Goal: Task Accomplishment & Management: Manage account settings

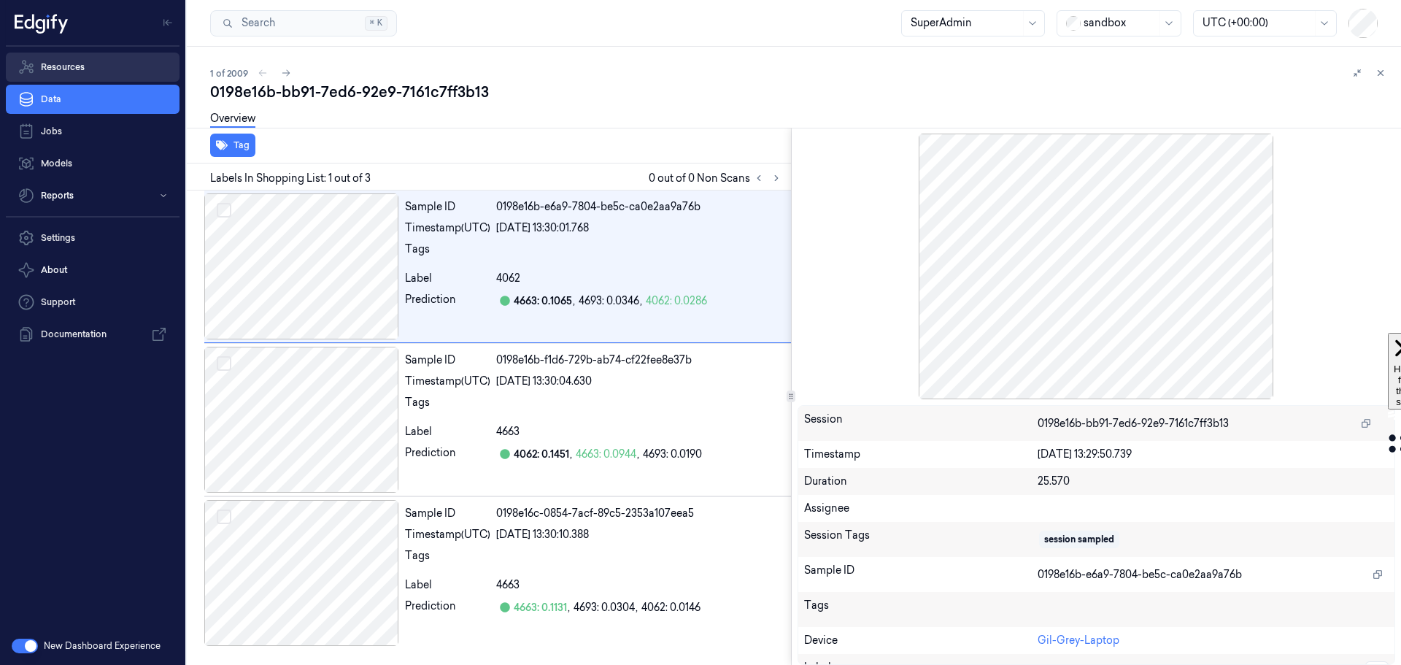
click at [69, 65] on link "Resources" at bounding box center [93, 67] width 174 height 29
click at [51, 67] on link "Resources" at bounding box center [93, 67] width 174 height 29
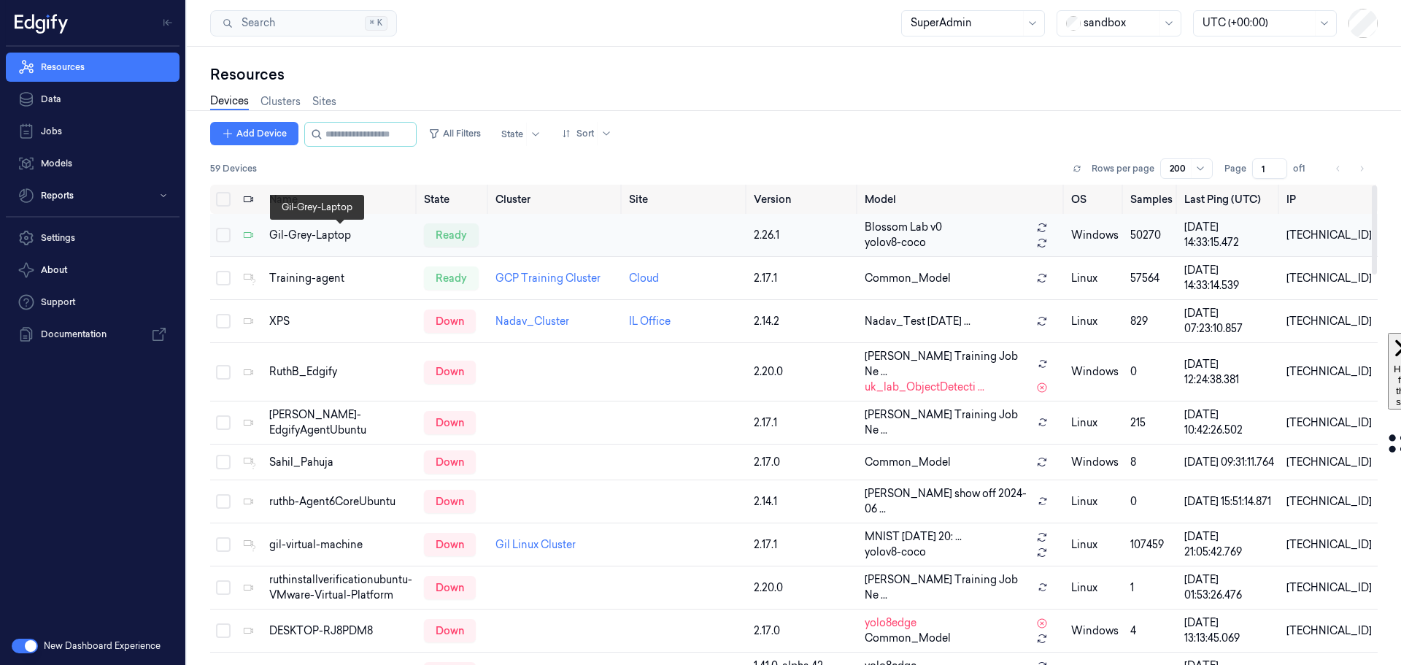
click at [291, 235] on div "Gil-Grey-Laptop" at bounding box center [340, 235] width 143 height 15
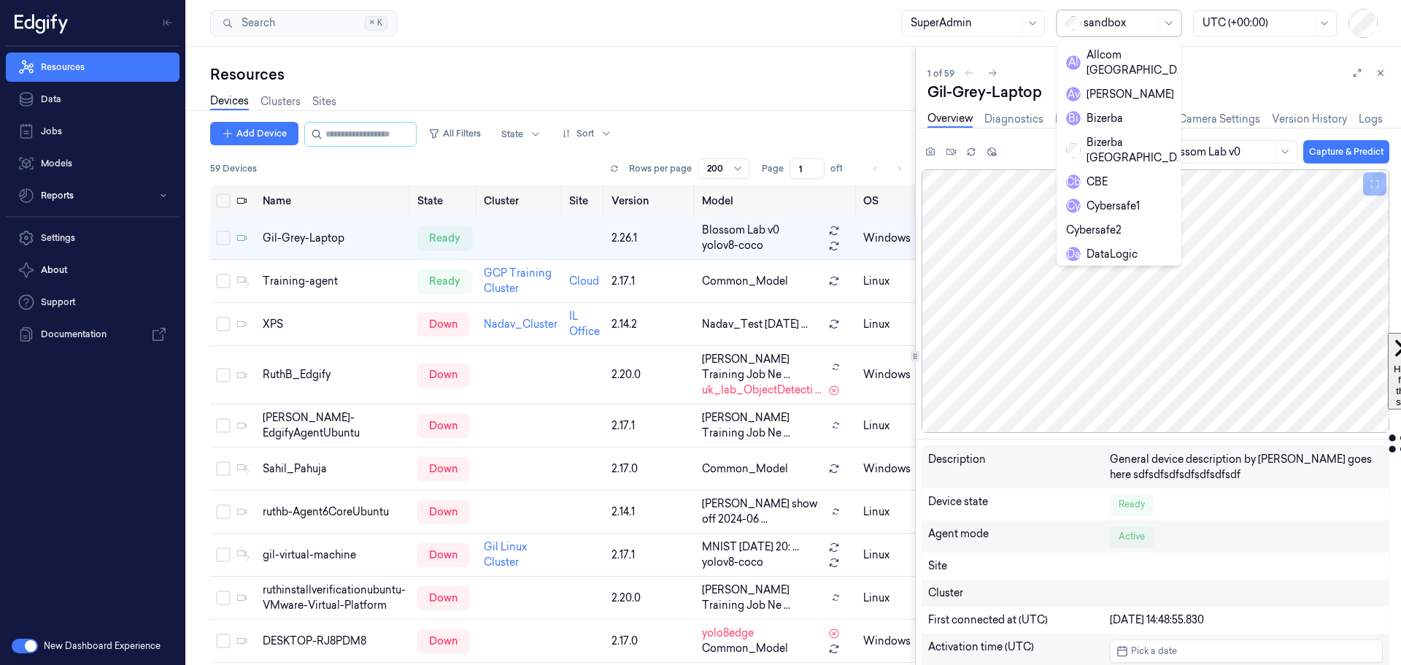
click at [1112, 22] on div at bounding box center [1119, 22] width 73 height 15
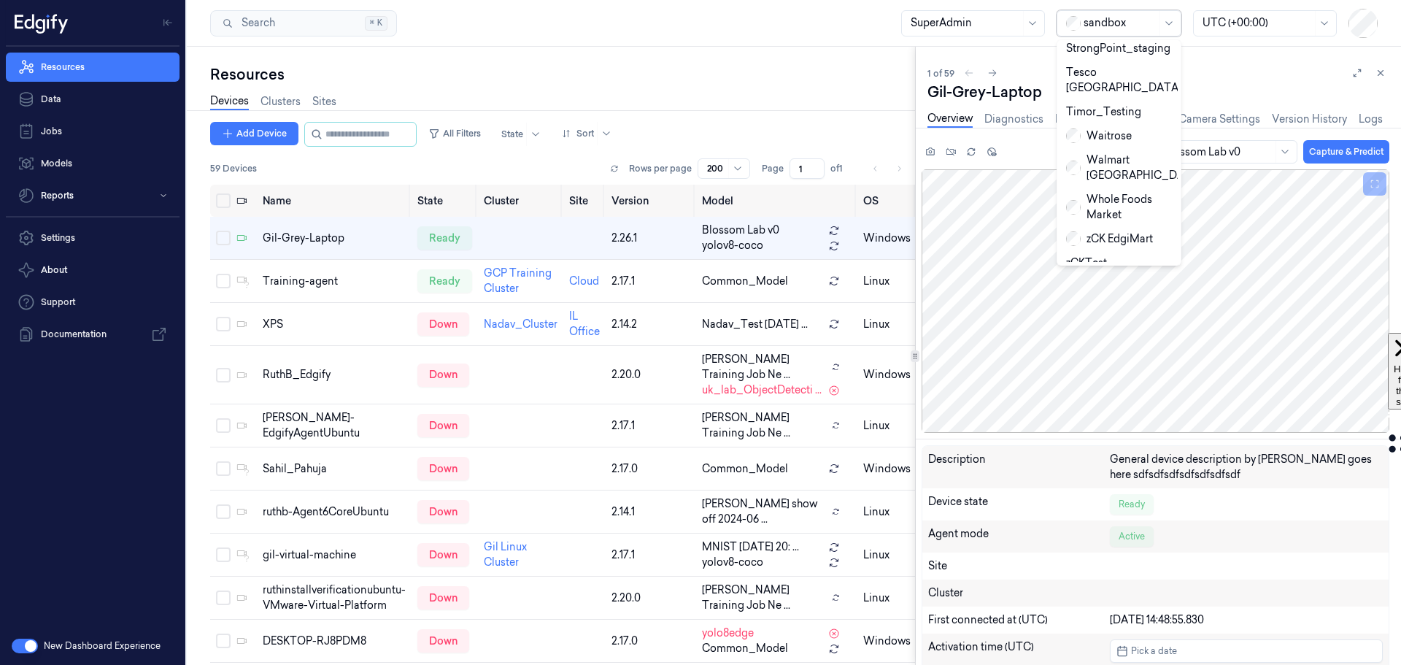
click at [1095, 303] on div "Zebra" at bounding box center [1090, 310] width 49 height 15
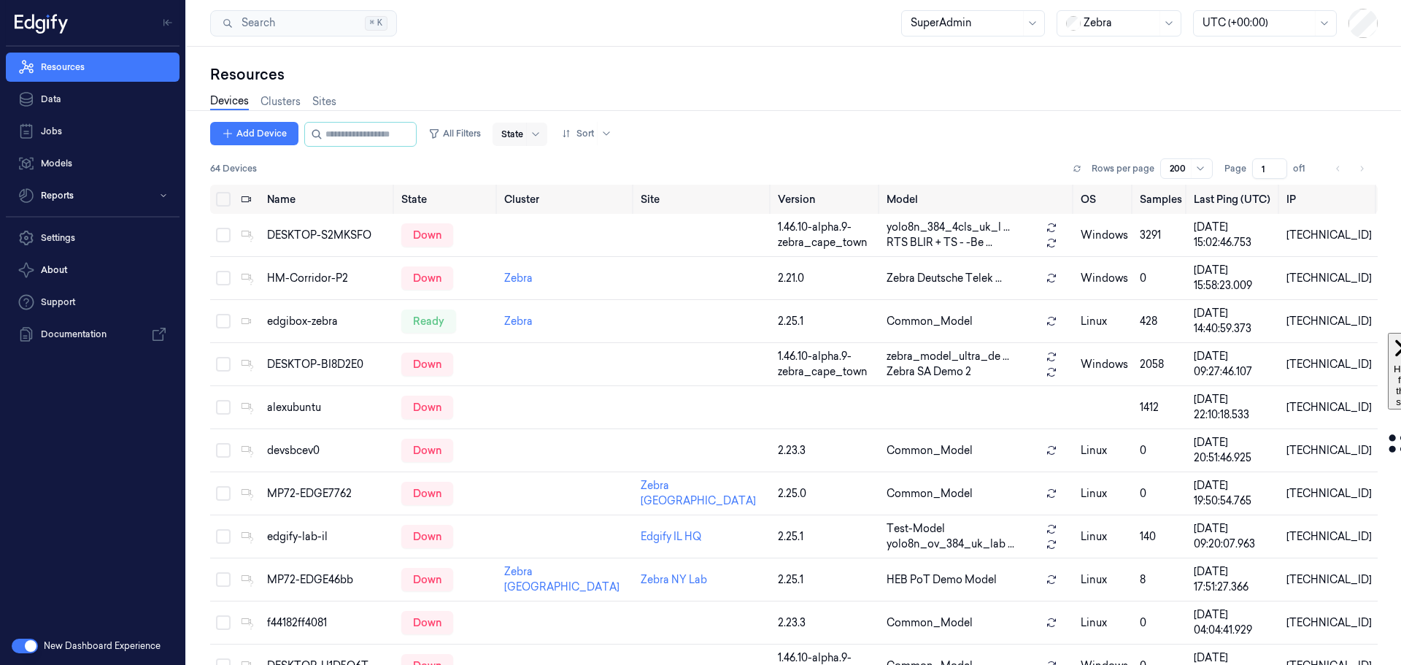
click at [523, 134] on div at bounding box center [512, 134] width 22 height 13
click at [534, 166] on div "Ready" at bounding box center [530, 164] width 31 height 15
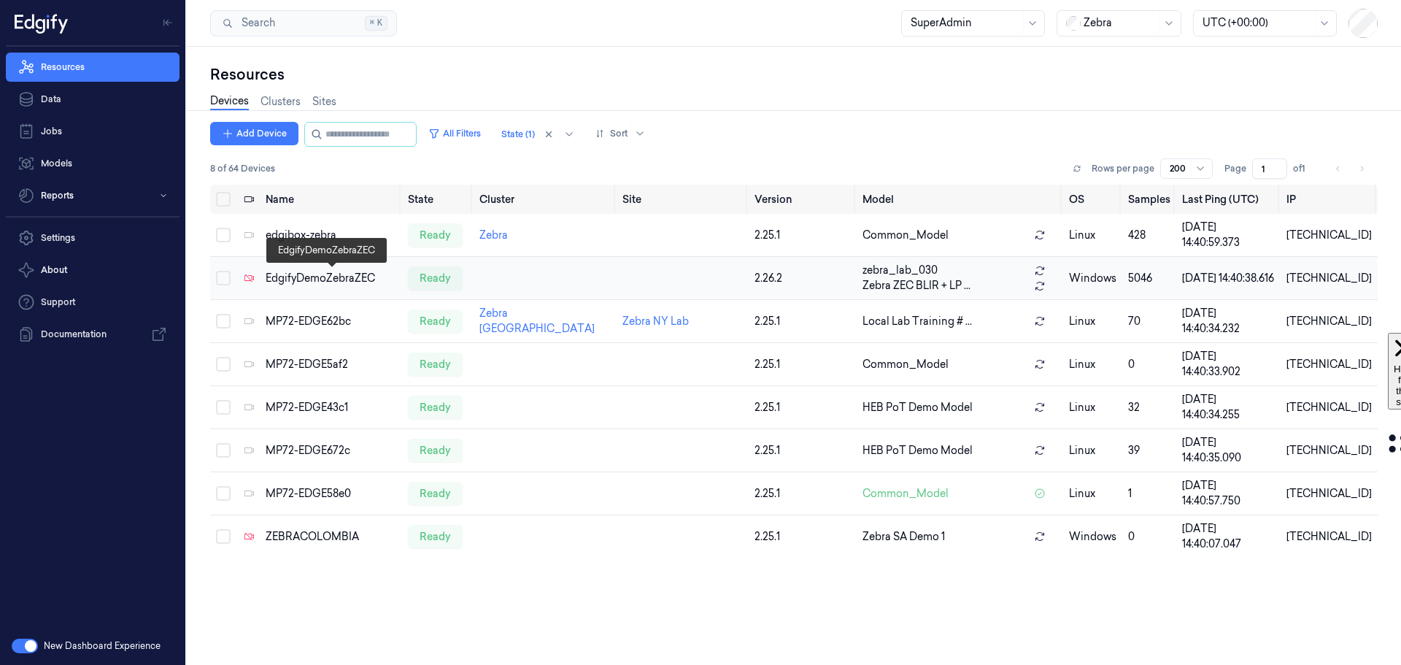
click at [322, 280] on div "EdgifyDemoZebraZEC" at bounding box center [331, 278] width 131 height 15
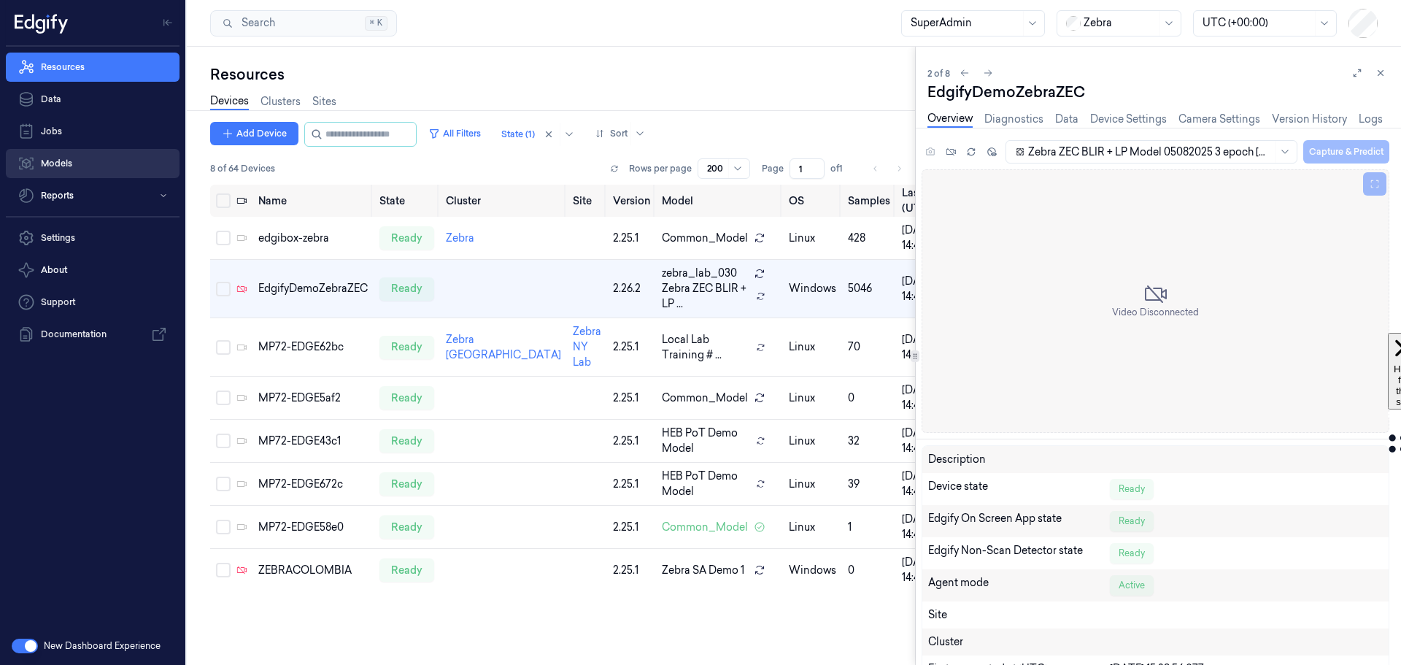
click at [51, 163] on link "Models" at bounding box center [93, 163] width 174 height 29
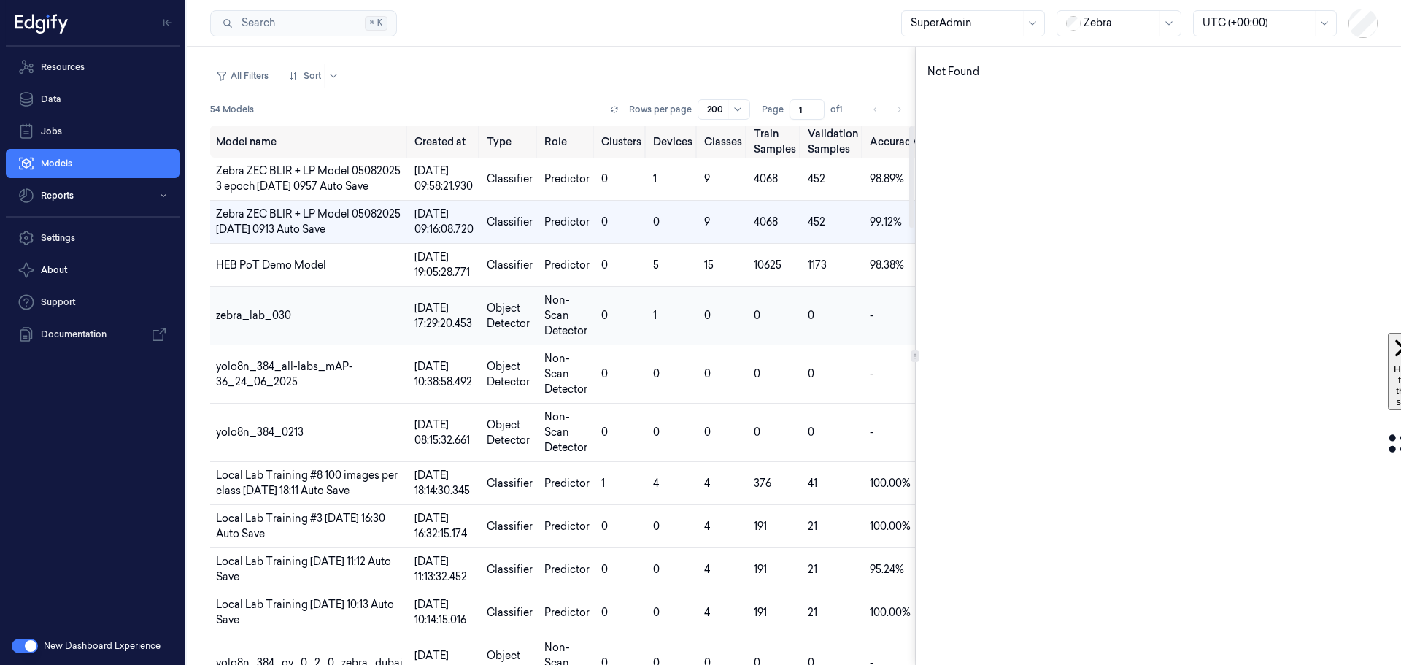
click at [263, 320] on span "zebra_lab_030" at bounding box center [253, 315] width 75 height 13
click at [23, 643] on button "button" at bounding box center [25, 645] width 26 height 15
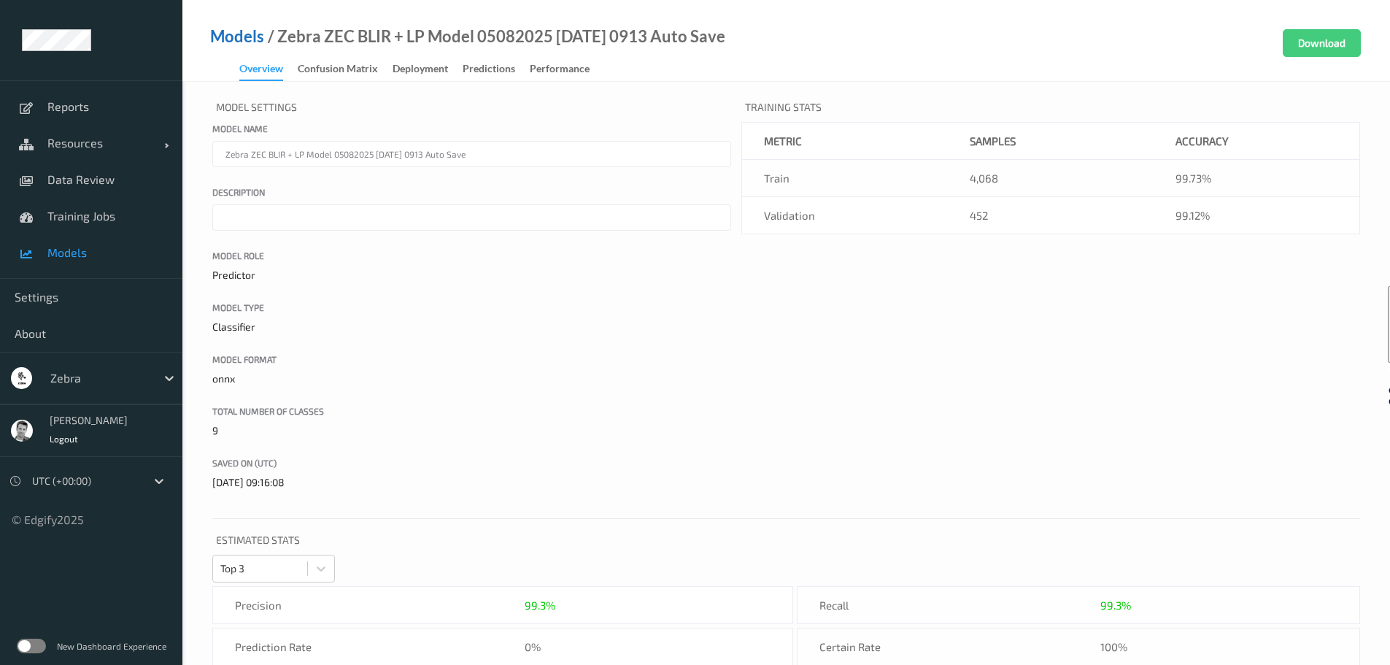
click at [231, 31] on link "Models" at bounding box center [237, 36] width 54 height 15
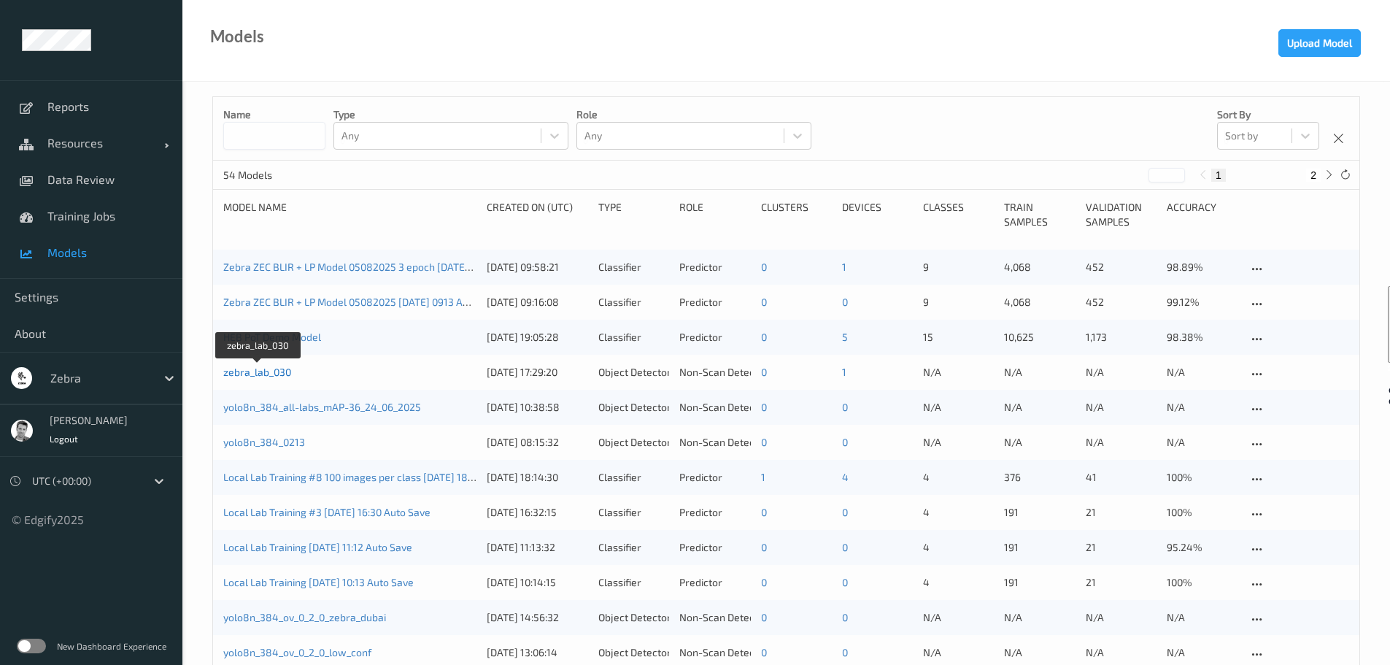
click at [260, 374] on link "zebra_lab_030" at bounding box center [257, 371] width 68 height 12
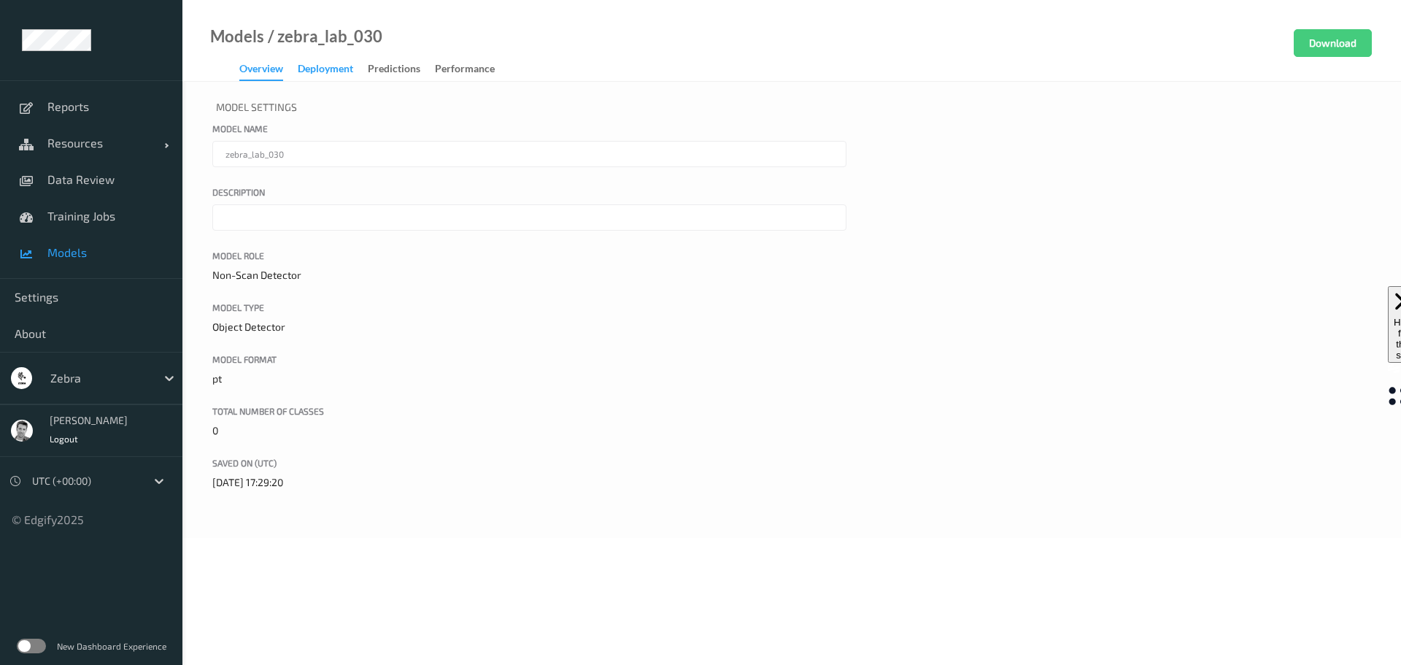
click at [343, 71] on div "Deployment" at bounding box center [325, 70] width 55 height 18
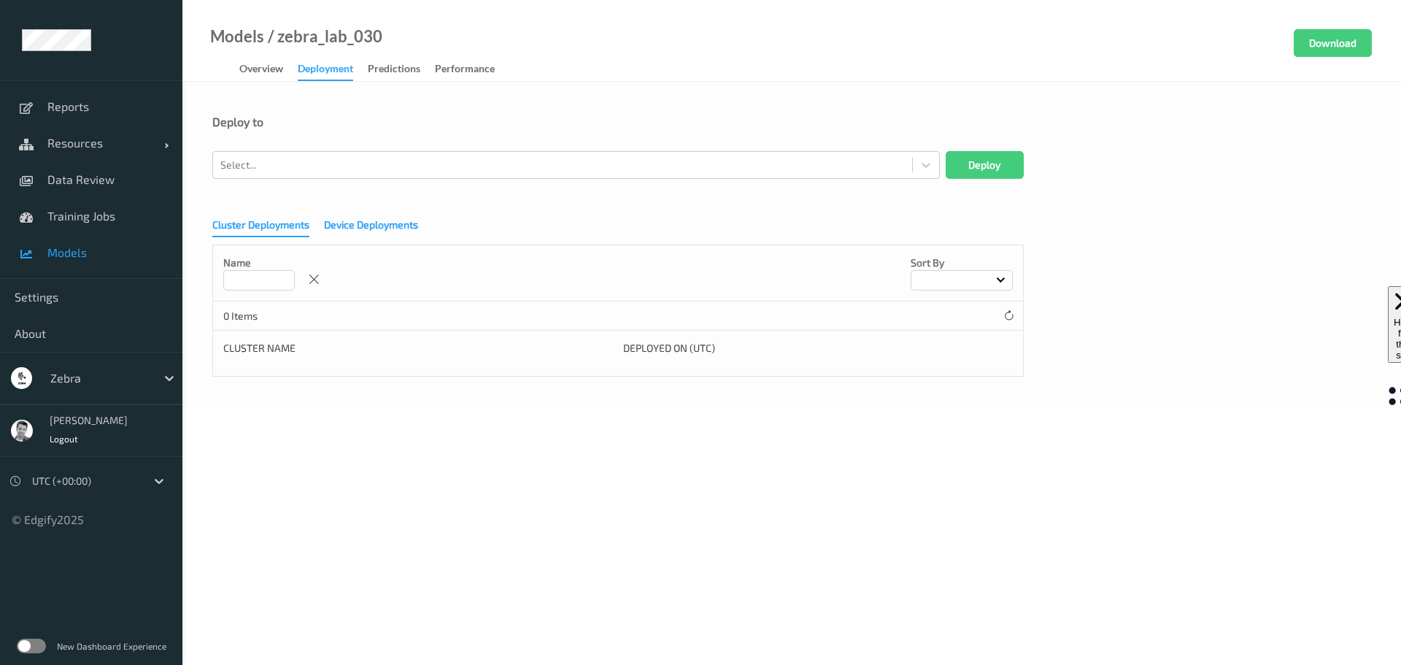
click at [390, 228] on div "Device Deployments" at bounding box center [371, 226] width 94 height 18
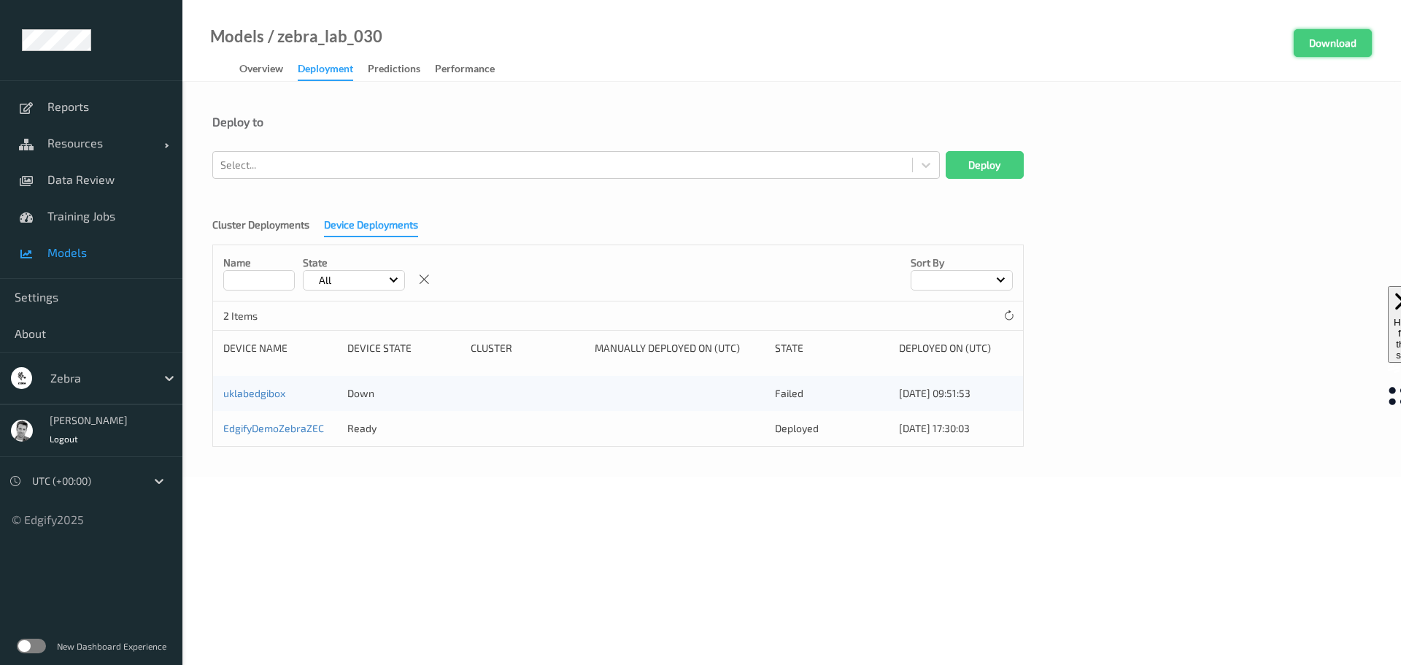
click at [1336, 43] on button "Download" at bounding box center [1332, 43] width 78 height 28
click at [68, 381] on div at bounding box center [99, 378] width 98 height 18
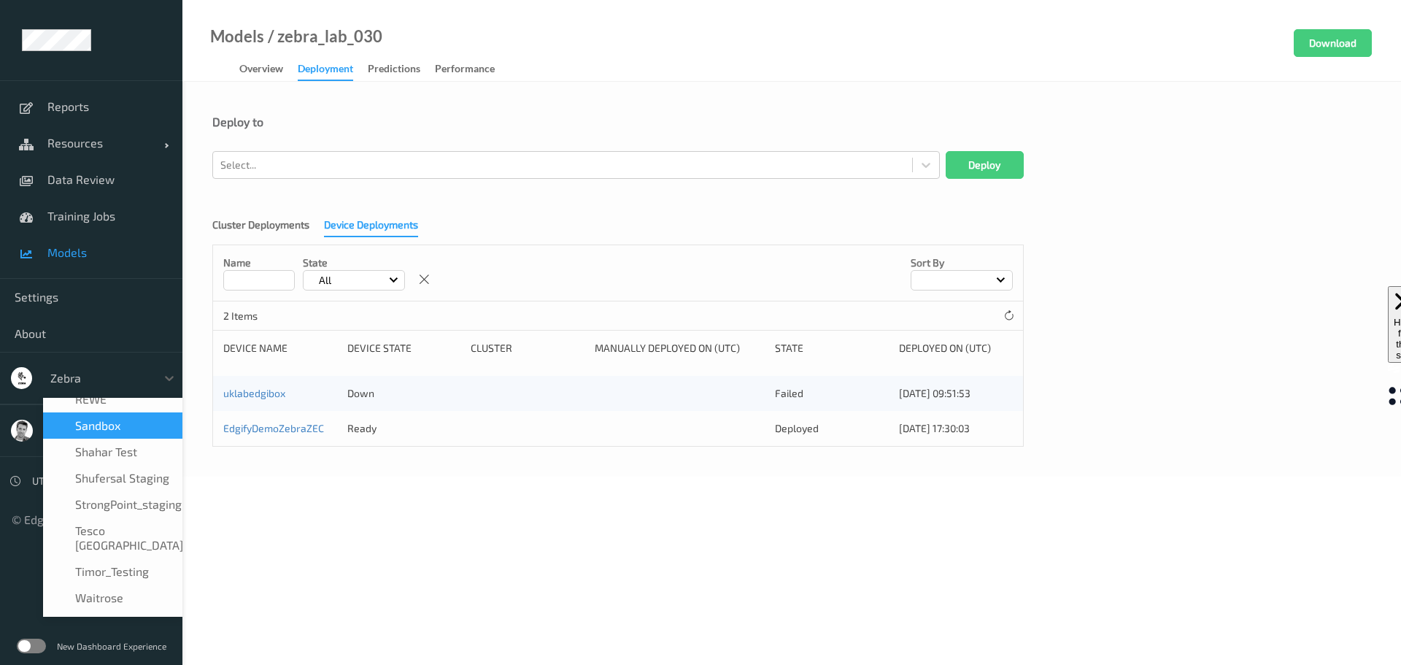
scroll to position [683, 0]
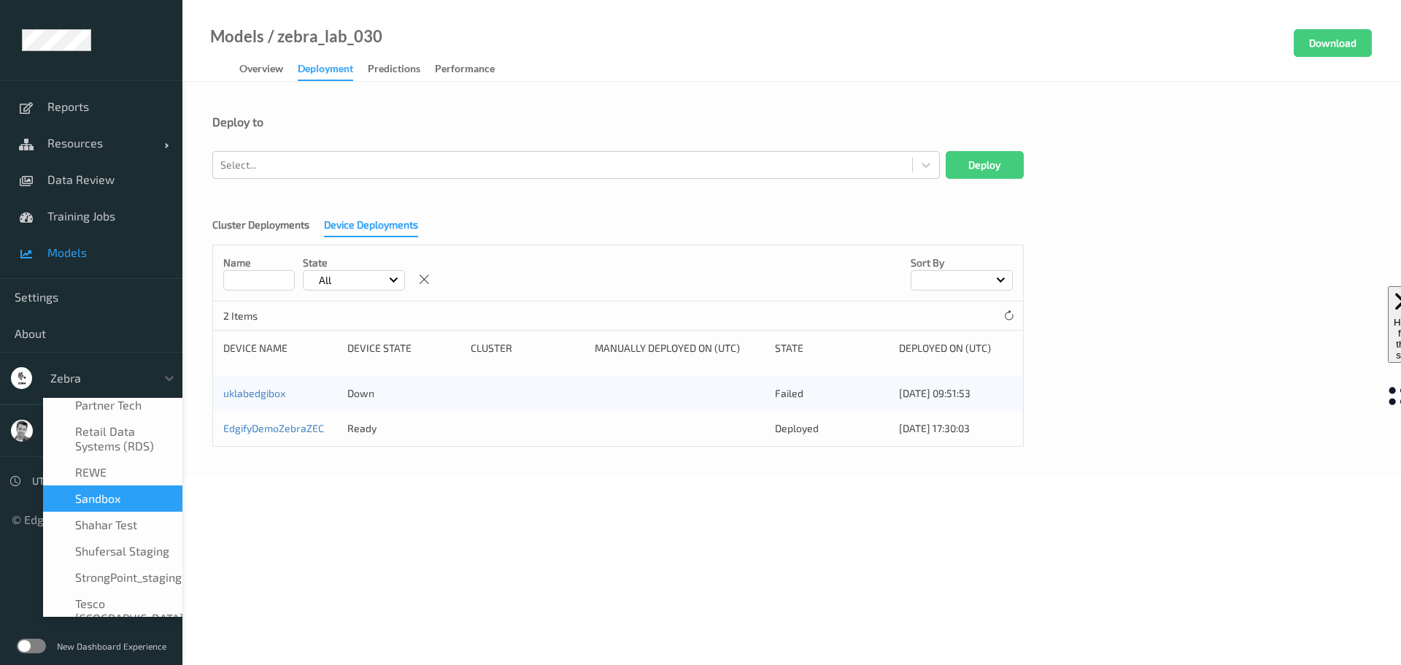
click at [92, 491] on span "sandbox" at bounding box center [97, 498] width 45 height 15
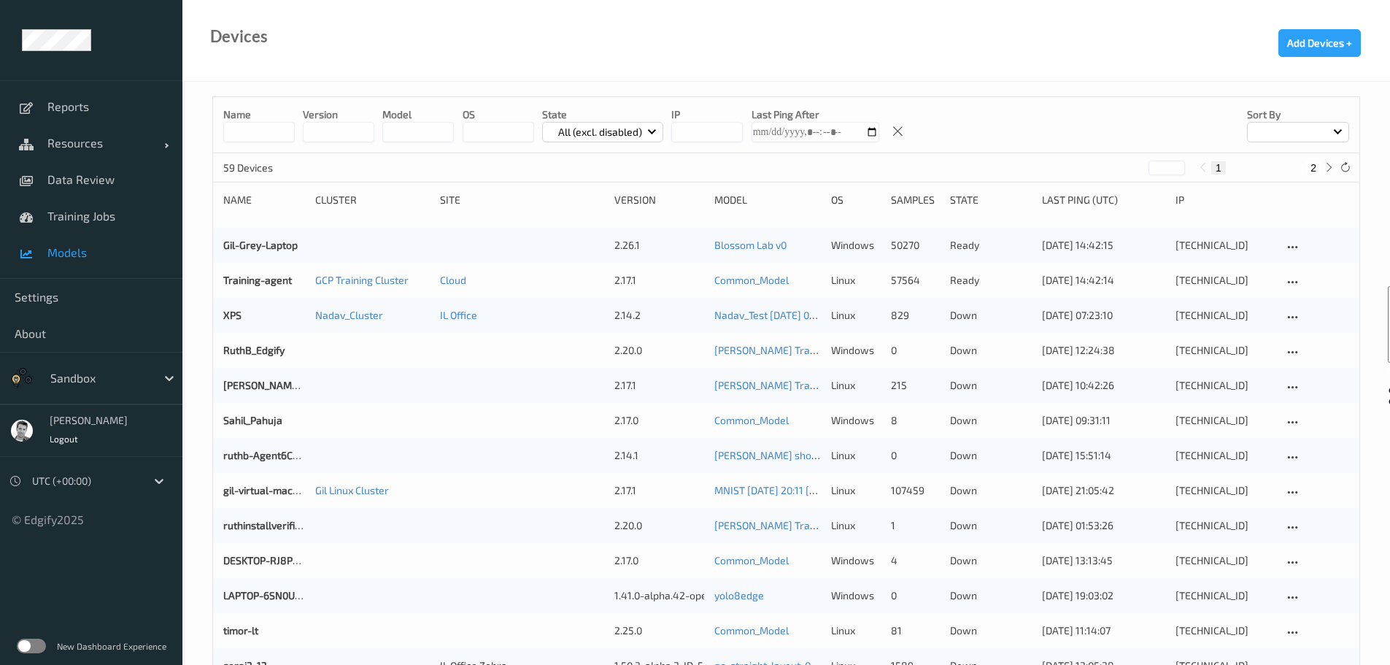
click at [62, 249] on span "Models" at bounding box center [107, 252] width 120 height 15
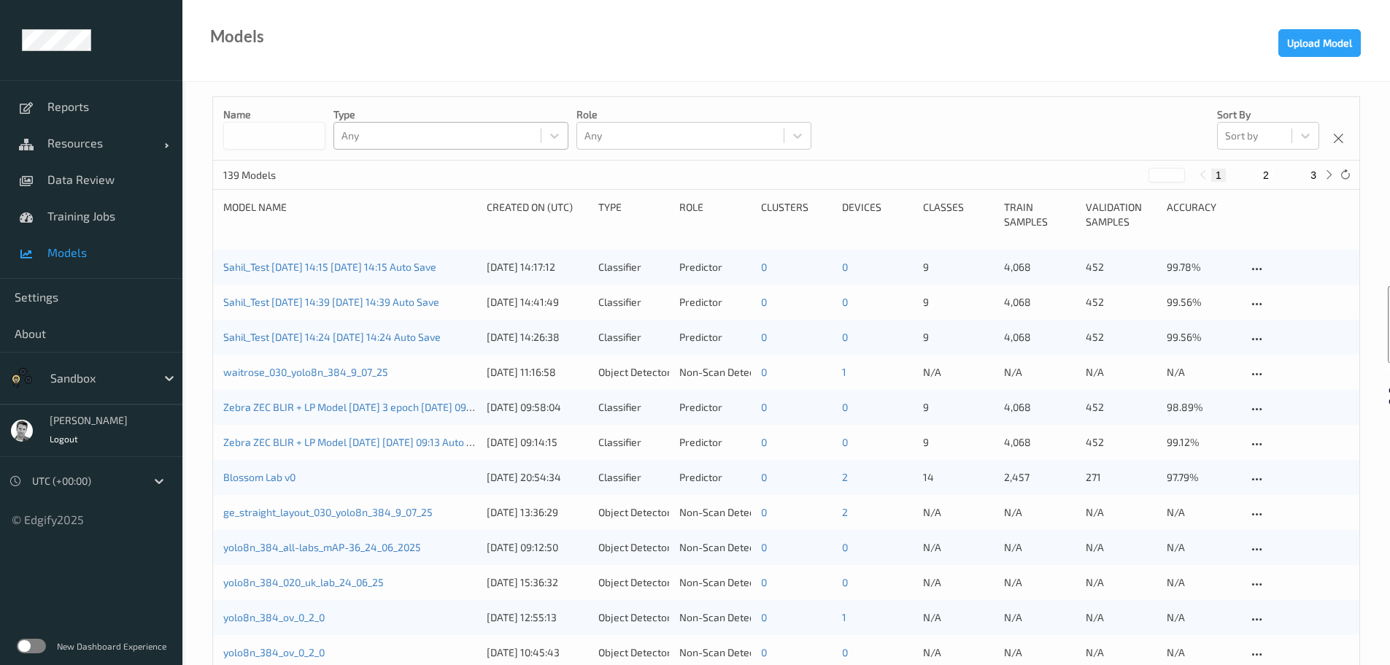
click at [407, 137] on div at bounding box center [437, 136] width 192 height 18
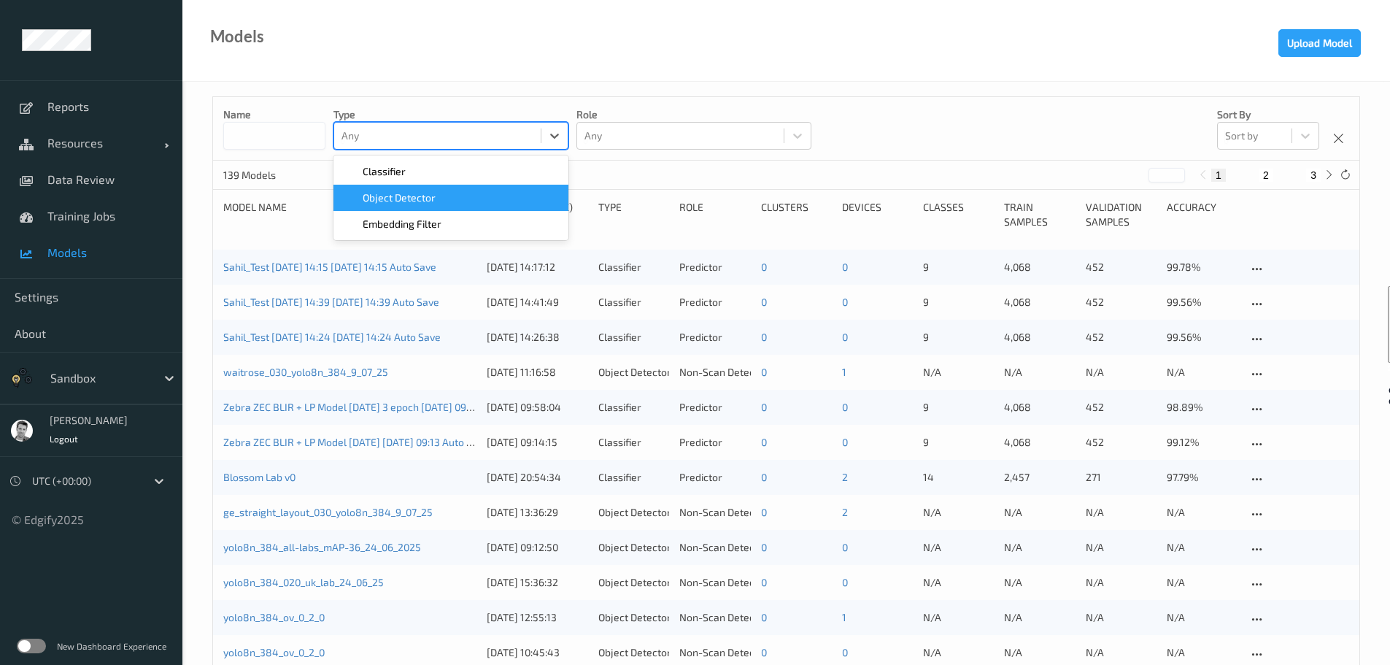
click at [411, 200] on span "Object Detector" at bounding box center [399, 197] width 73 height 15
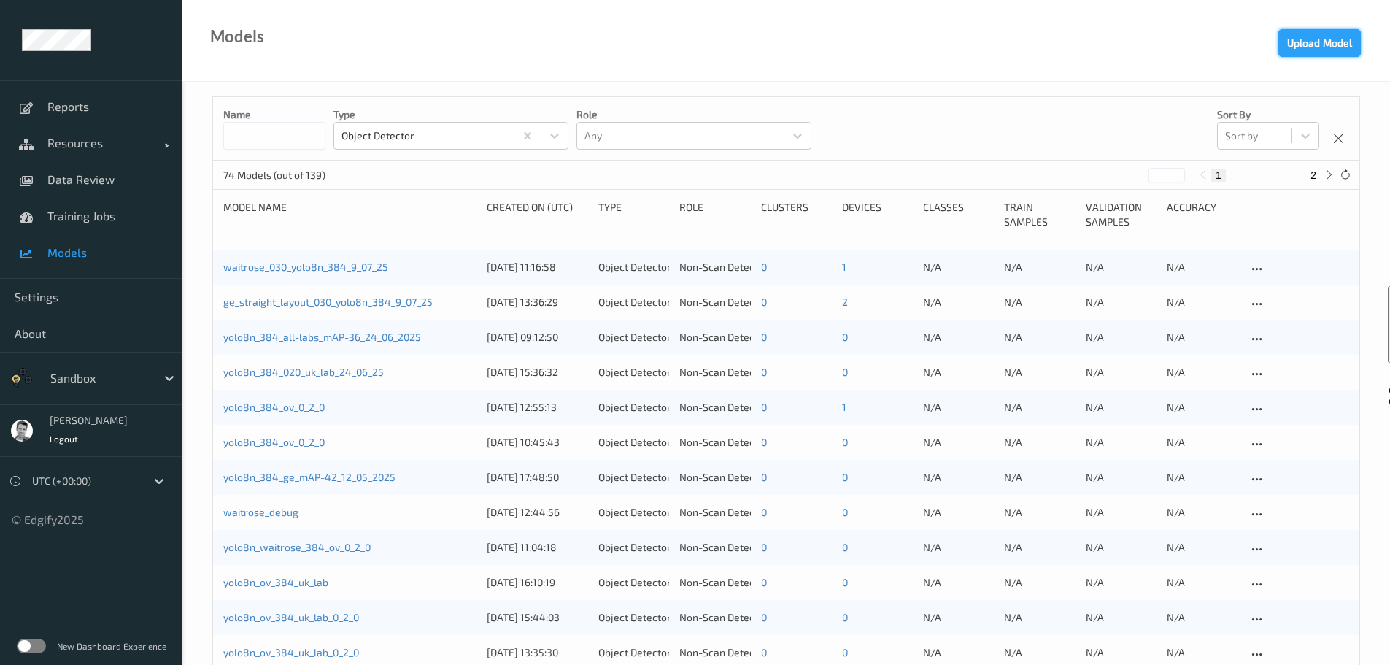
click at [1313, 36] on button "Upload Model" at bounding box center [1319, 43] width 82 height 28
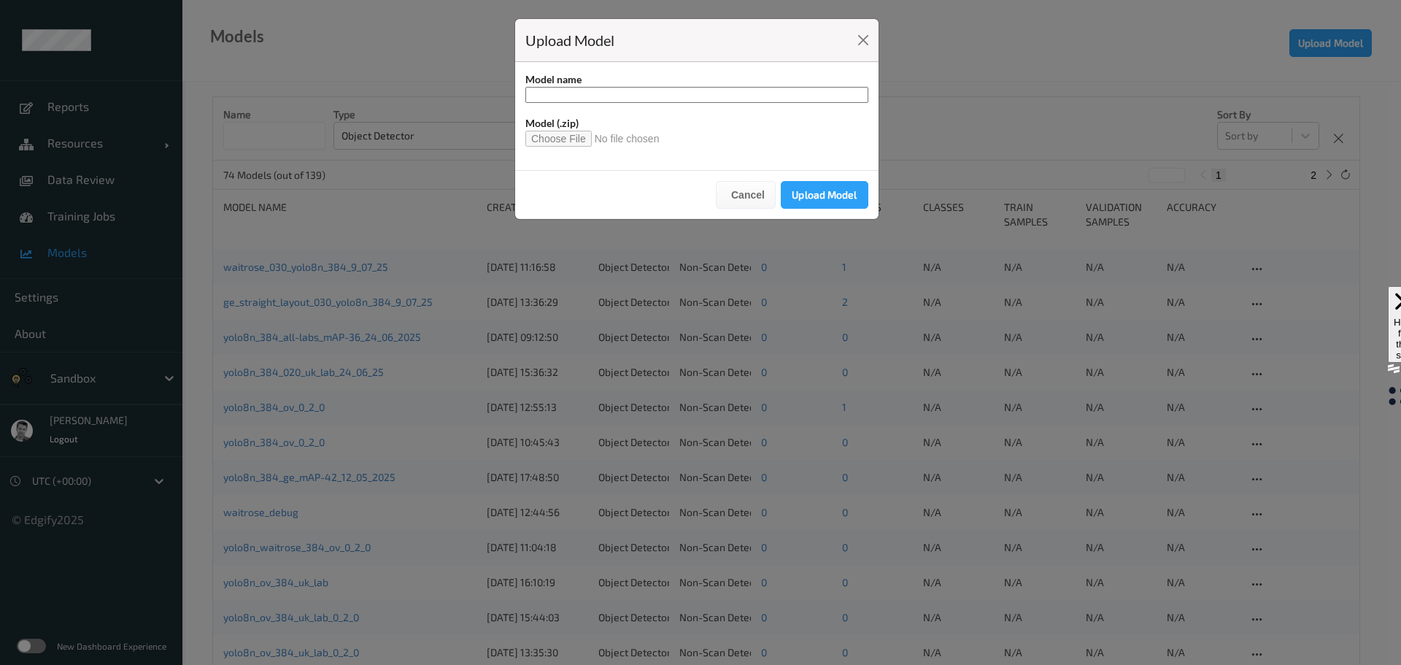
click at [627, 97] on input at bounding box center [696, 95] width 343 height 16
click at [561, 142] on input "file" at bounding box center [598, 139] width 146 height 16
type input "**********"
click at [809, 195] on button "Upload Model" at bounding box center [825, 195] width 88 height 28
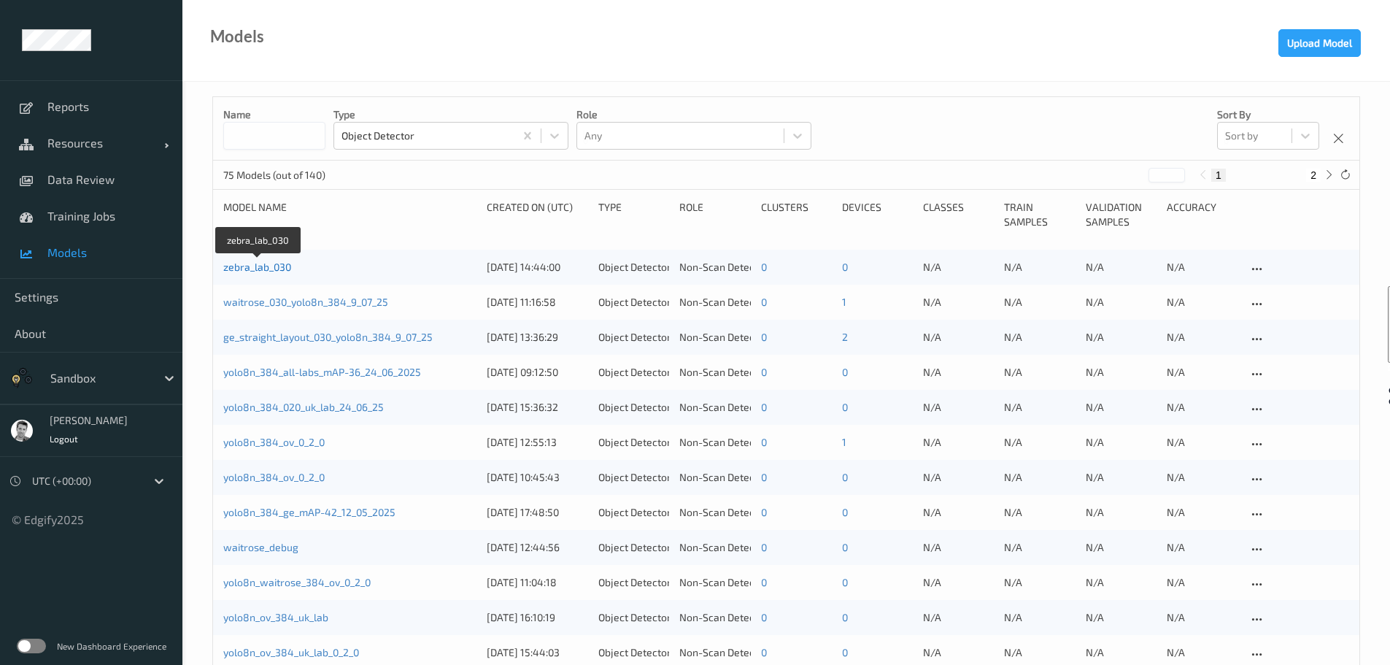
click at [246, 267] on link "zebra_lab_030" at bounding box center [257, 266] width 68 height 12
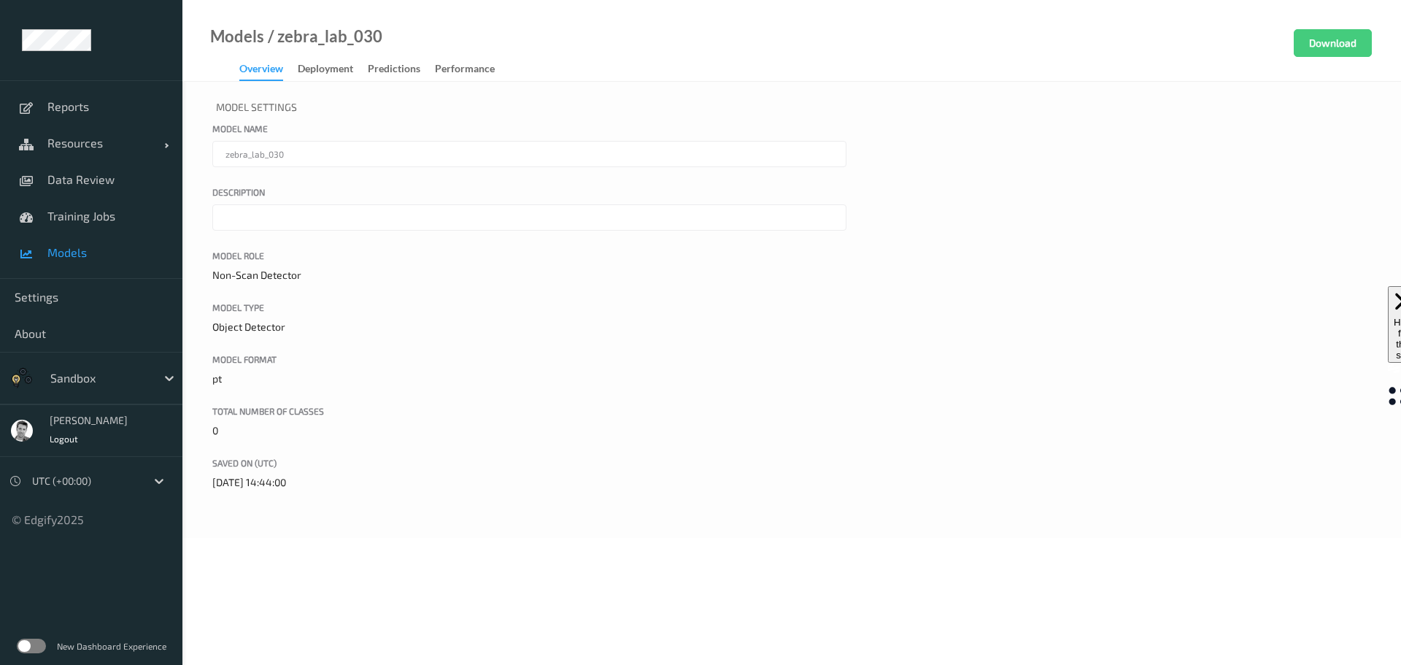
click at [322, 61] on link "Deployment" at bounding box center [333, 69] width 70 height 20
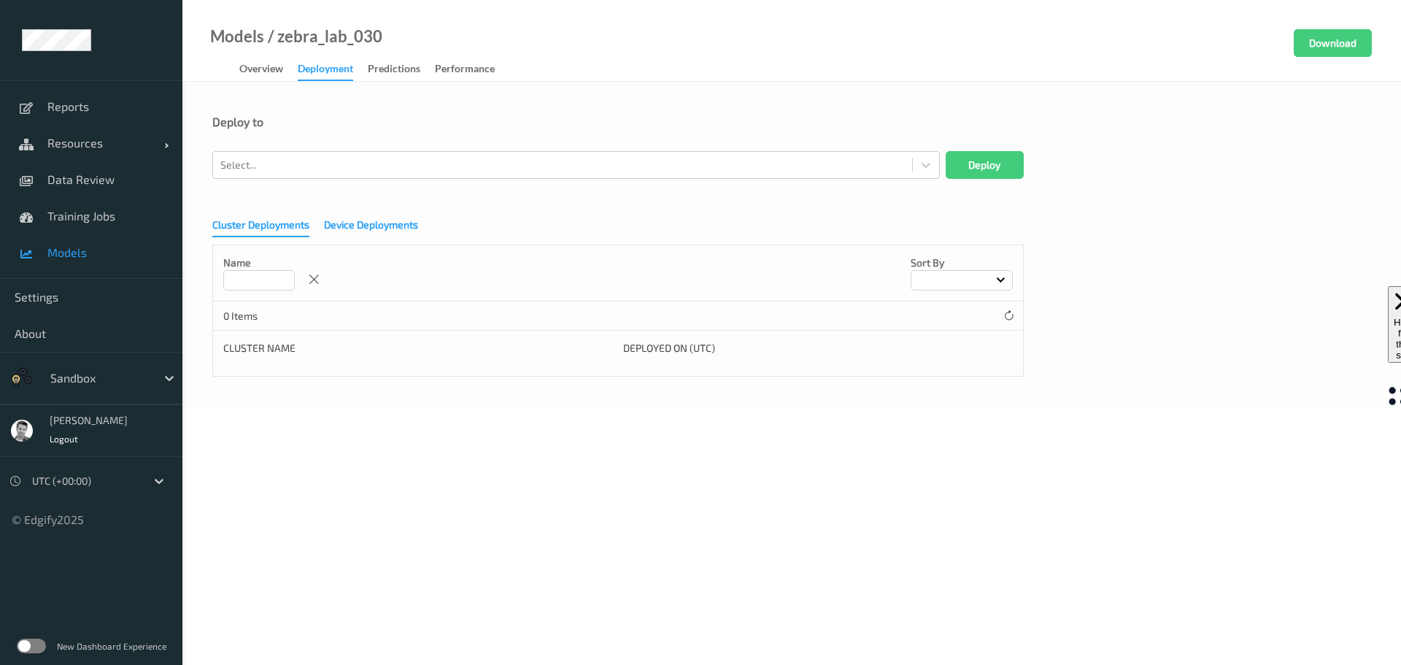
click at [374, 226] on div "Device Deployments" at bounding box center [371, 226] width 94 height 18
click at [264, 282] on input at bounding box center [258, 280] width 71 height 20
click at [271, 280] on input "***" at bounding box center [258, 280] width 71 height 20
type input "*"
click at [275, 164] on div at bounding box center [562, 165] width 684 height 18
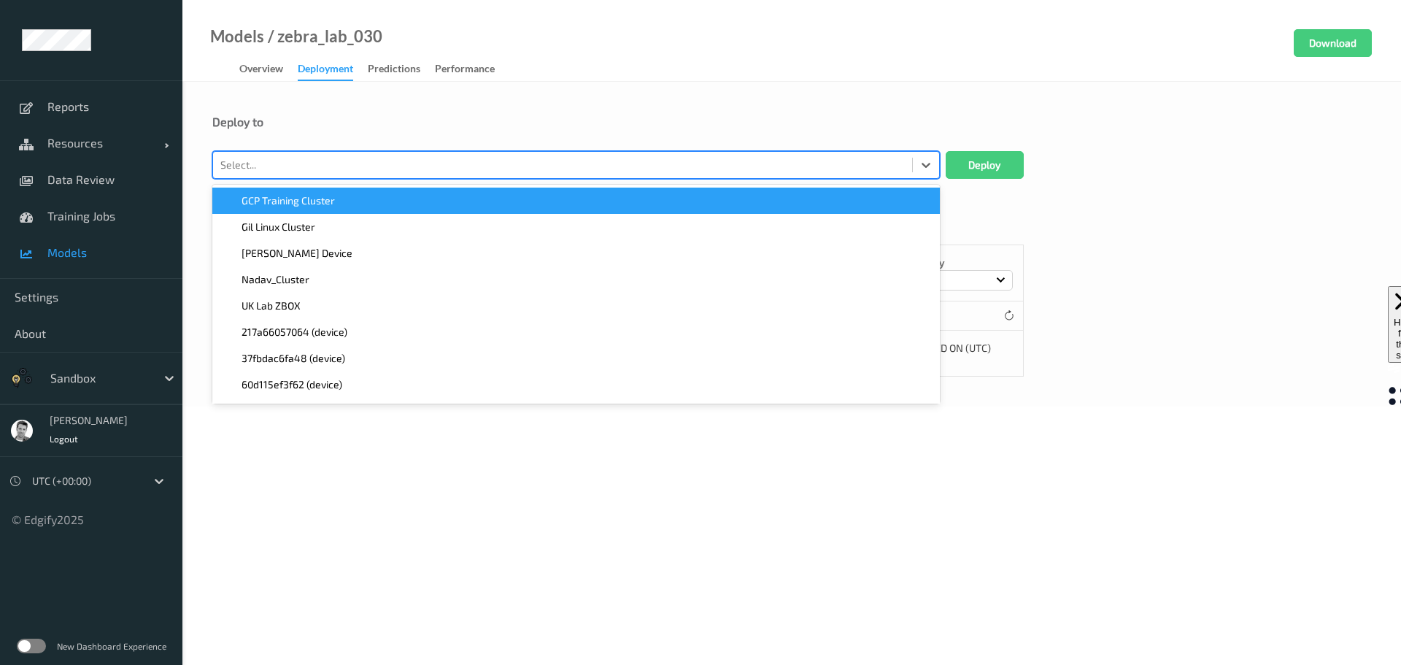
click at [318, 121] on div "Deploy to" at bounding box center [791, 122] width 1158 height 15
click at [272, 166] on div at bounding box center [562, 165] width 684 height 18
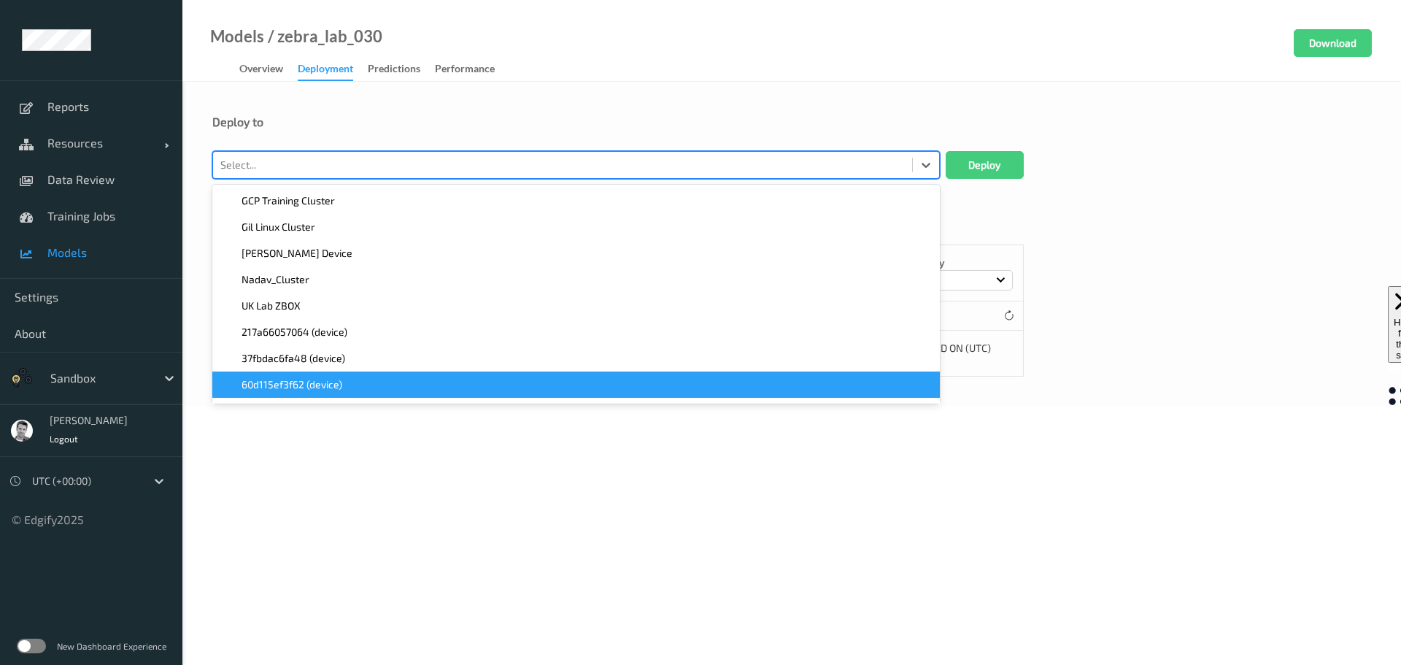
click at [376, 472] on body "Reports Resources Devices Clusters Sites Data Review Training Jobs Models Setti…" at bounding box center [700, 332] width 1401 height 665
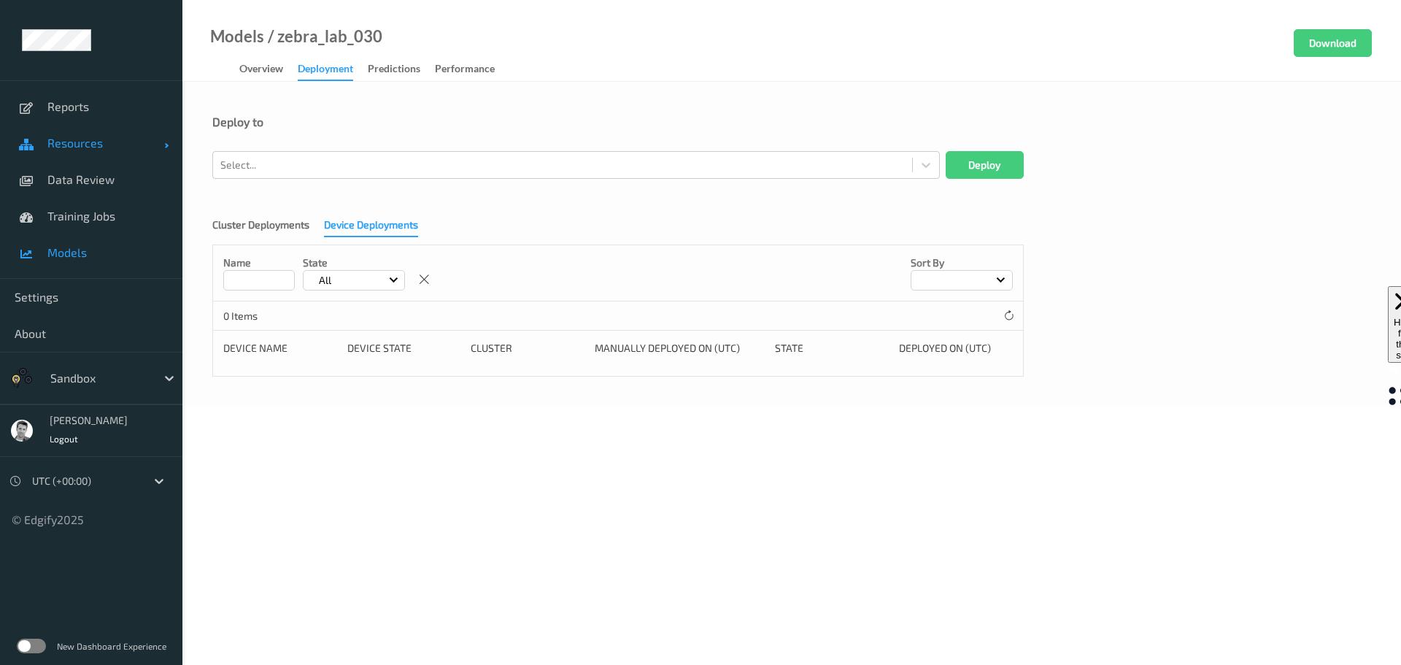
click at [81, 141] on span "Resources" at bounding box center [105, 143] width 117 height 15
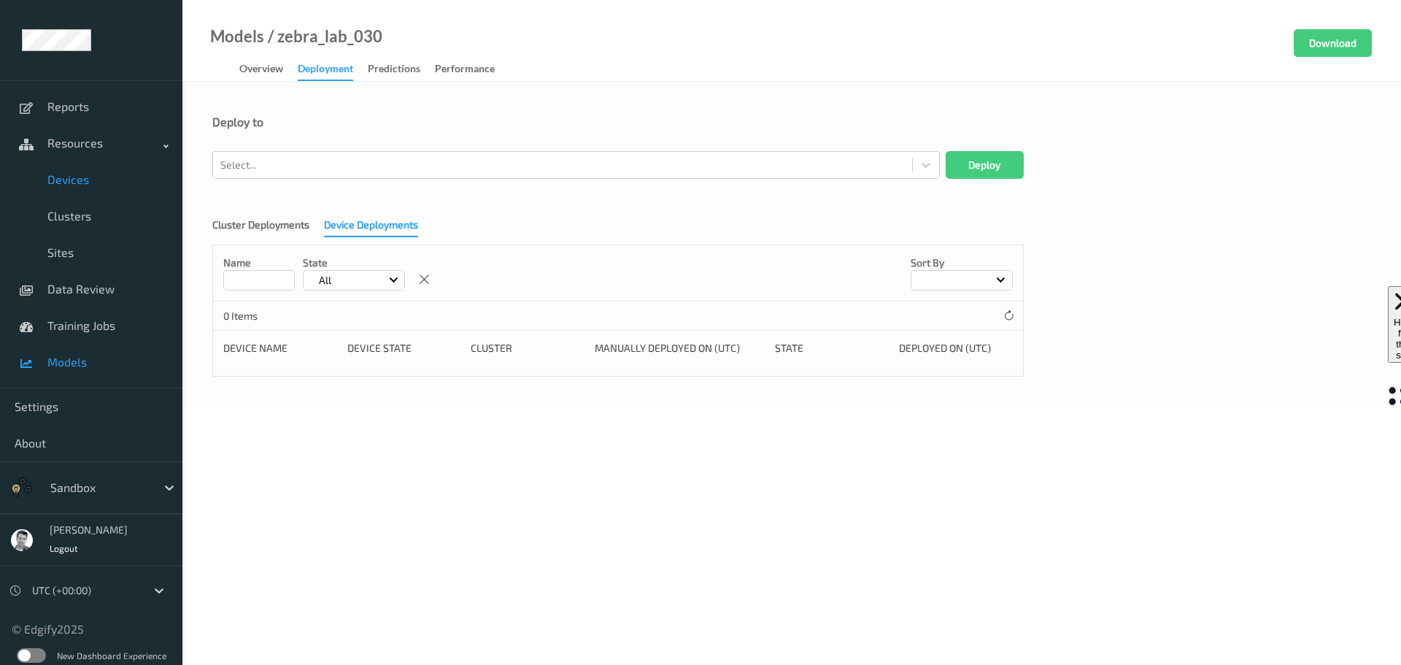
click at [71, 179] on span "Devices" at bounding box center [107, 179] width 120 height 15
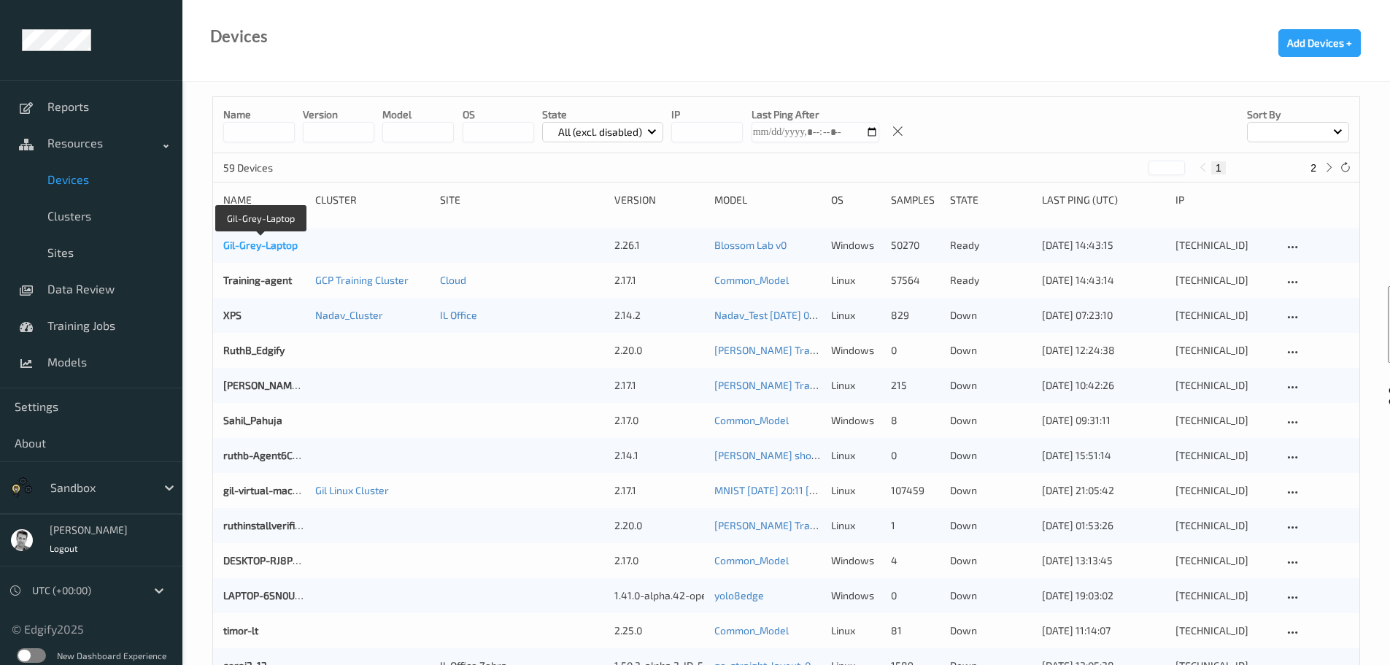
click at [247, 247] on link "Gil-Grey-Laptop" at bounding box center [260, 245] width 74 height 12
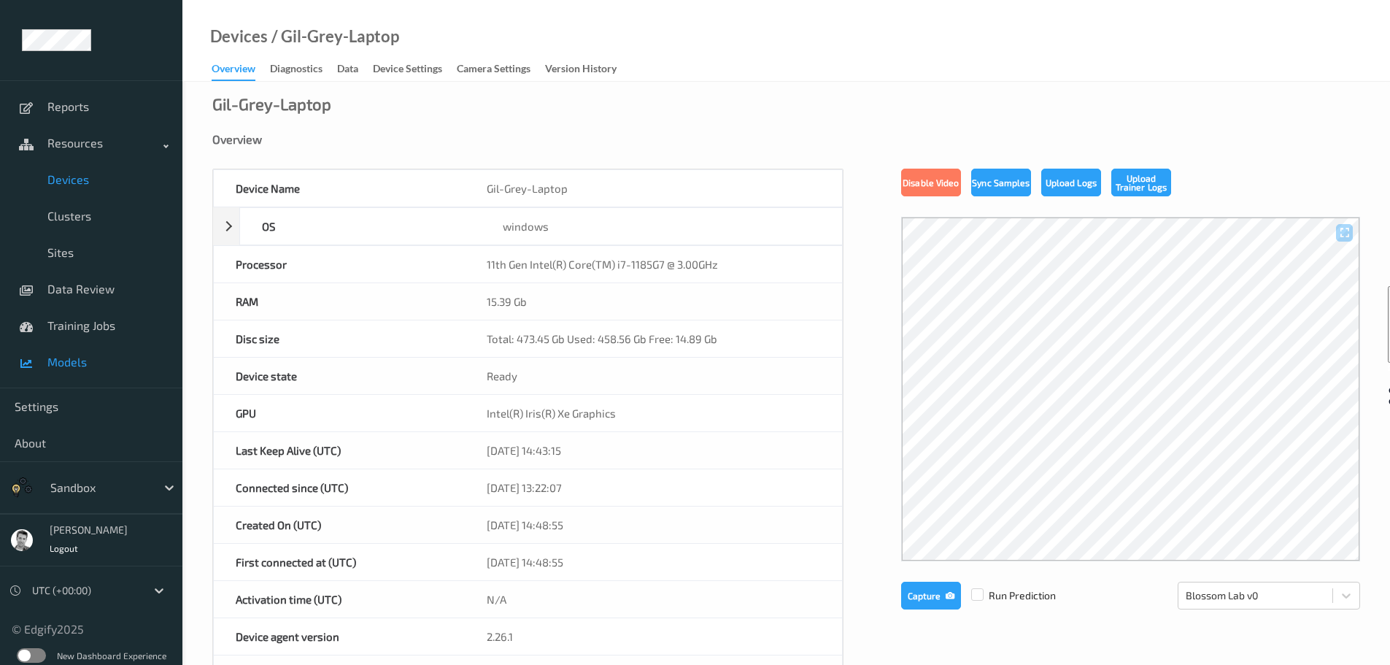
click at [77, 364] on span "Models" at bounding box center [107, 362] width 120 height 15
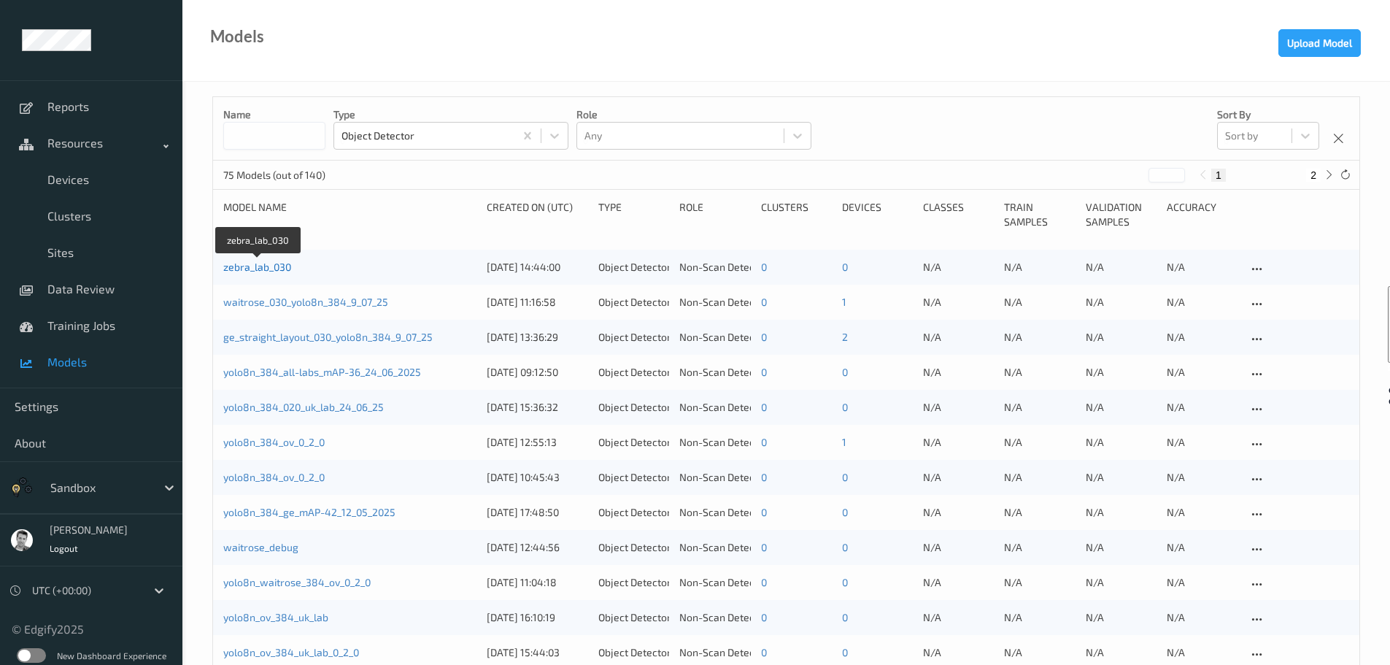
click at [249, 270] on link "zebra_lab_030" at bounding box center [257, 266] width 68 height 12
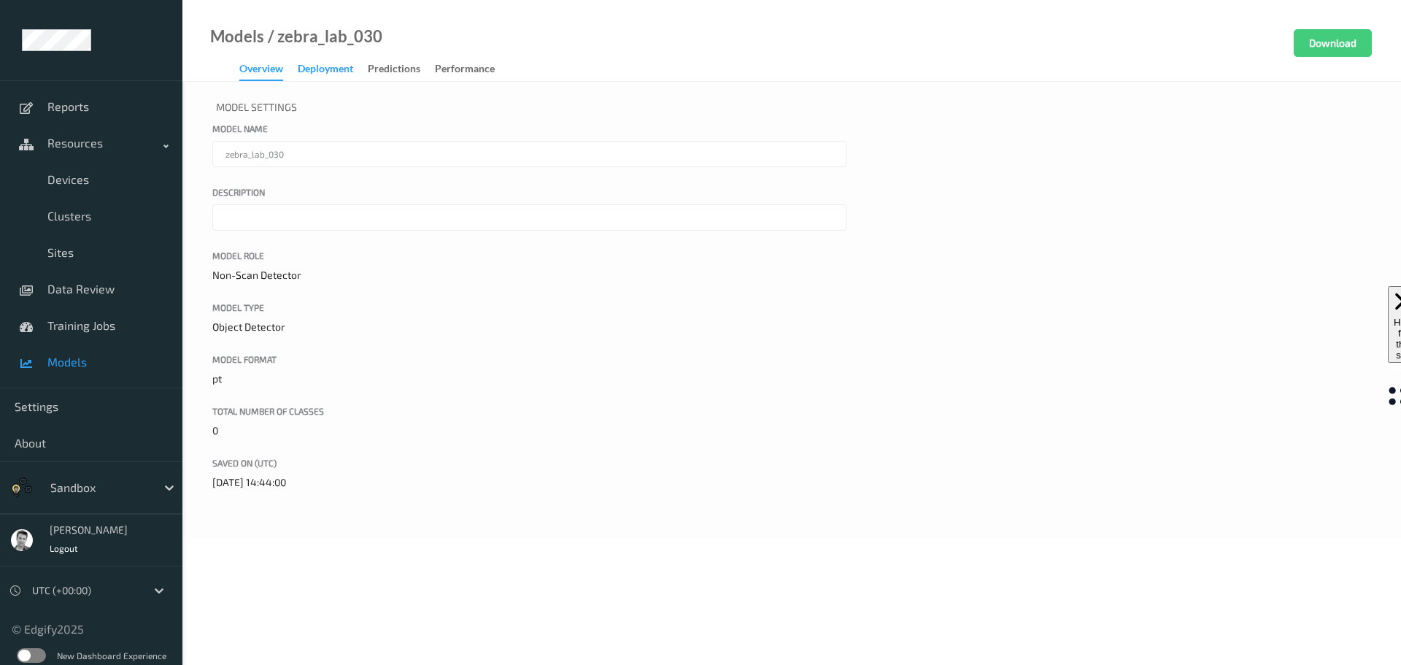
click at [326, 67] on div "Deployment" at bounding box center [325, 70] width 55 height 18
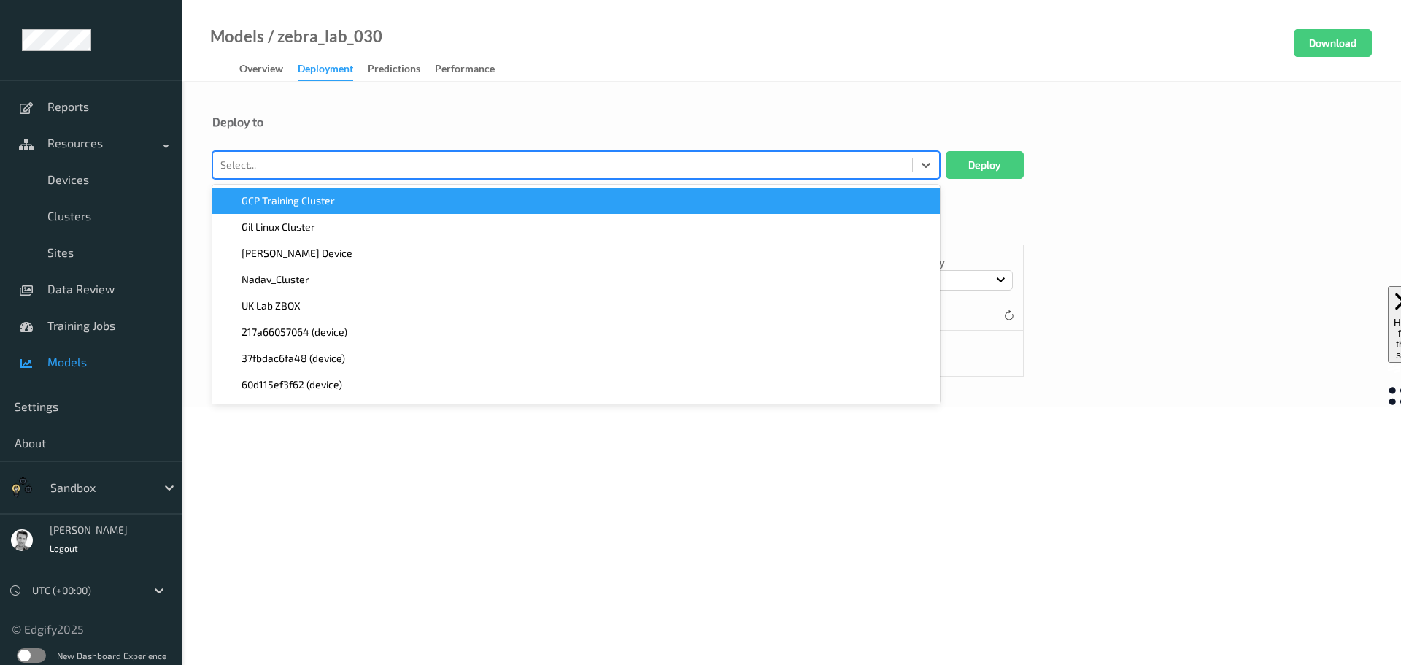
click at [275, 169] on div at bounding box center [562, 165] width 684 height 18
type input "gil"
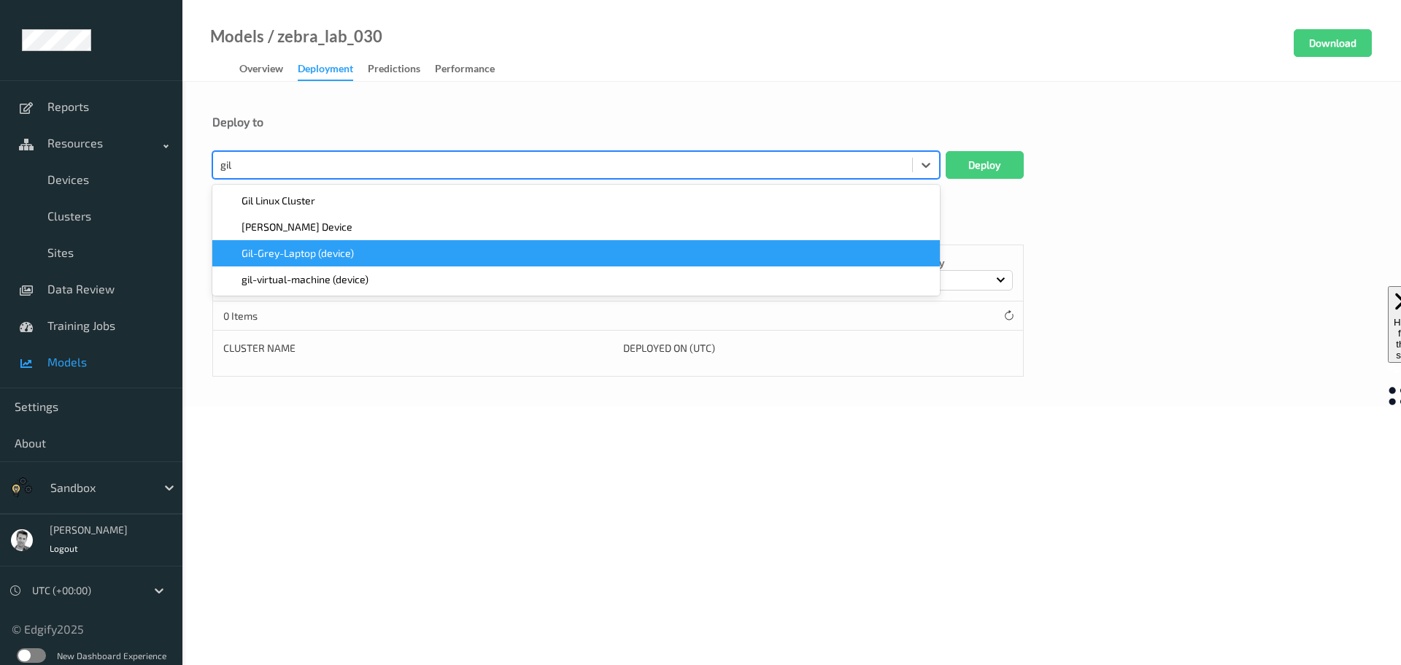
click at [287, 255] on span "Gil-Grey-Laptop (device)" at bounding box center [297, 253] width 112 height 15
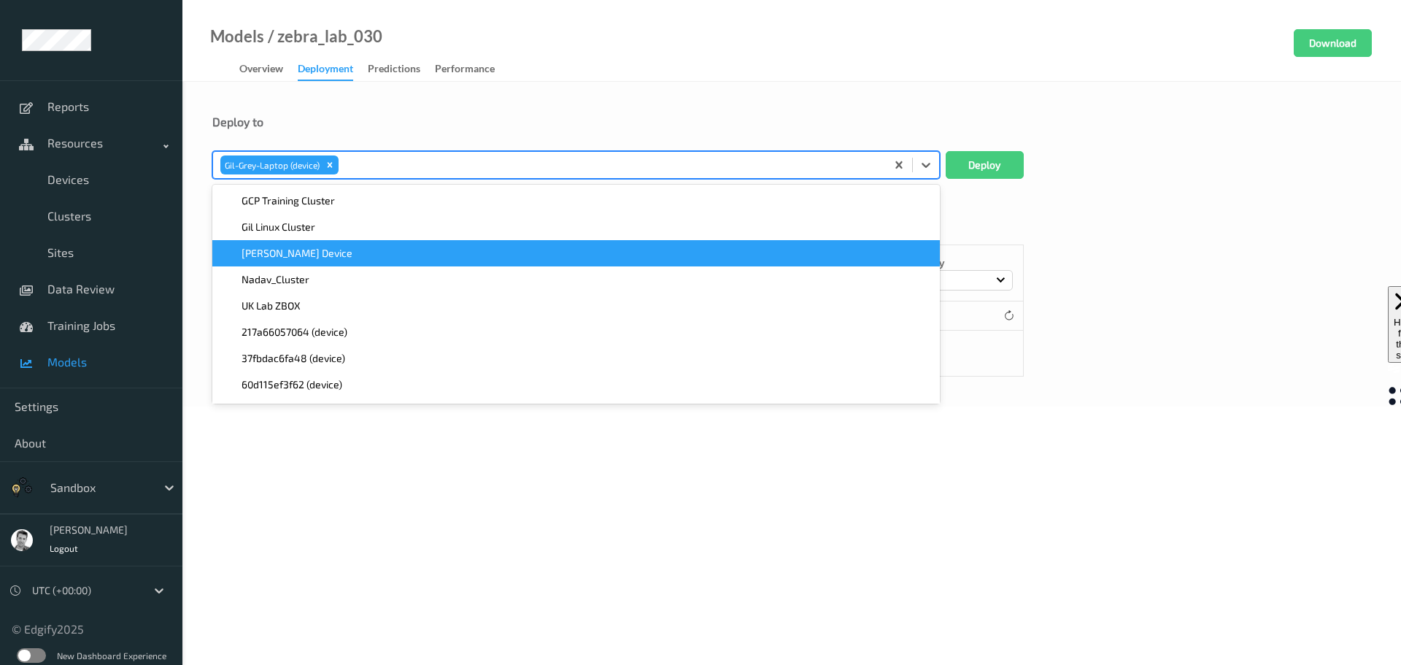
click at [1172, 214] on div "Cluster Deployments Device Deployments Name Sort by 0 Items Cluster Name Deploy…" at bounding box center [791, 292] width 1158 height 169
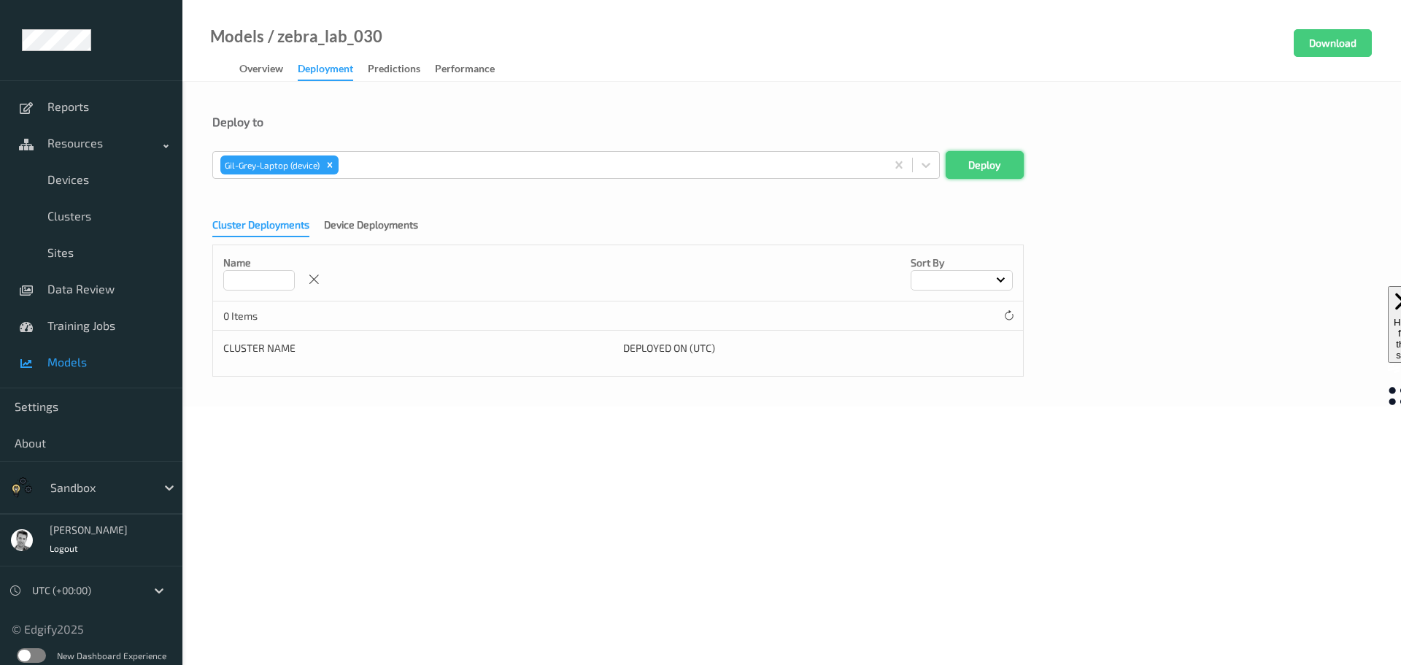
click at [990, 165] on button "Deploy" at bounding box center [984, 165] width 78 height 28
click at [389, 223] on div "Device Deployments" at bounding box center [371, 226] width 94 height 18
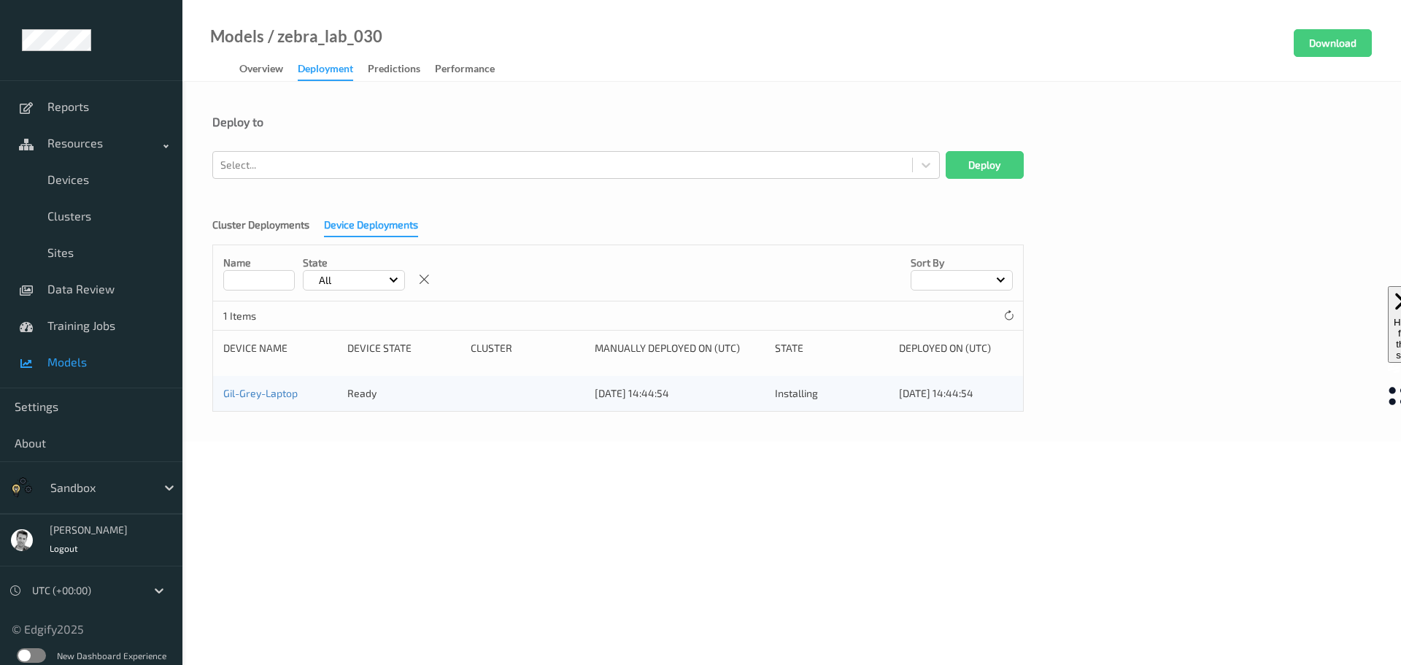
click at [34, 656] on label at bounding box center [31, 655] width 29 height 15
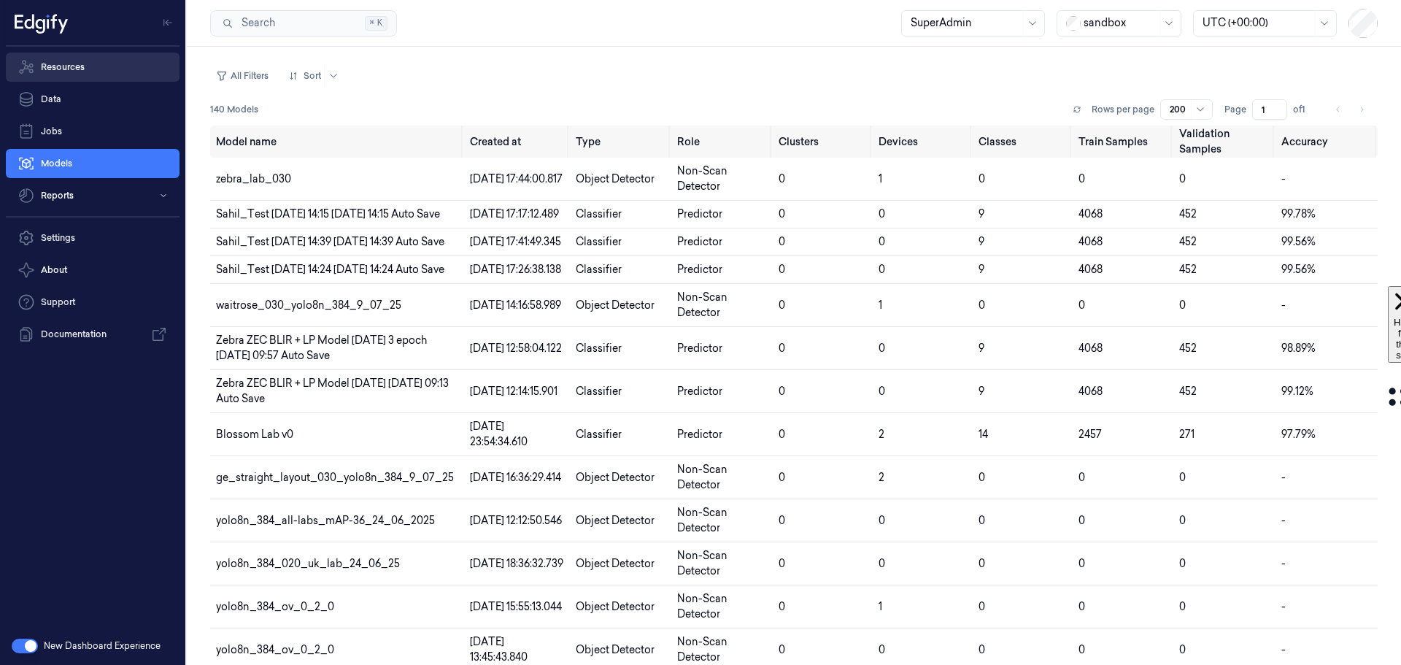
click at [51, 67] on link "Resources" at bounding box center [93, 67] width 174 height 29
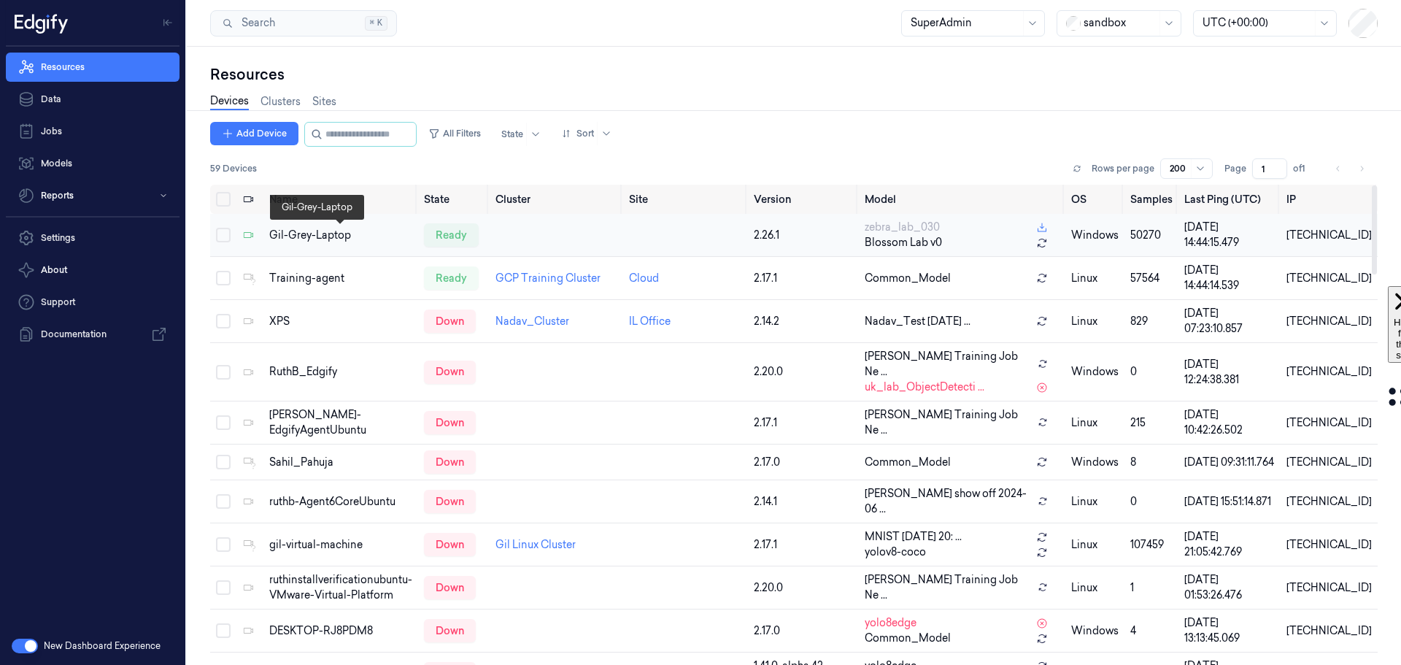
click at [323, 236] on div "Gil-Grey-Laptop" at bounding box center [340, 235] width 143 height 15
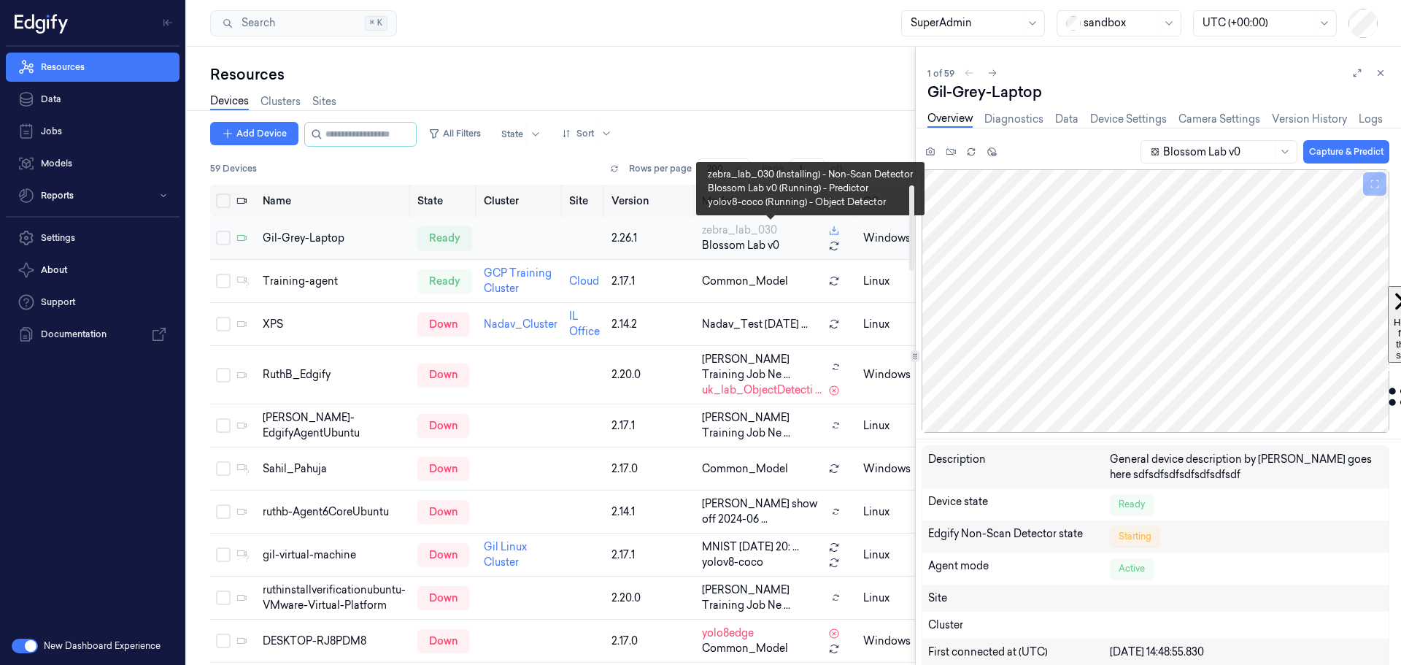
click at [716, 232] on span "zebra_lab_030" at bounding box center [739, 229] width 75 height 15
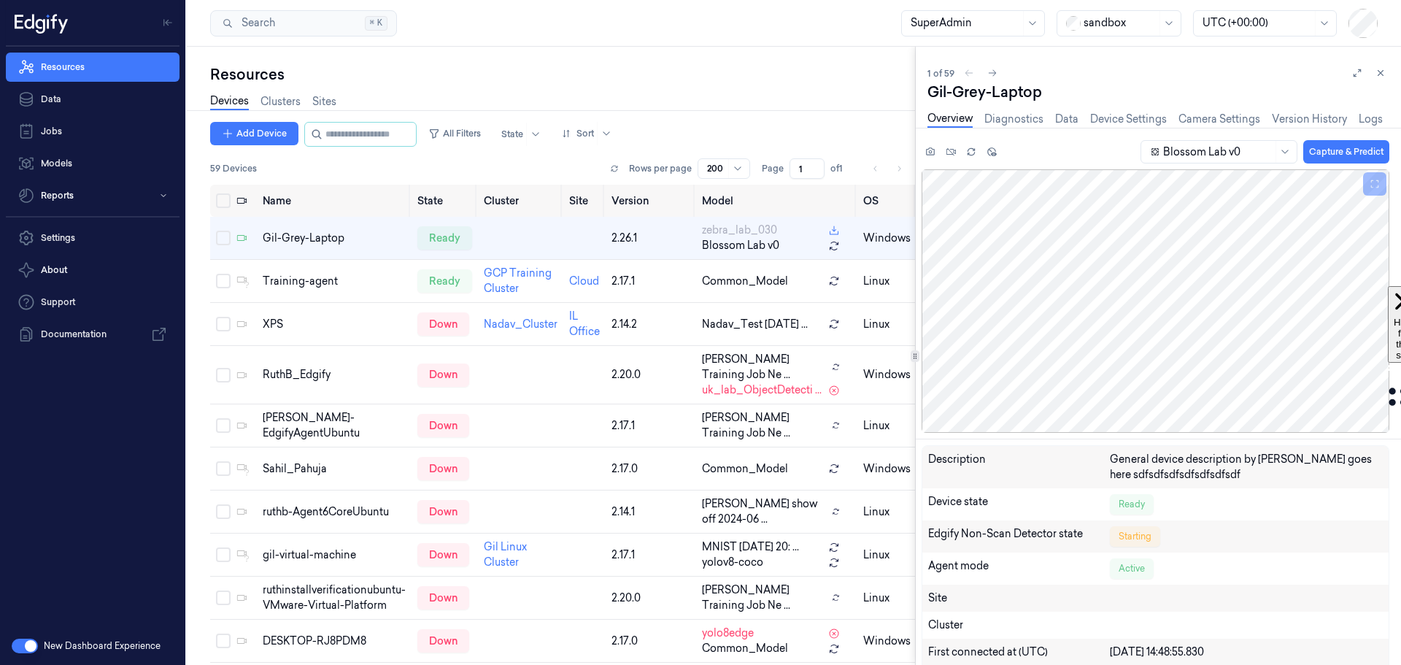
click at [17, 647] on button "button" at bounding box center [25, 645] width 26 height 15
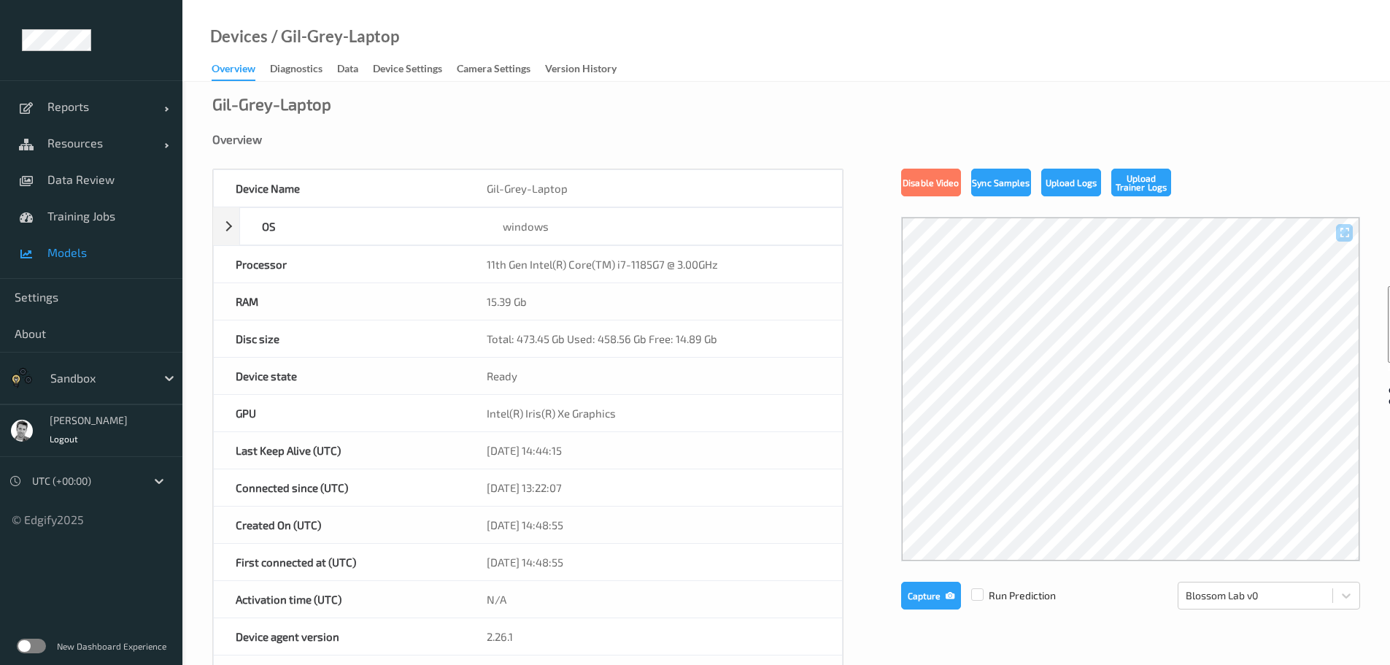
click at [70, 250] on span "Models" at bounding box center [107, 252] width 120 height 15
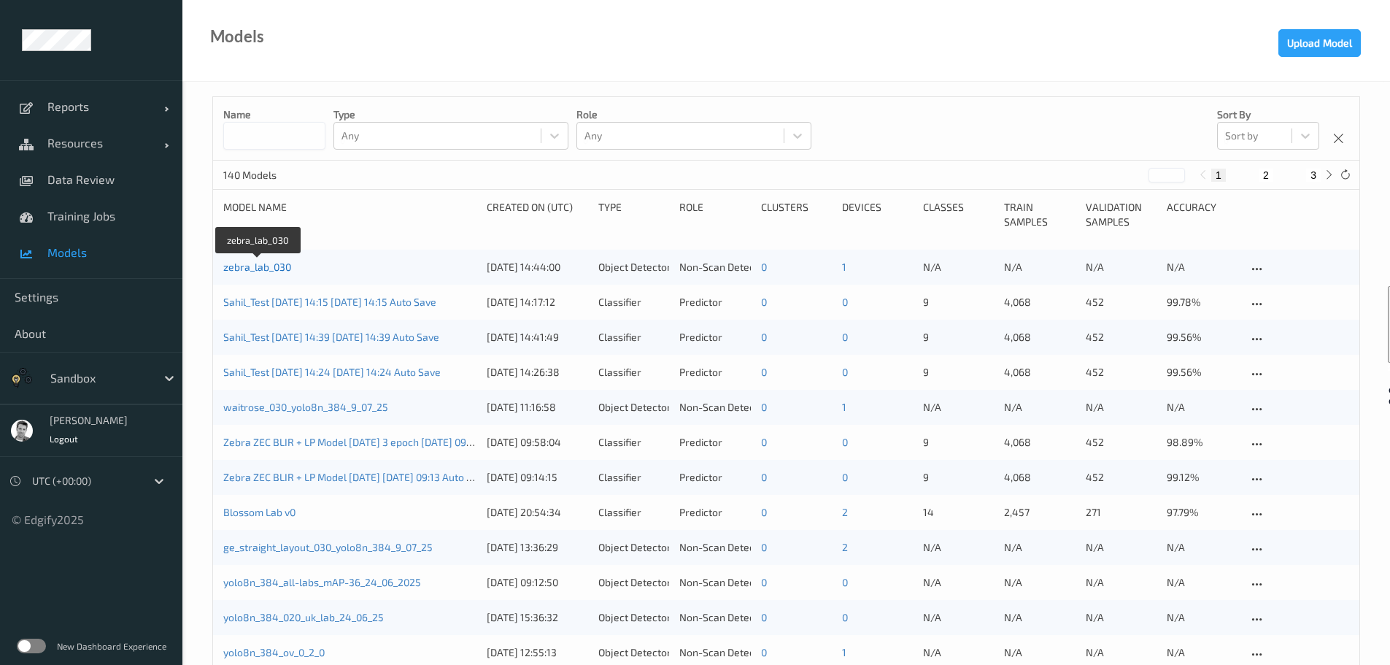
click at [274, 268] on link "zebra_lab_030" at bounding box center [257, 266] width 68 height 12
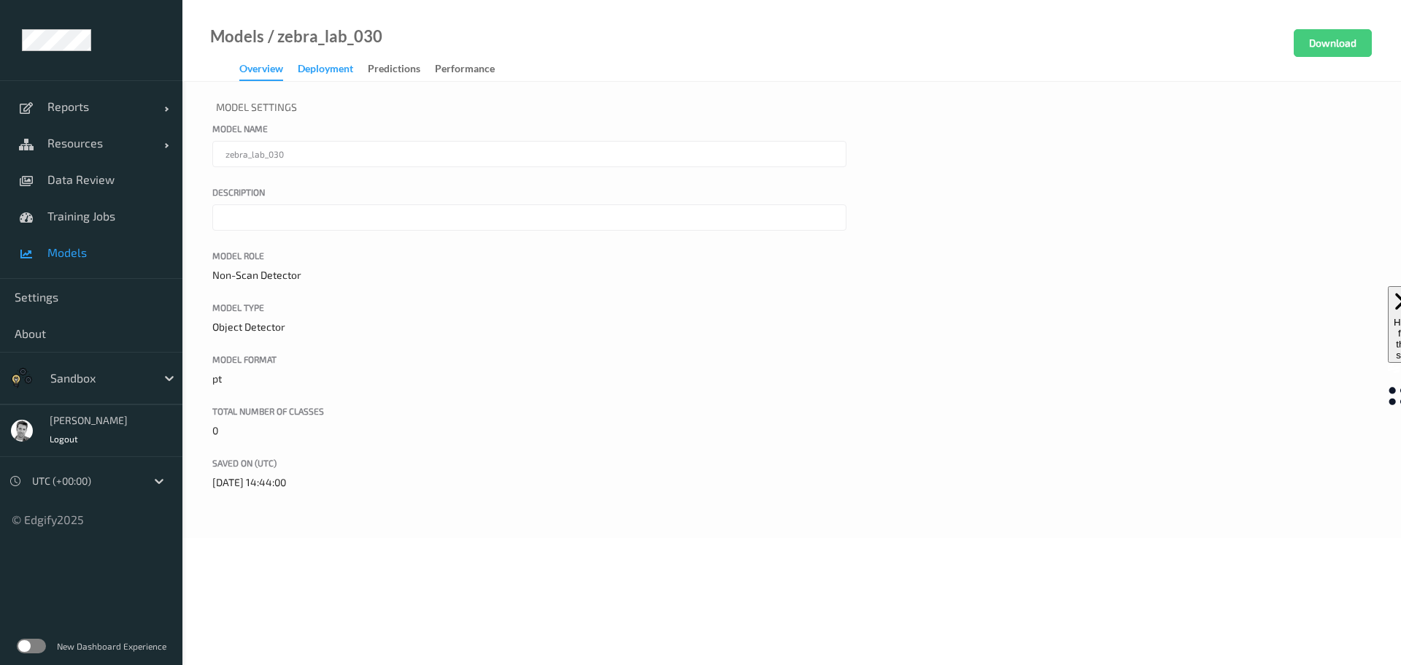
click at [325, 67] on div "Deployment" at bounding box center [325, 70] width 55 height 18
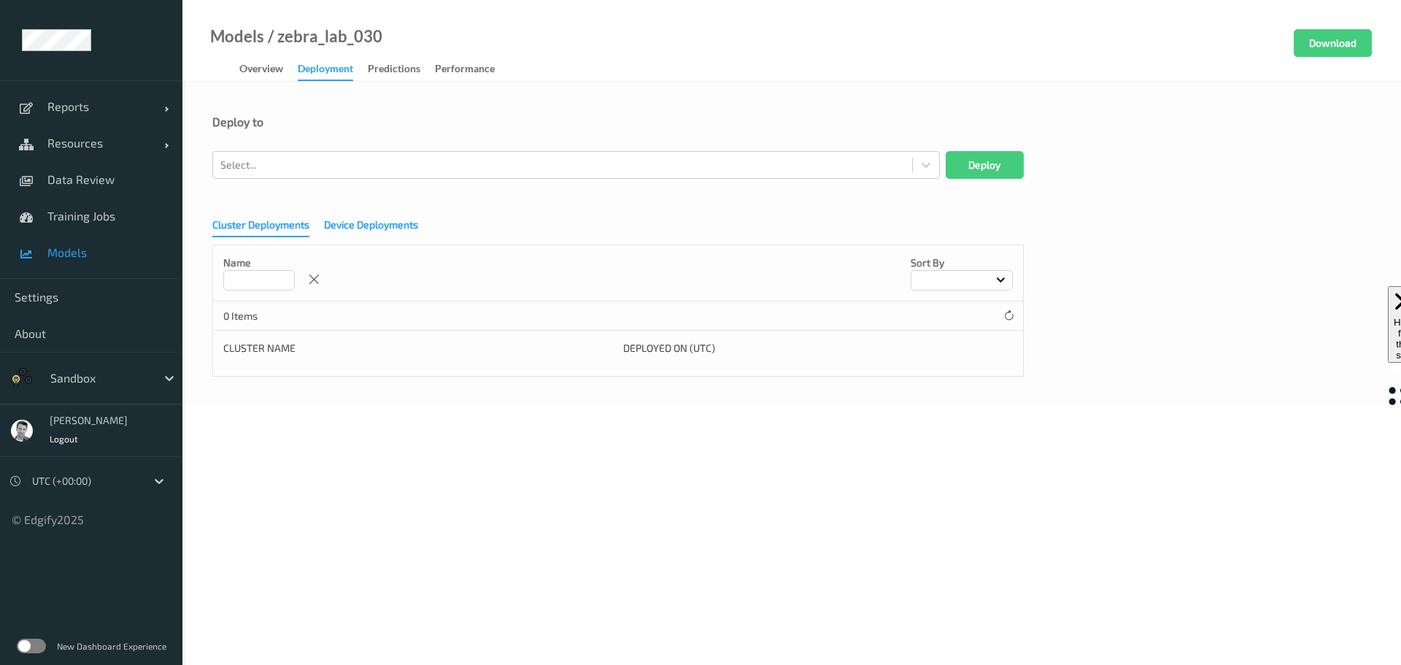
click at [392, 225] on div "Device Deployments" at bounding box center [371, 226] width 94 height 18
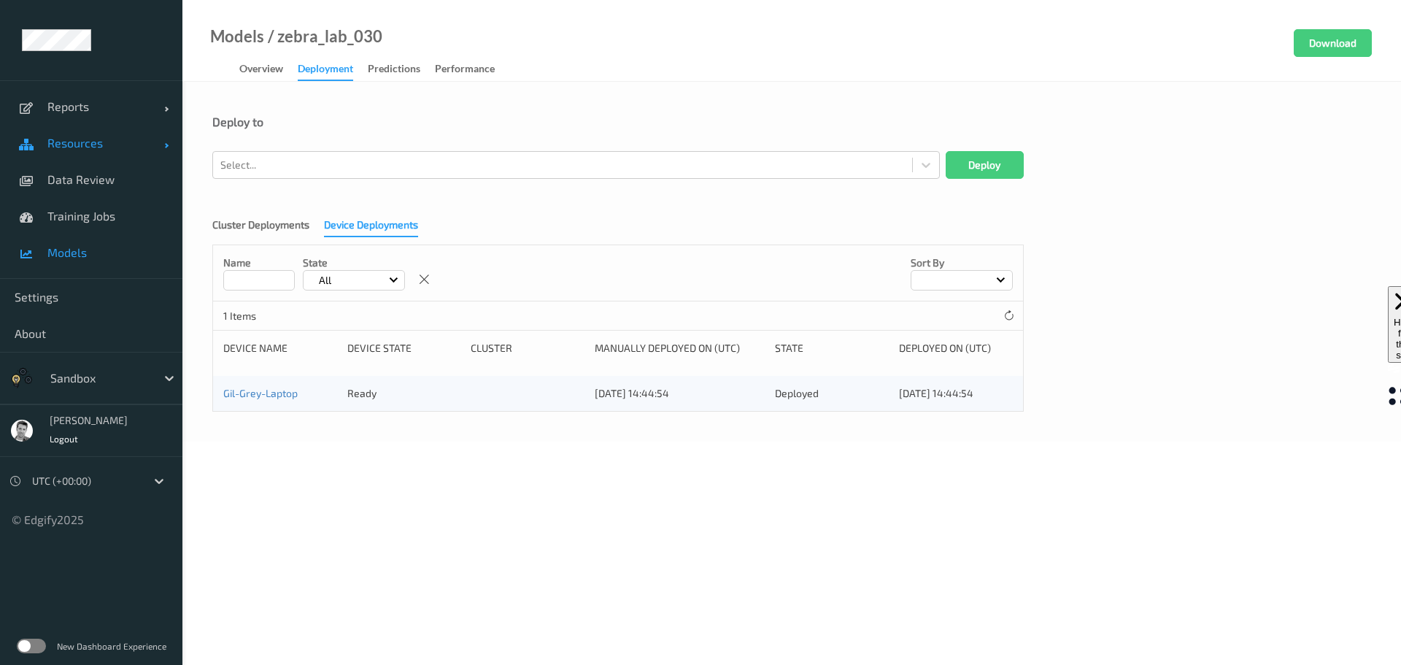
click at [67, 142] on span "Resources" at bounding box center [105, 143] width 117 height 15
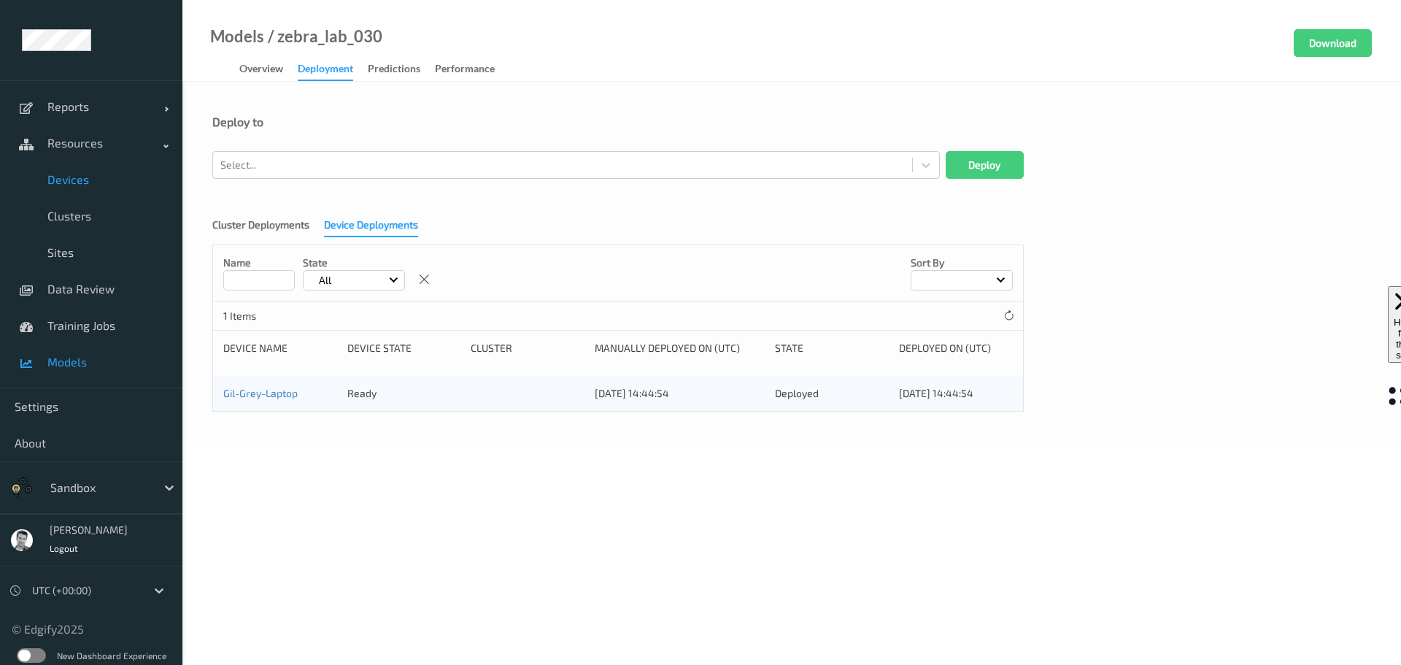
click at [71, 187] on link "Devices" at bounding box center [91, 179] width 182 height 36
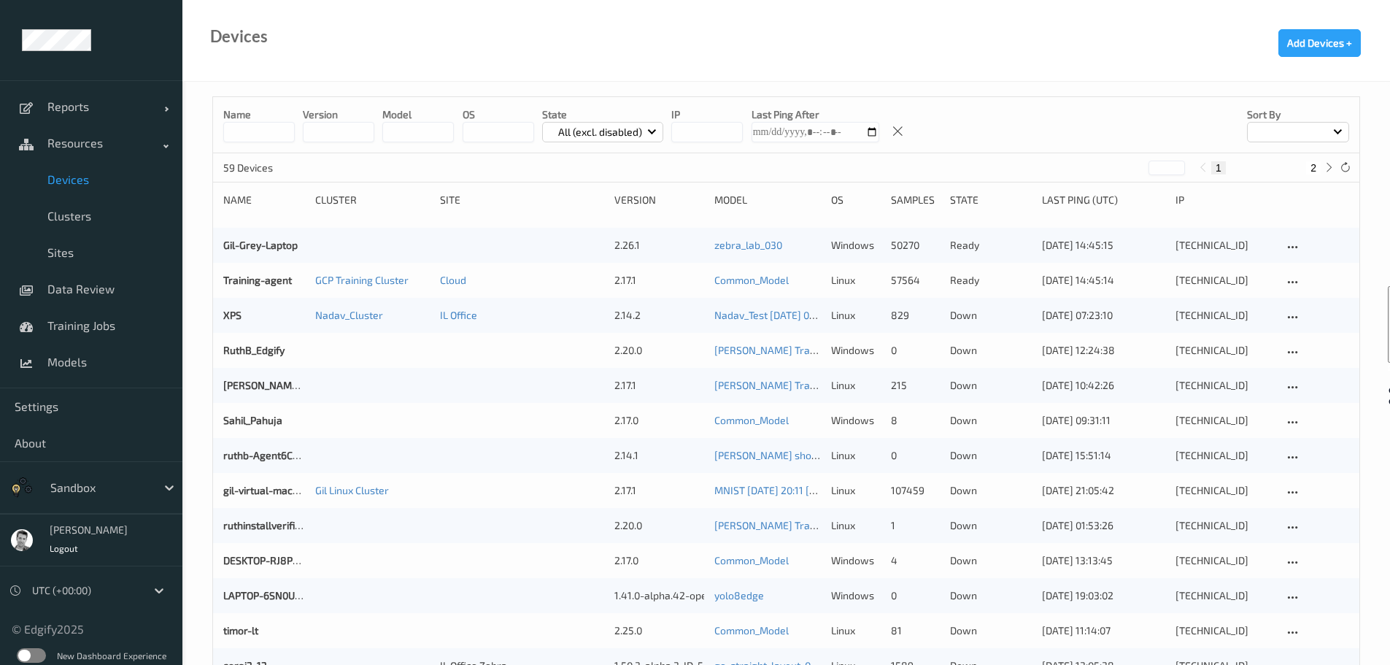
click at [34, 651] on label at bounding box center [31, 655] width 29 height 15
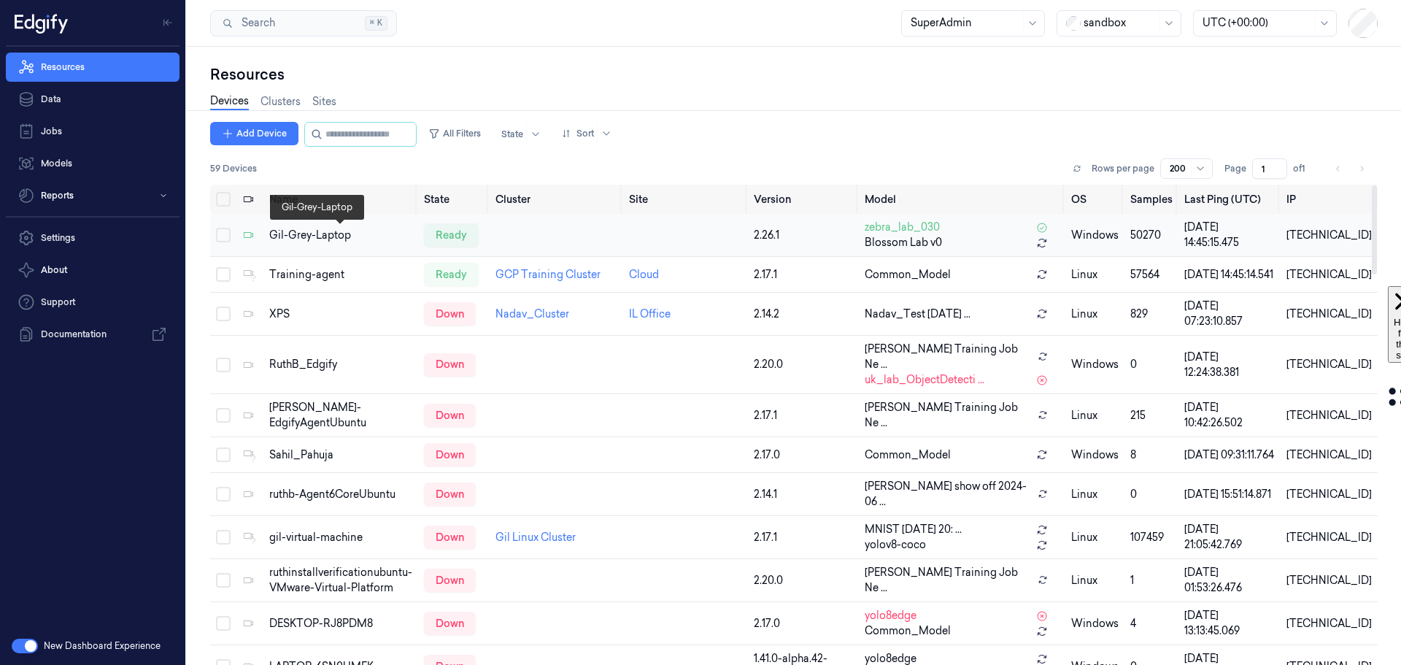
click at [301, 238] on div "Gil-Grey-Laptop" at bounding box center [340, 235] width 143 height 15
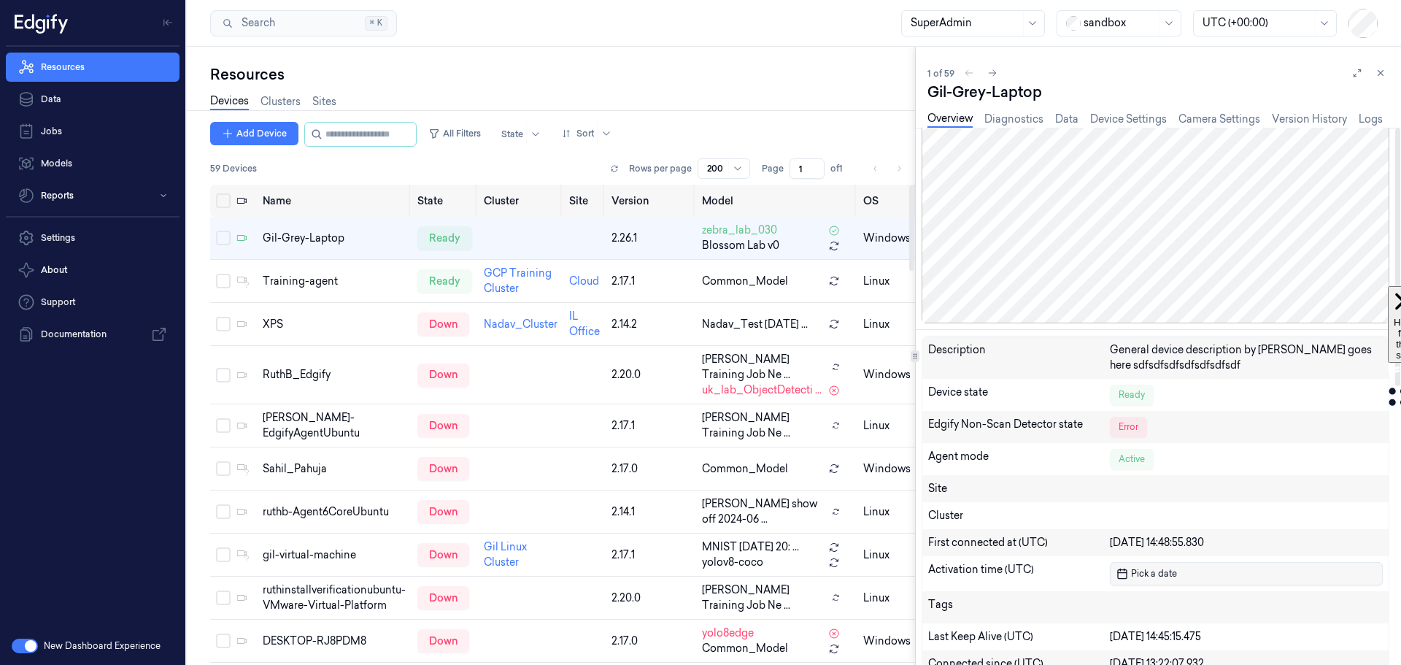
scroll to position [219, 0]
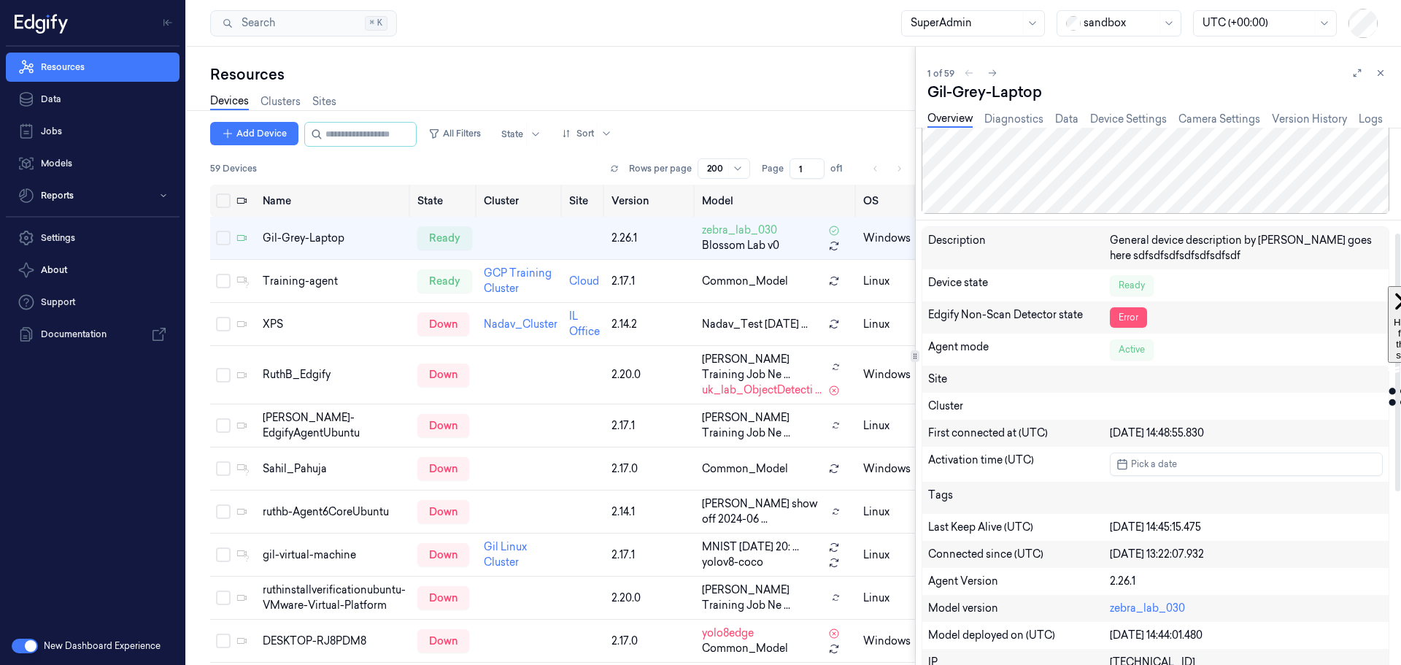
click at [1126, 315] on div "Error" at bounding box center [1127, 317] width 37 height 20
click at [1376, 124] on link "Logs" at bounding box center [1370, 119] width 24 height 17
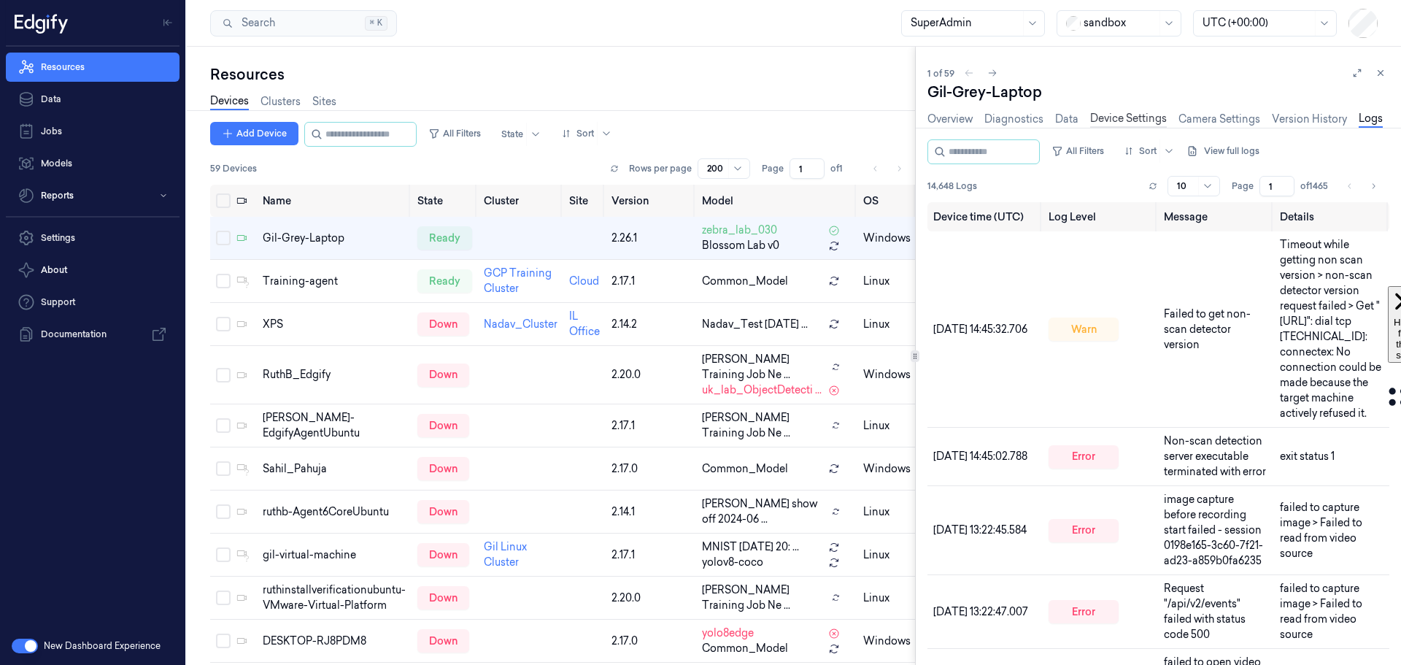
click at [1113, 120] on link "Device Settings" at bounding box center [1128, 119] width 77 height 17
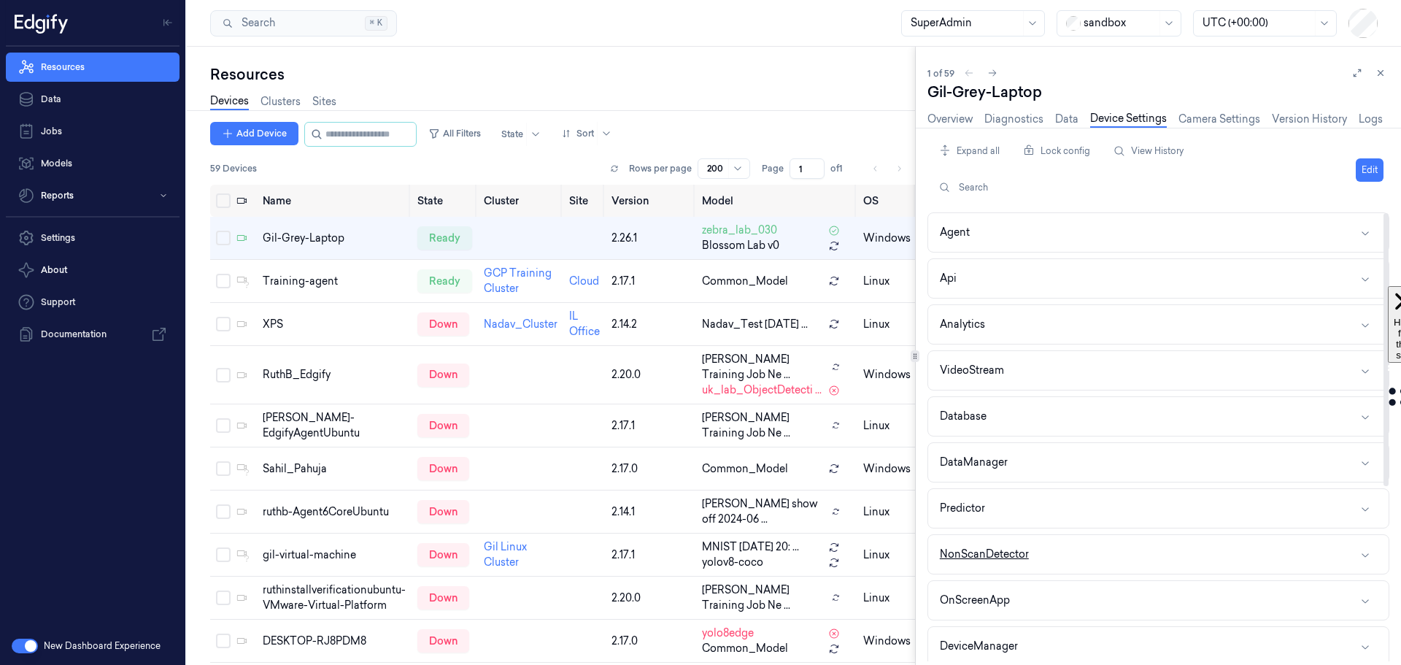
click at [1066, 560] on button "NonScanDetector" at bounding box center [1158, 554] width 460 height 39
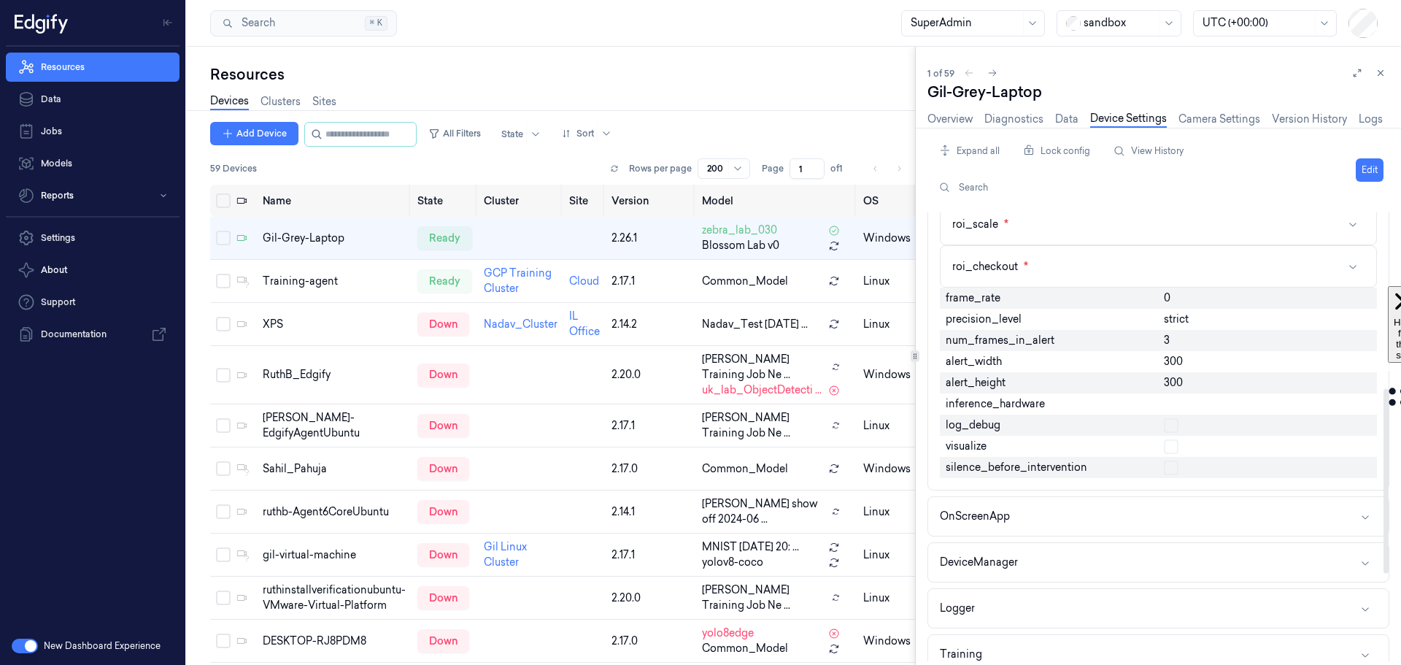
scroll to position [365, 0]
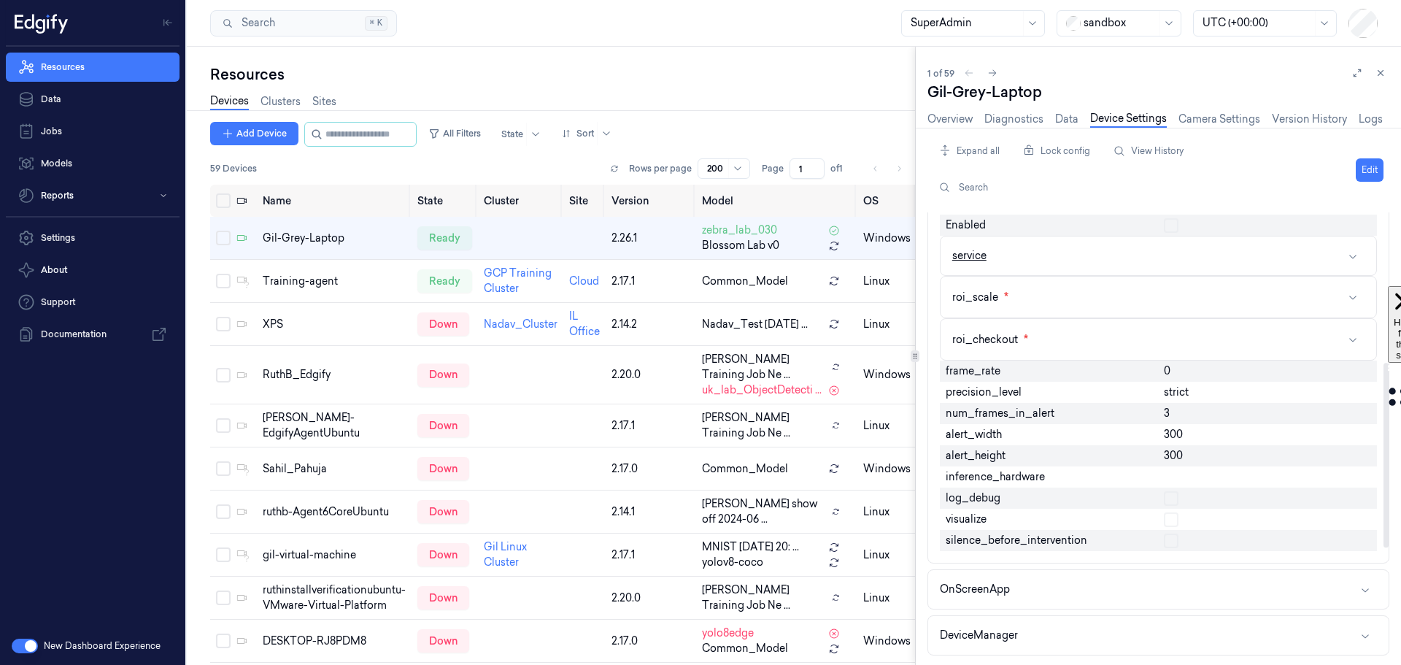
click at [1149, 258] on button "service" at bounding box center [1157, 255] width 435 height 39
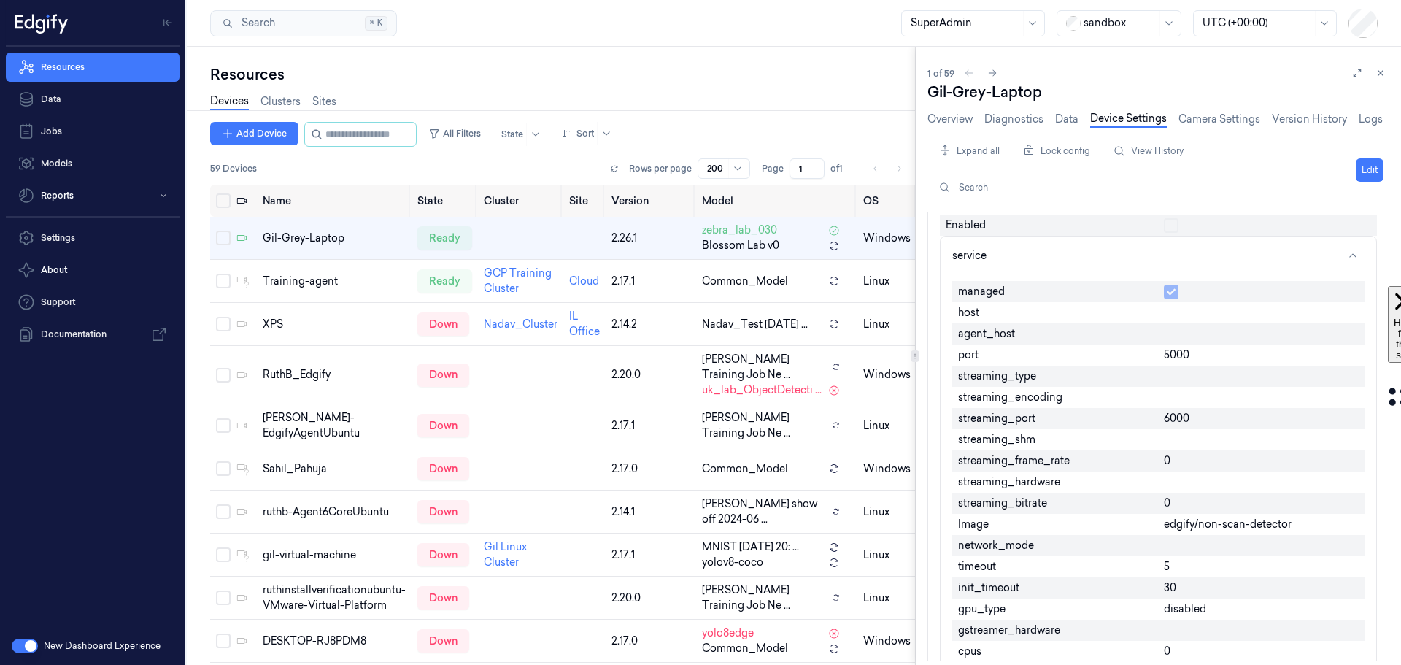
click at [1109, 20] on div at bounding box center [1119, 22] width 73 height 15
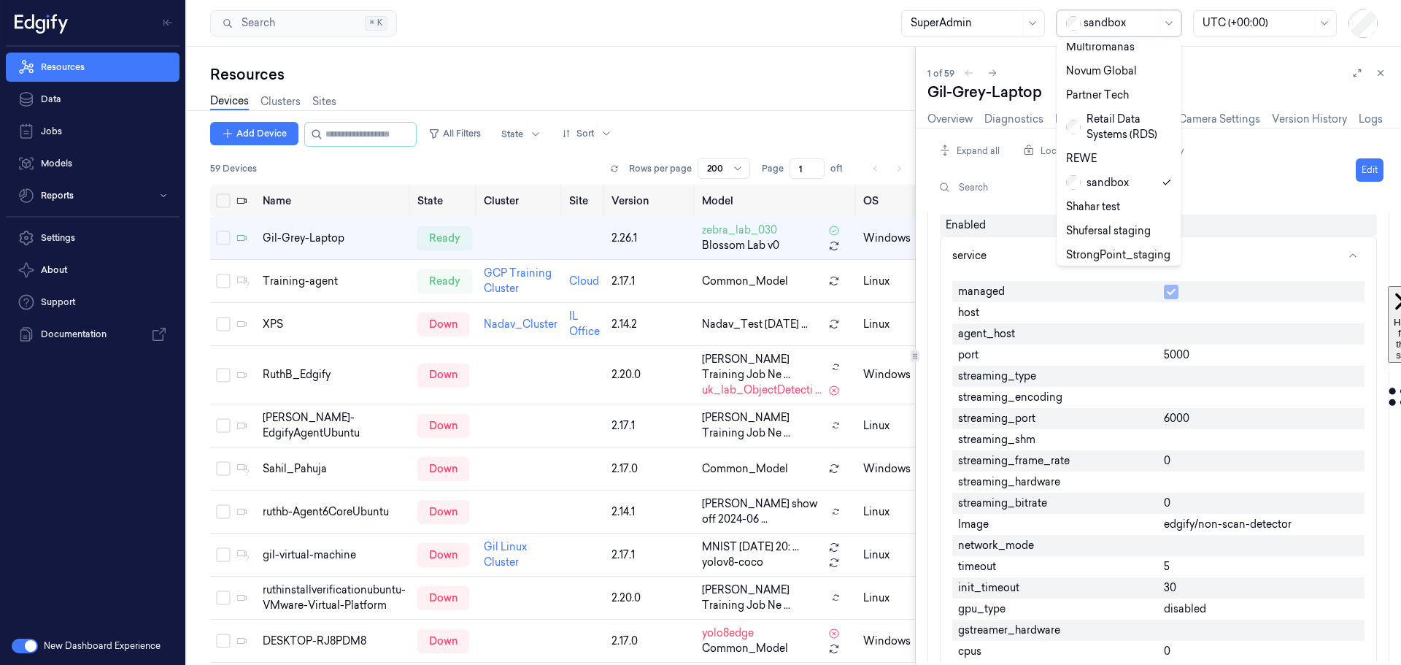
scroll to position [790, 0]
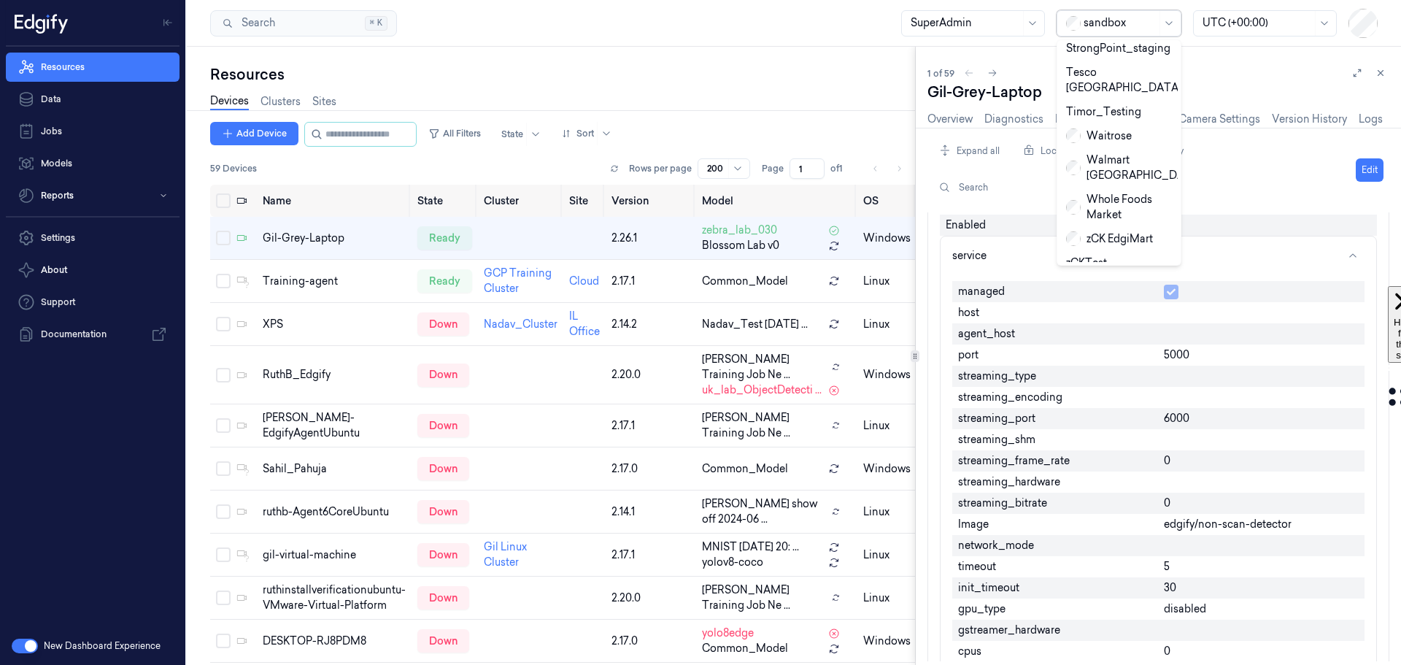
click at [1100, 303] on div "Zebra" at bounding box center [1090, 310] width 49 height 15
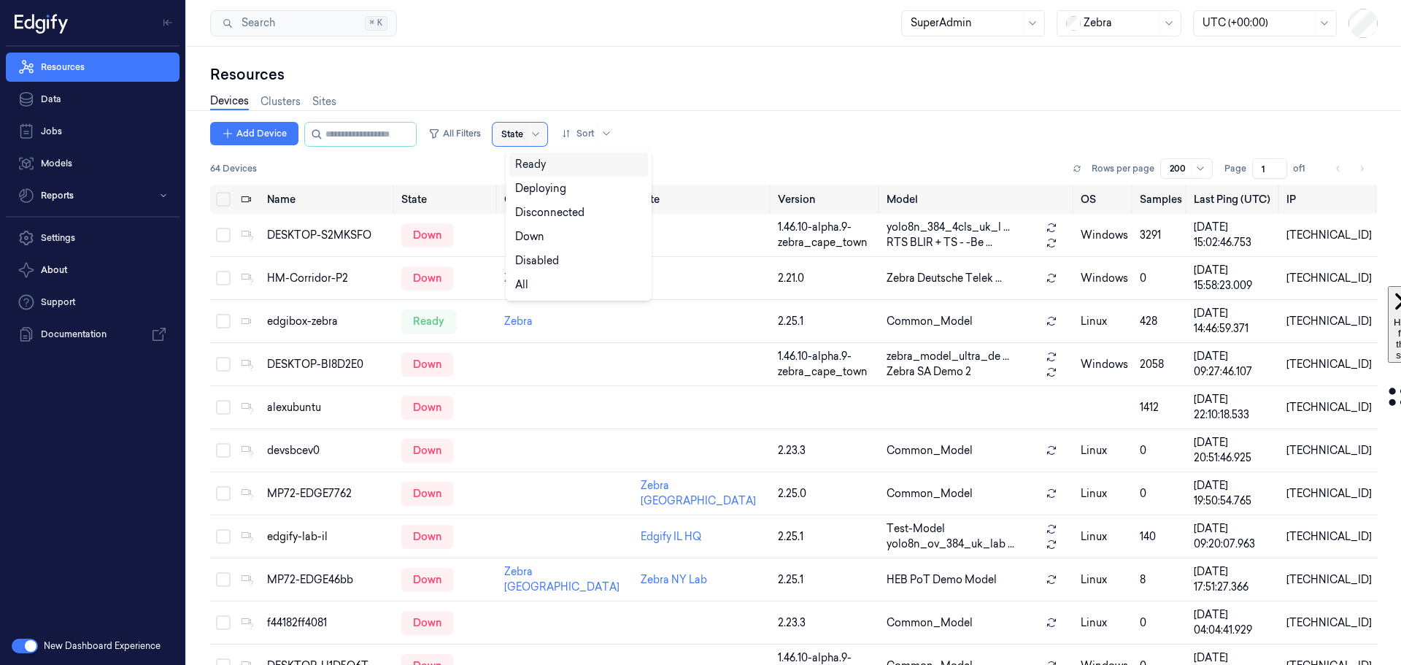
click at [513, 132] on div "State" at bounding box center [519, 134] width 55 height 23
click at [536, 168] on div "Ready" at bounding box center [530, 164] width 31 height 15
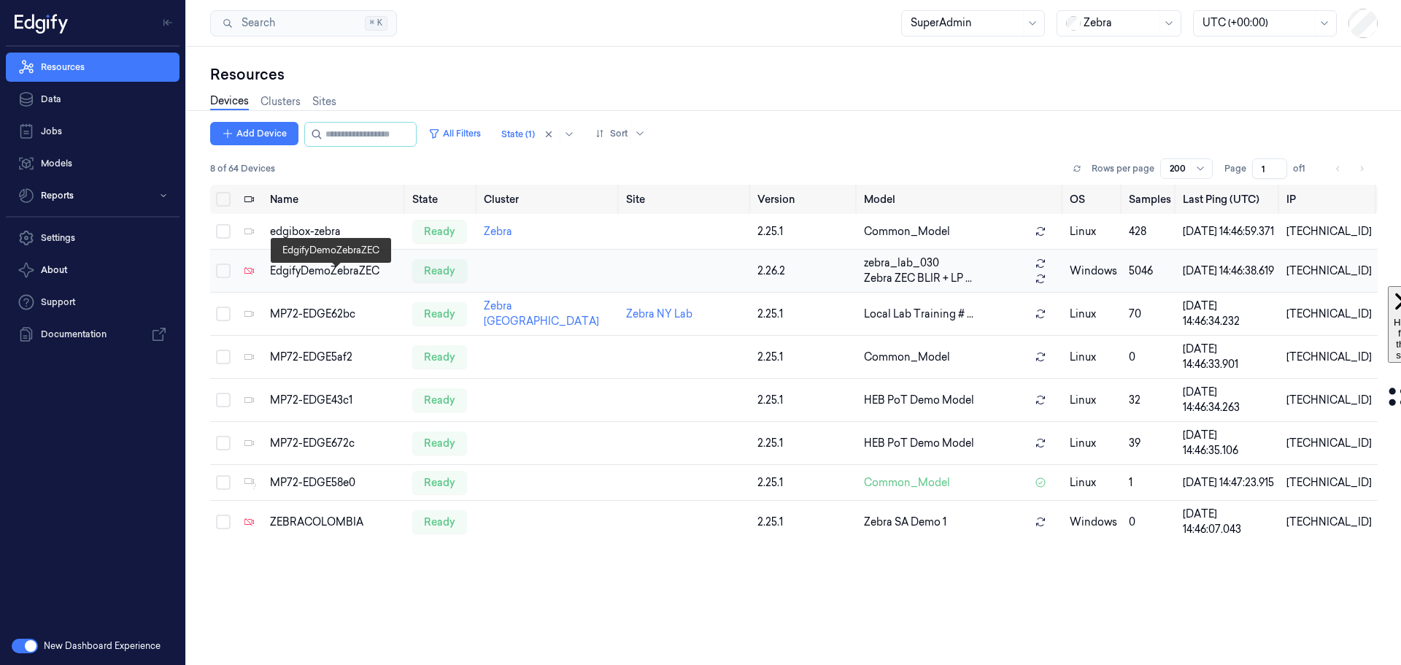
click at [336, 279] on div "EdgifyDemoZebraZEC" at bounding box center [335, 270] width 130 height 15
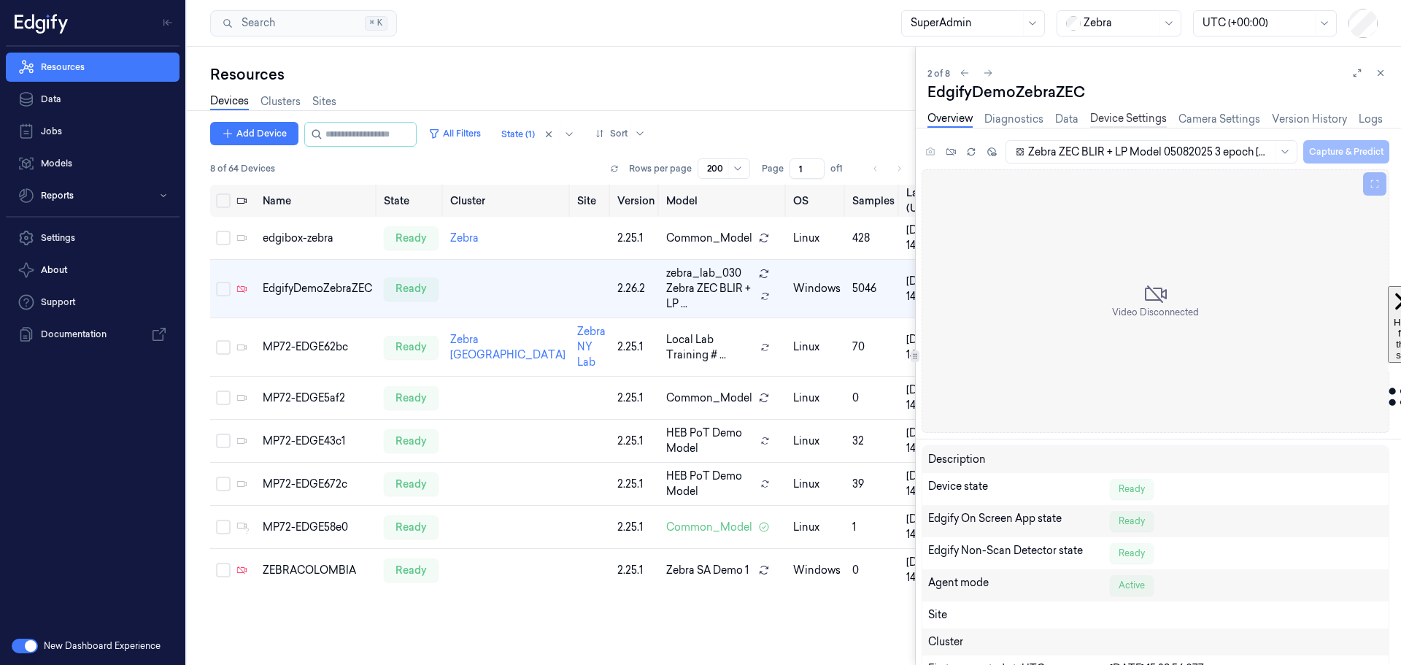
click at [1132, 119] on link "Device Settings" at bounding box center [1128, 119] width 77 height 17
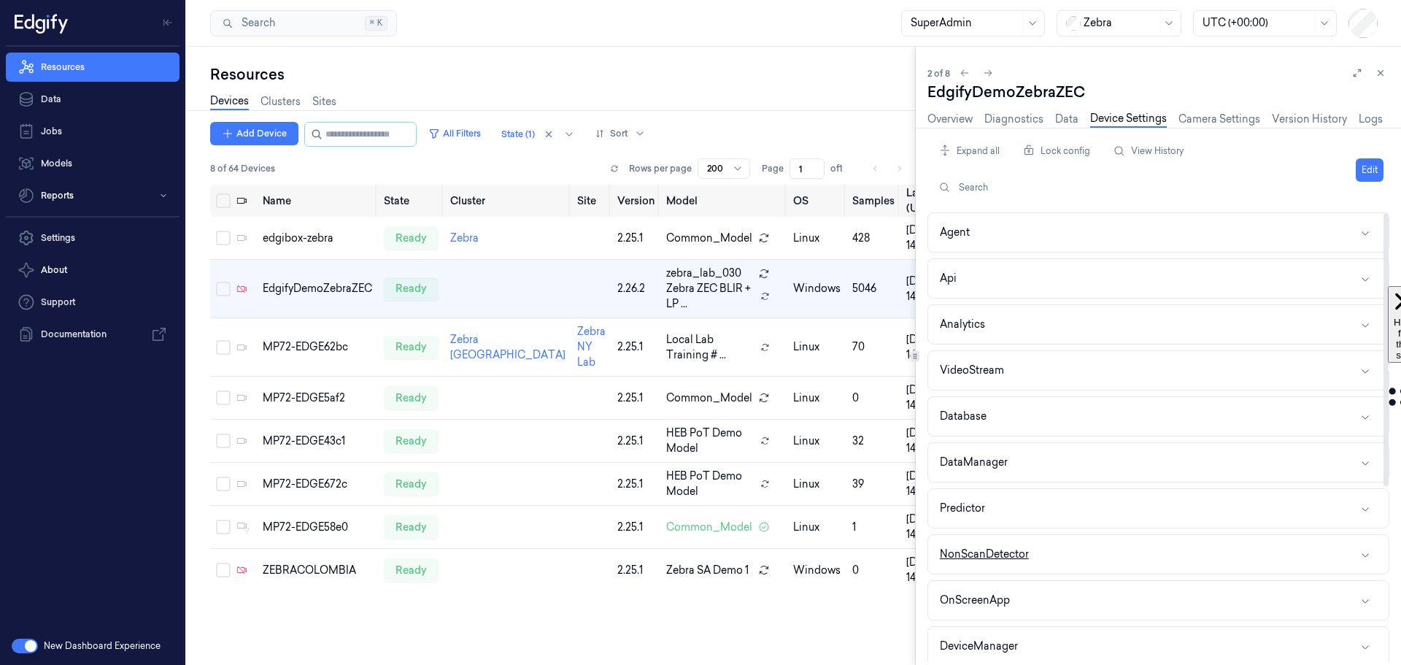
click at [1107, 551] on button "NonScanDetector" at bounding box center [1158, 554] width 460 height 39
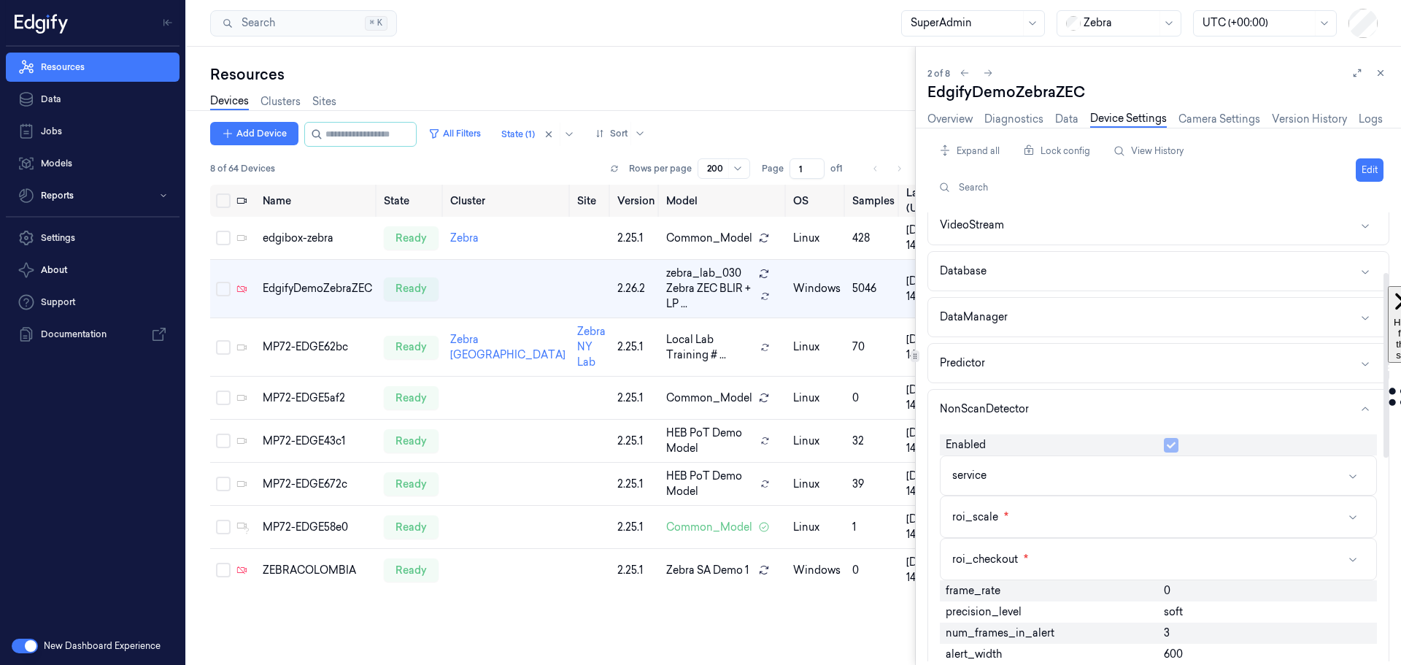
scroll to position [146, 0]
click at [1141, 478] on button "service" at bounding box center [1157, 474] width 435 height 39
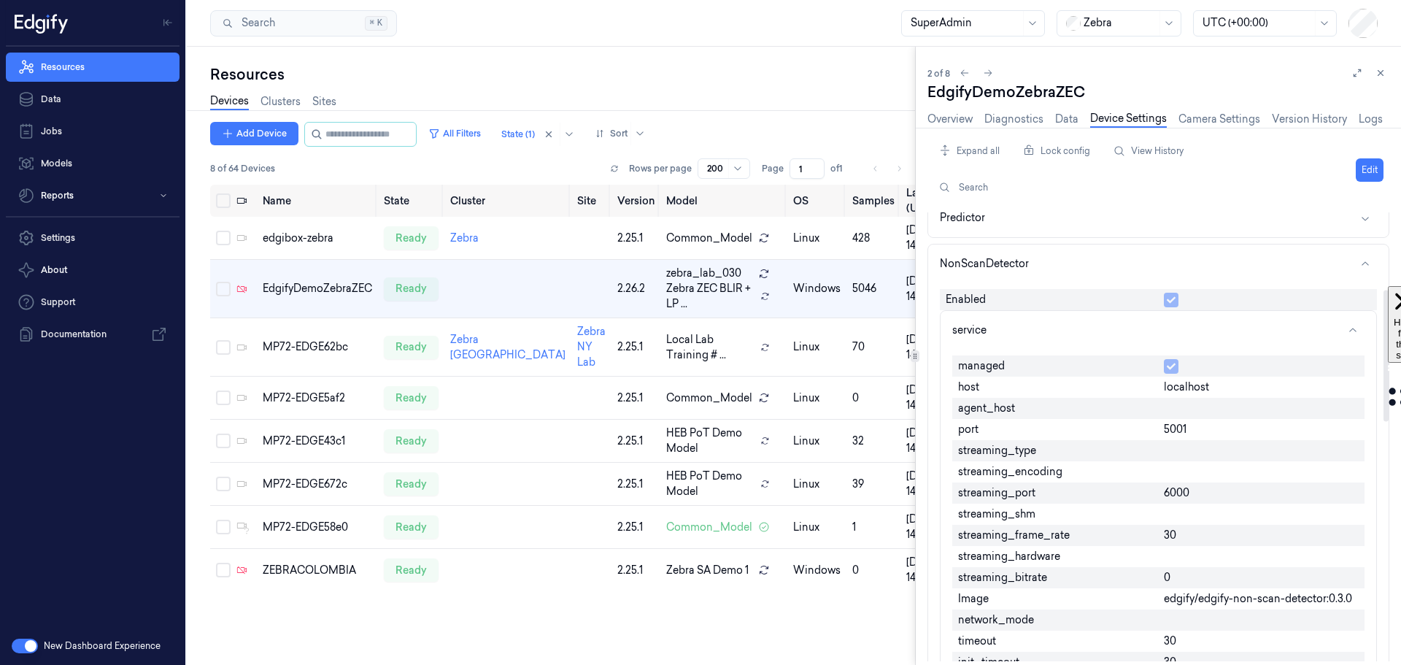
scroll to position [292, 0]
click at [1198, 597] on span "edgify/edgify-non-scan-detector:0.3.0" at bounding box center [1257, 596] width 188 height 15
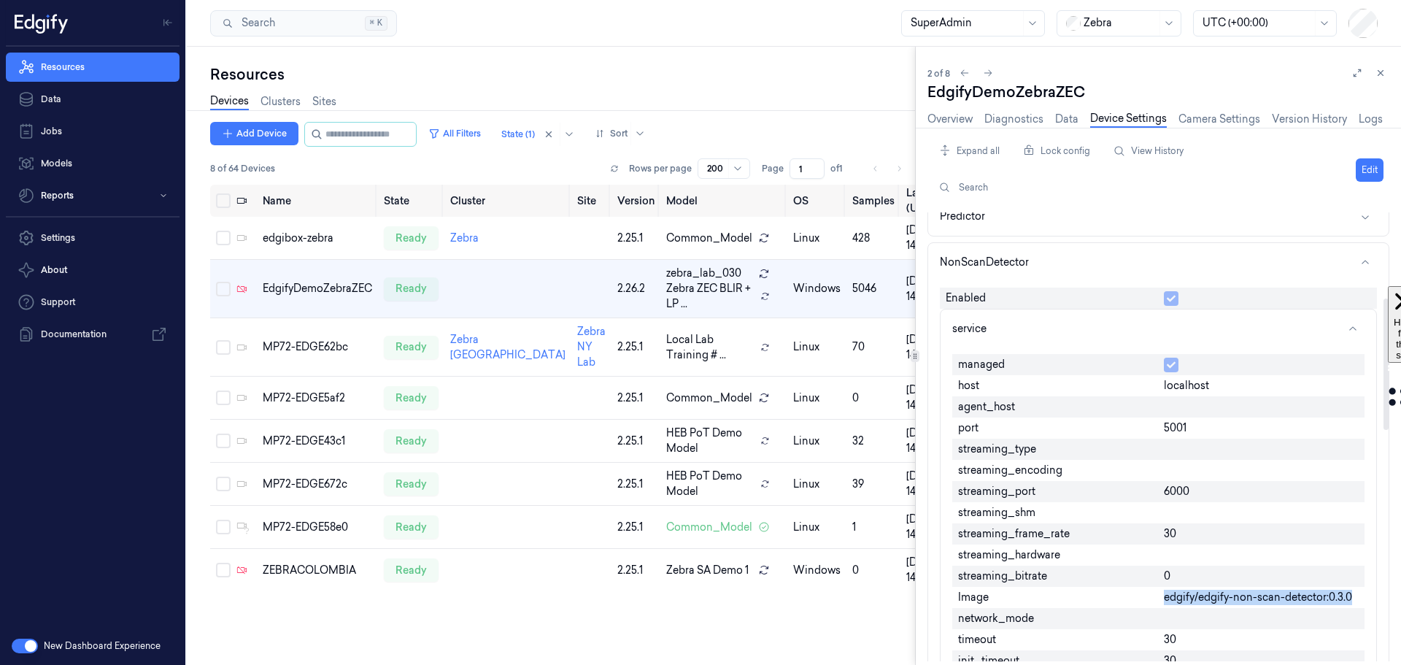
copy span "edgify/edgify-non-scan-detector:0.3.0"
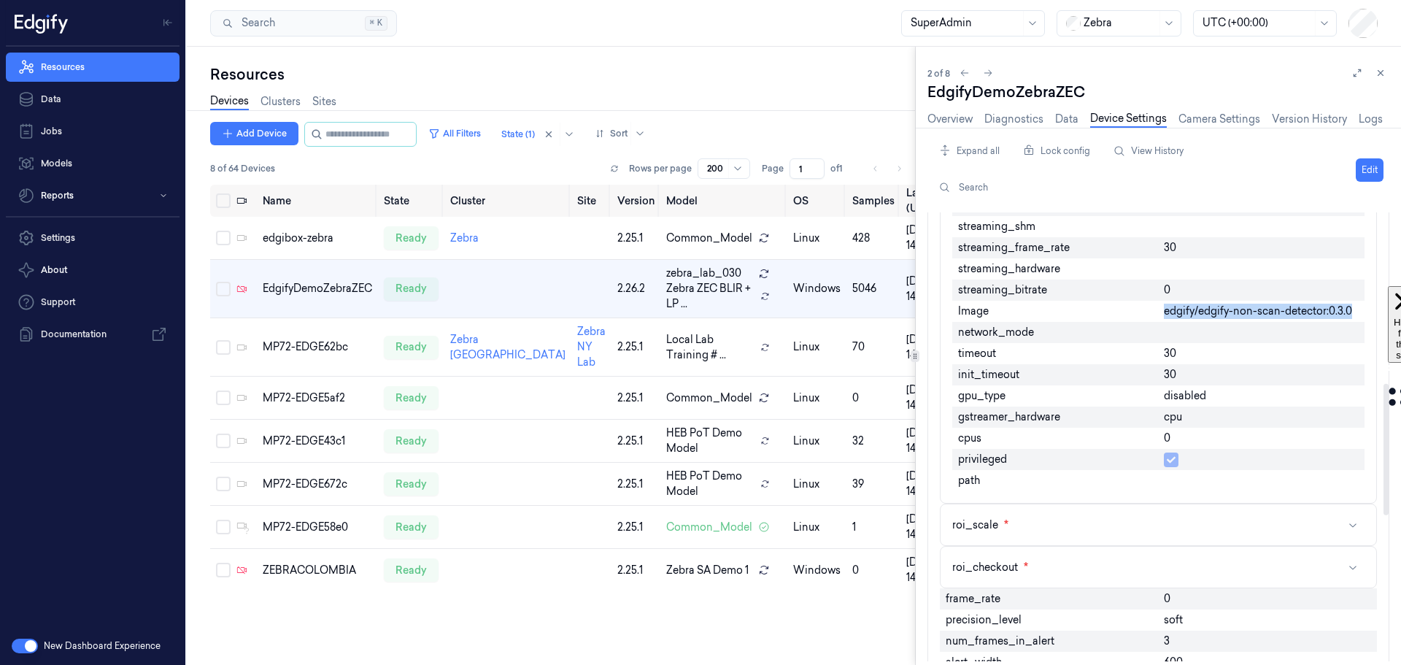
scroll to position [584, 0]
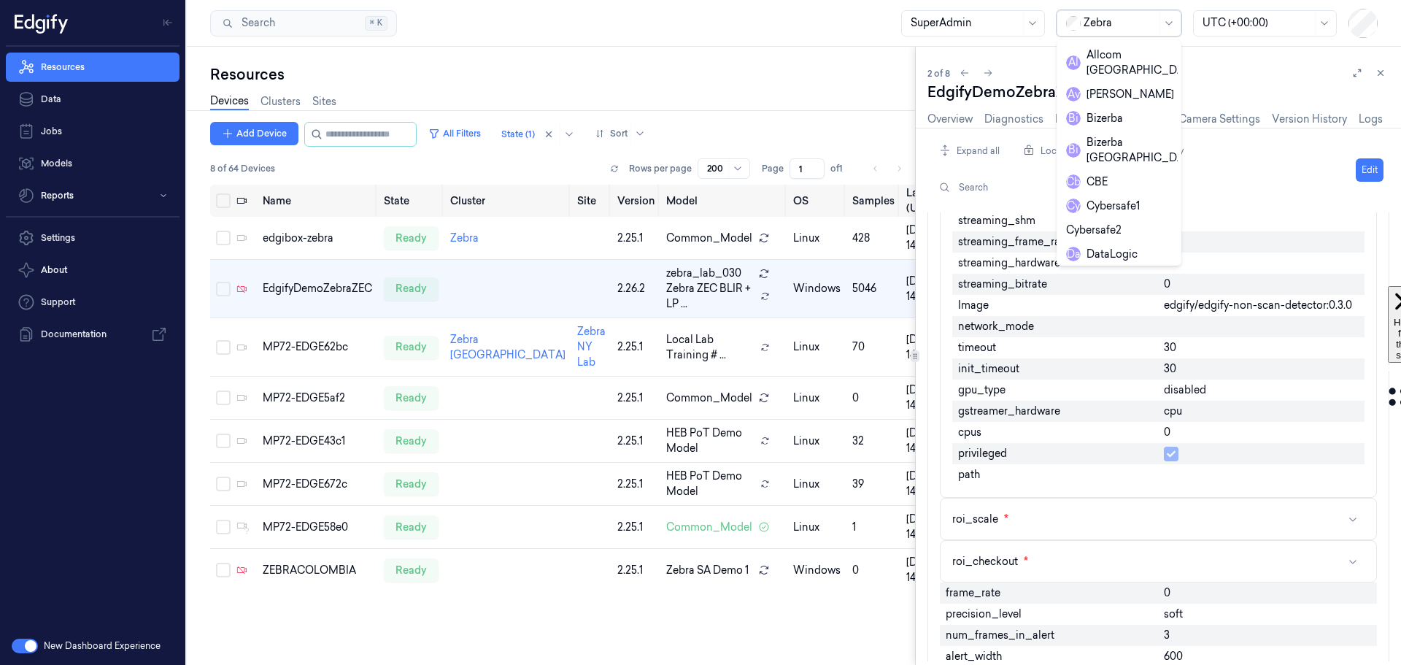
click at [1118, 25] on div at bounding box center [1119, 22] width 73 height 15
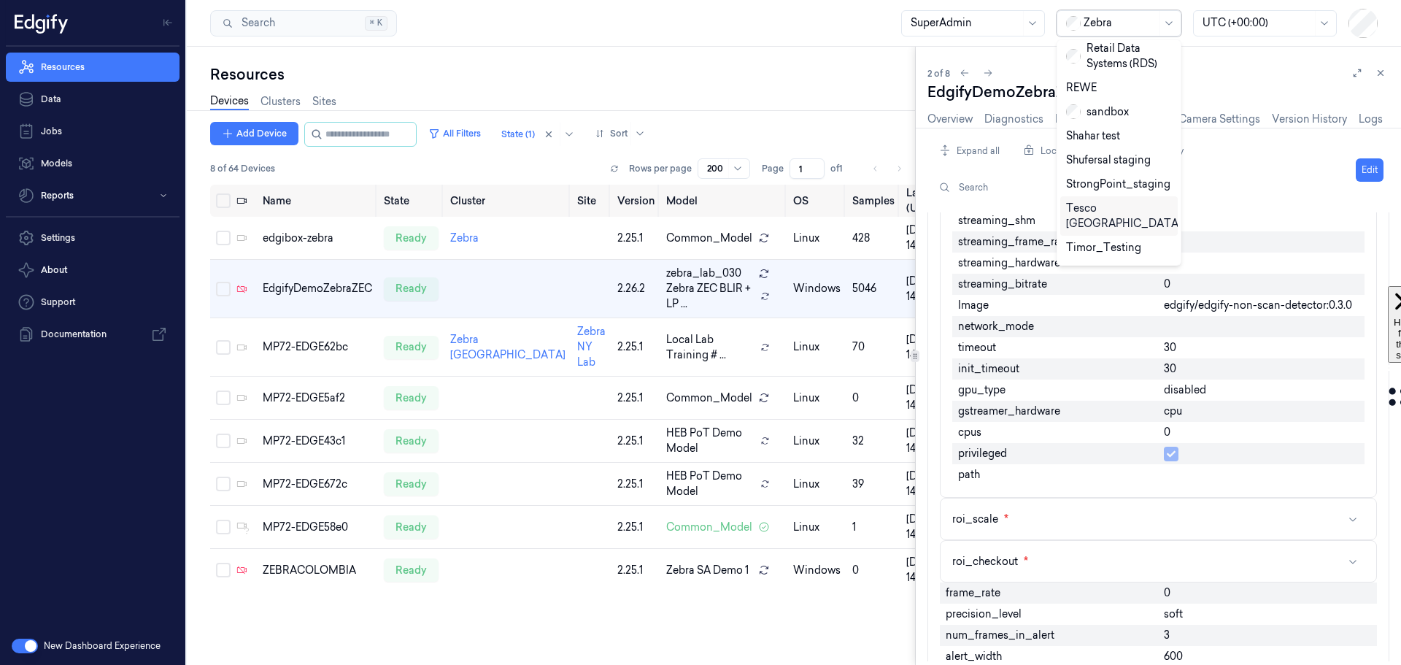
scroll to position [571, 0]
click at [1107, 187] on div "sandbox" at bounding box center [1097, 194] width 63 height 15
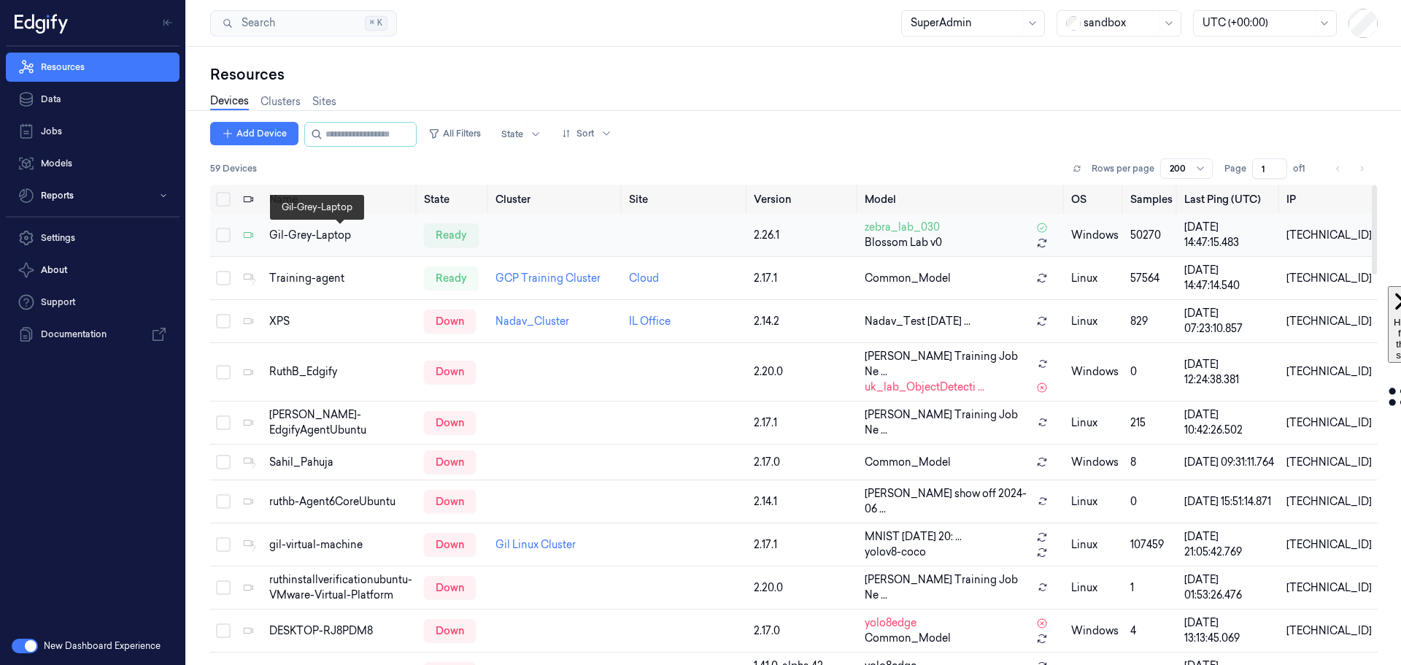
click at [316, 233] on div "Gil-Grey-Laptop" at bounding box center [340, 235] width 143 height 15
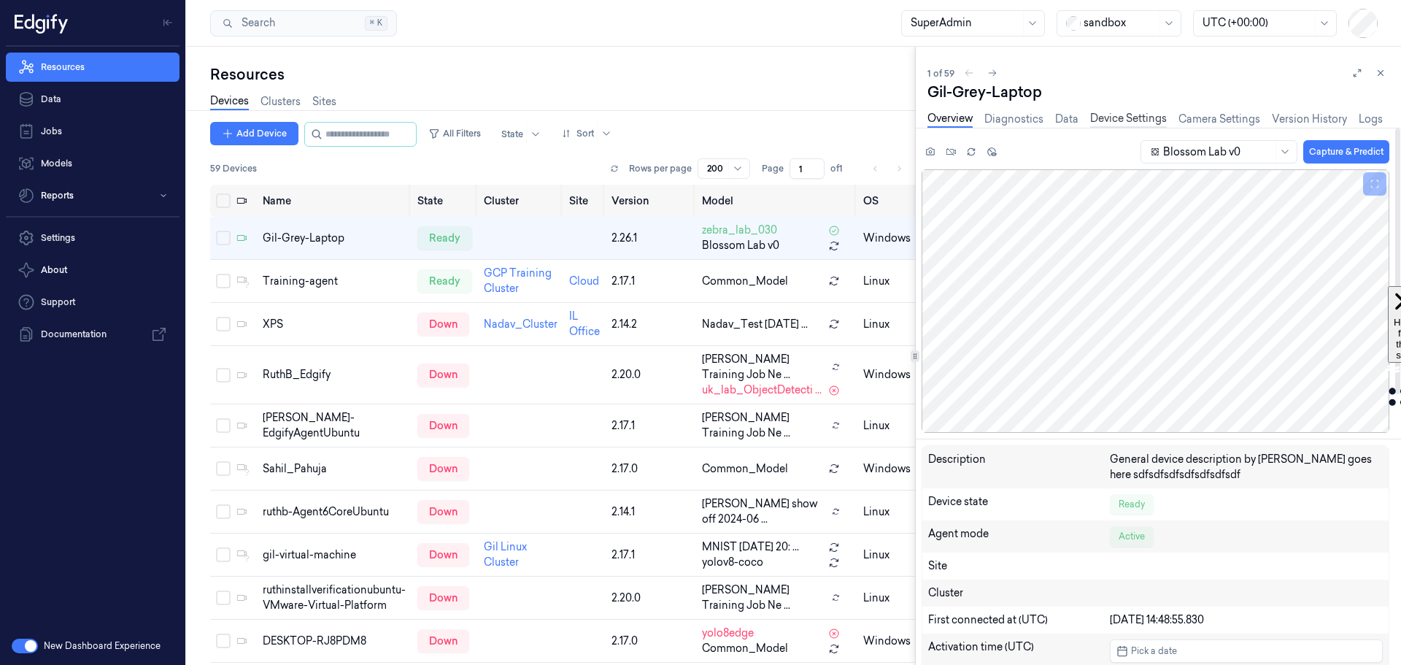
click at [1128, 117] on link "Device Settings" at bounding box center [1128, 119] width 77 height 17
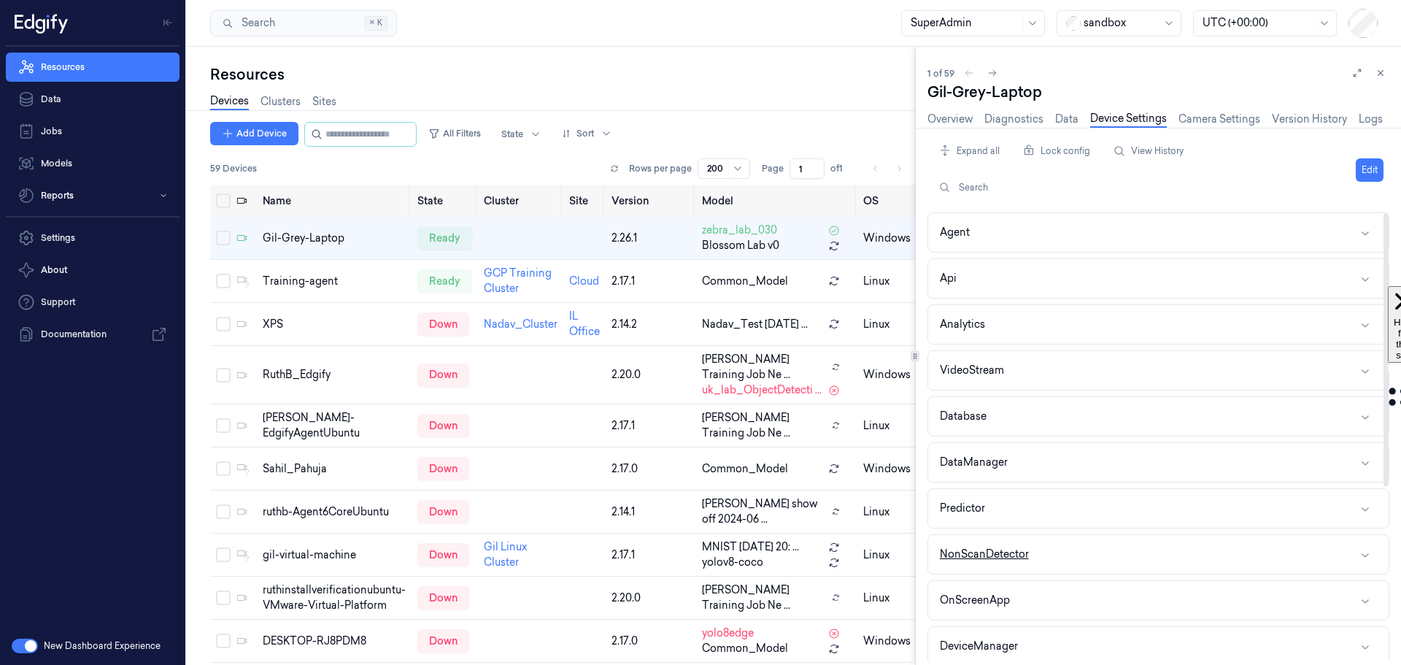
click at [1112, 553] on button "NonScanDetector" at bounding box center [1158, 554] width 460 height 39
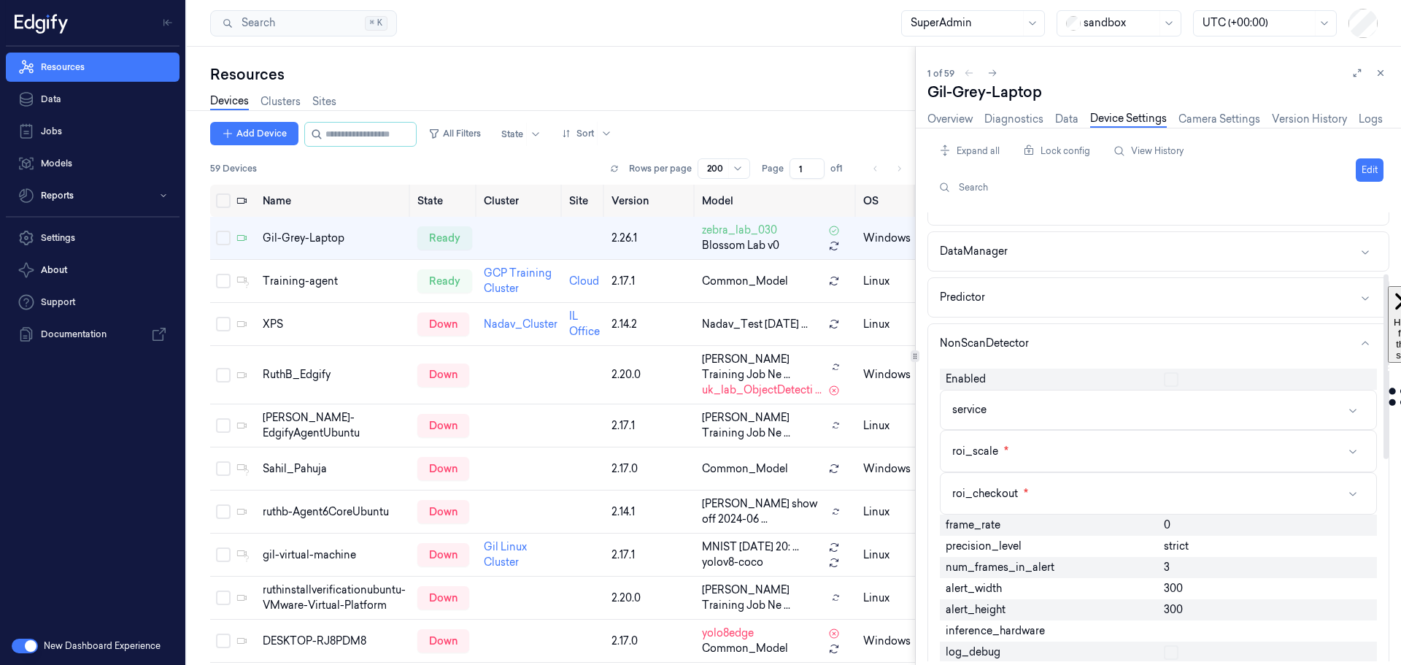
scroll to position [219, 0]
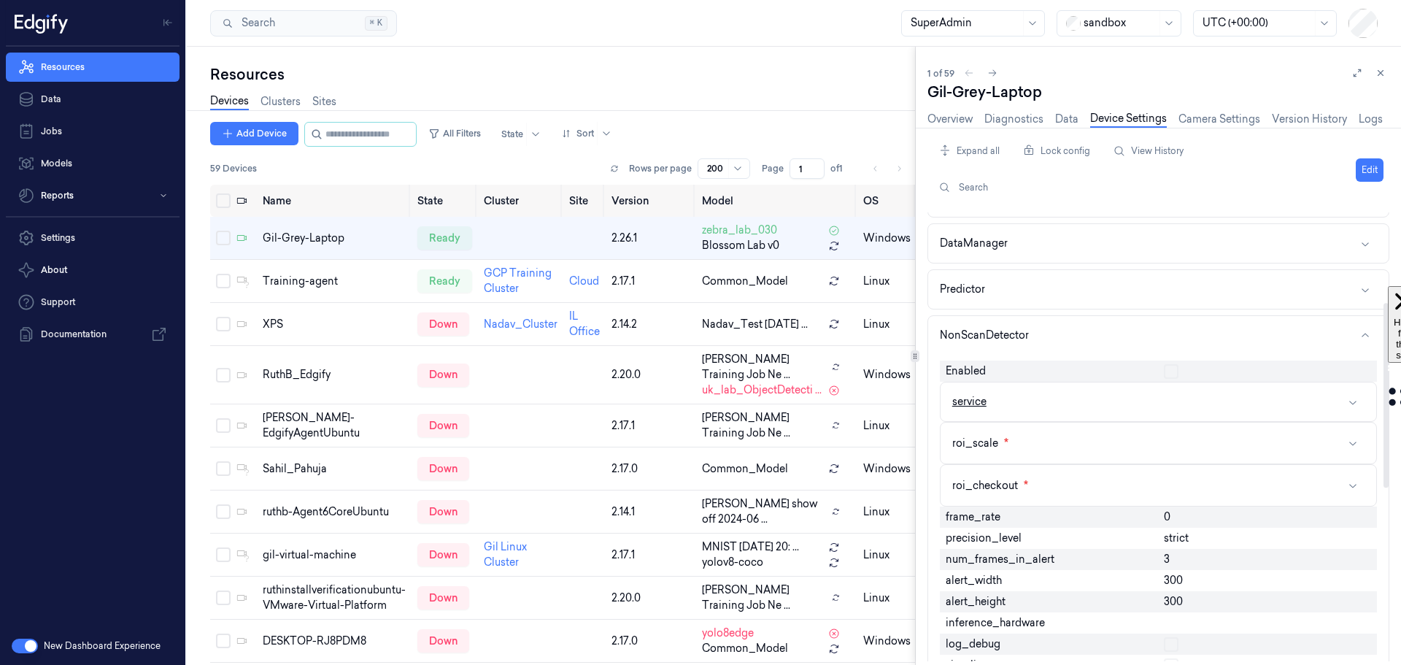
click at [1084, 406] on button "service" at bounding box center [1157, 401] width 435 height 39
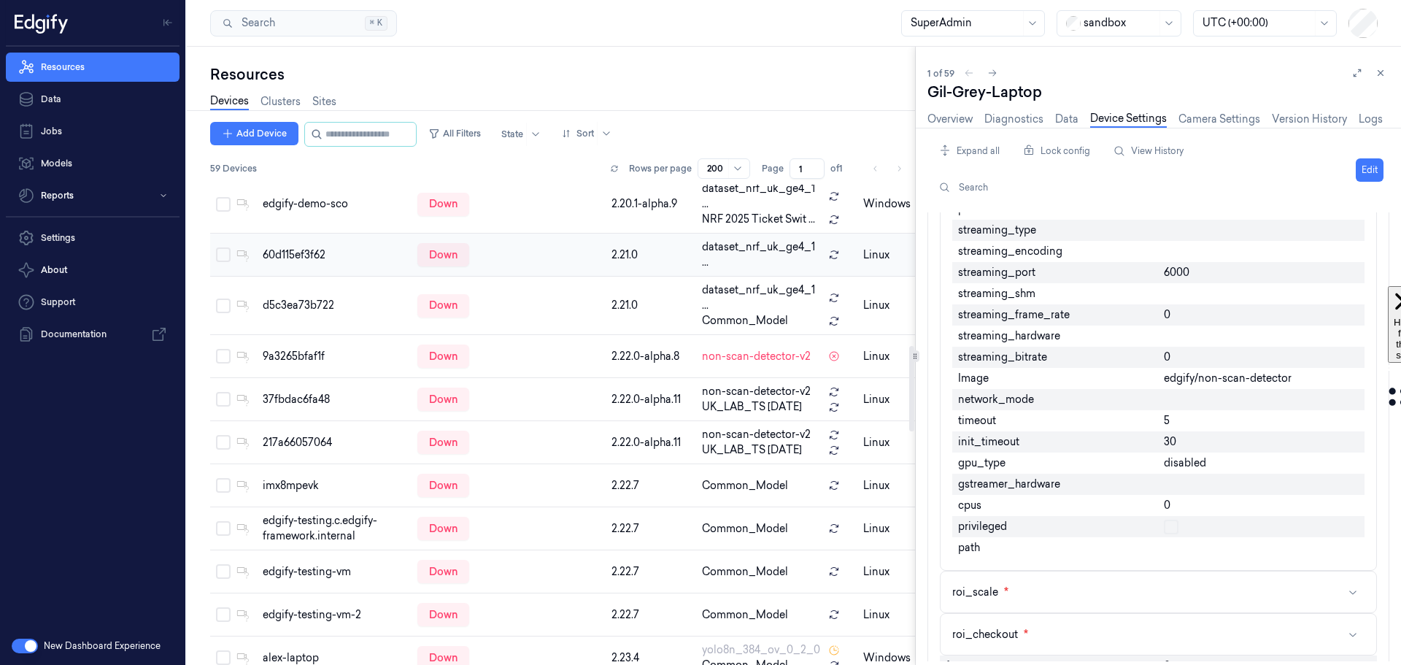
scroll to position [729, 0]
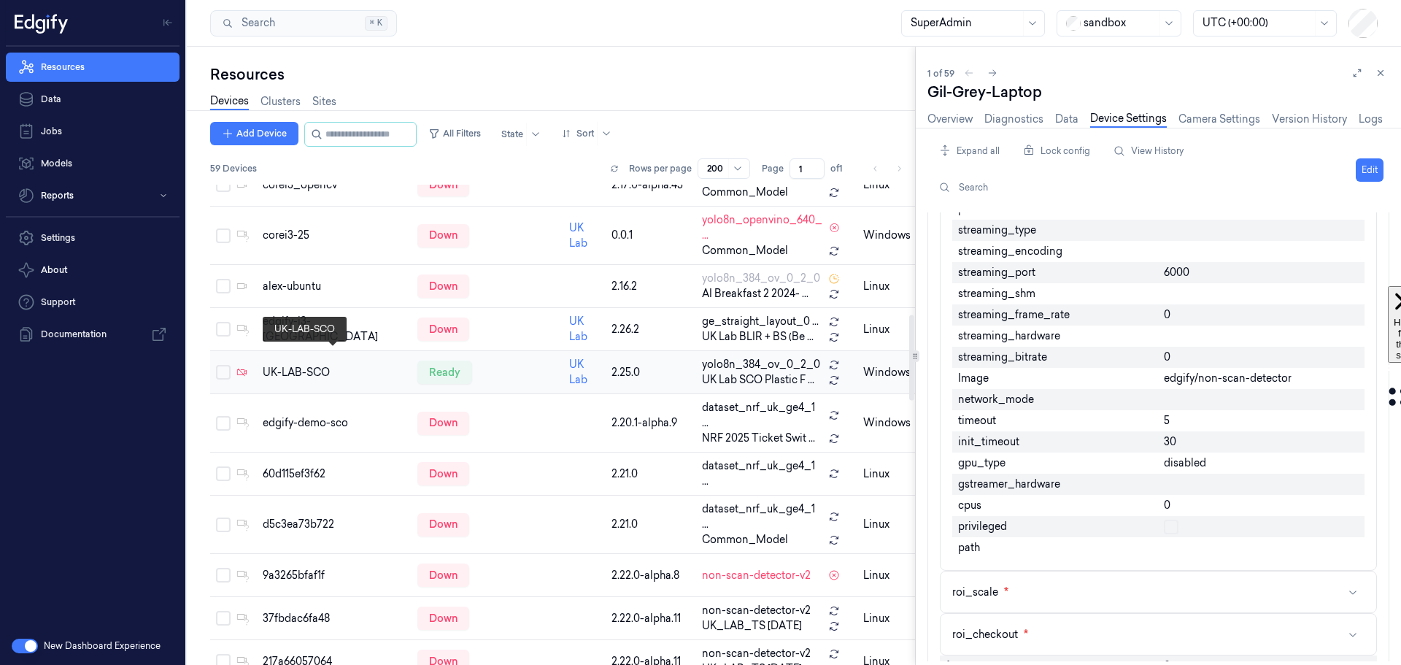
click at [302, 365] on div "UK-LAB-SCO" at bounding box center [334, 372] width 143 height 15
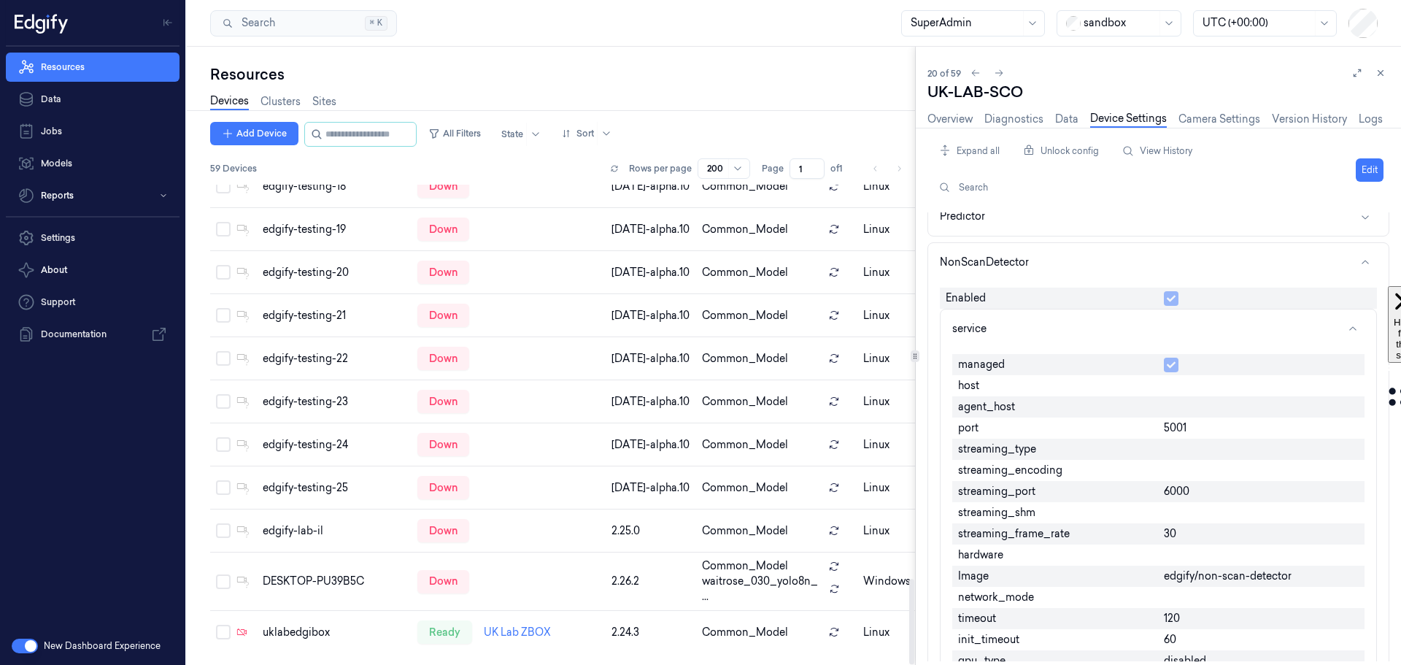
scroll to position [2215, 0]
click at [309, 627] on div "uklabedgibox" at bounding box center [334, 631] width 143 height 15
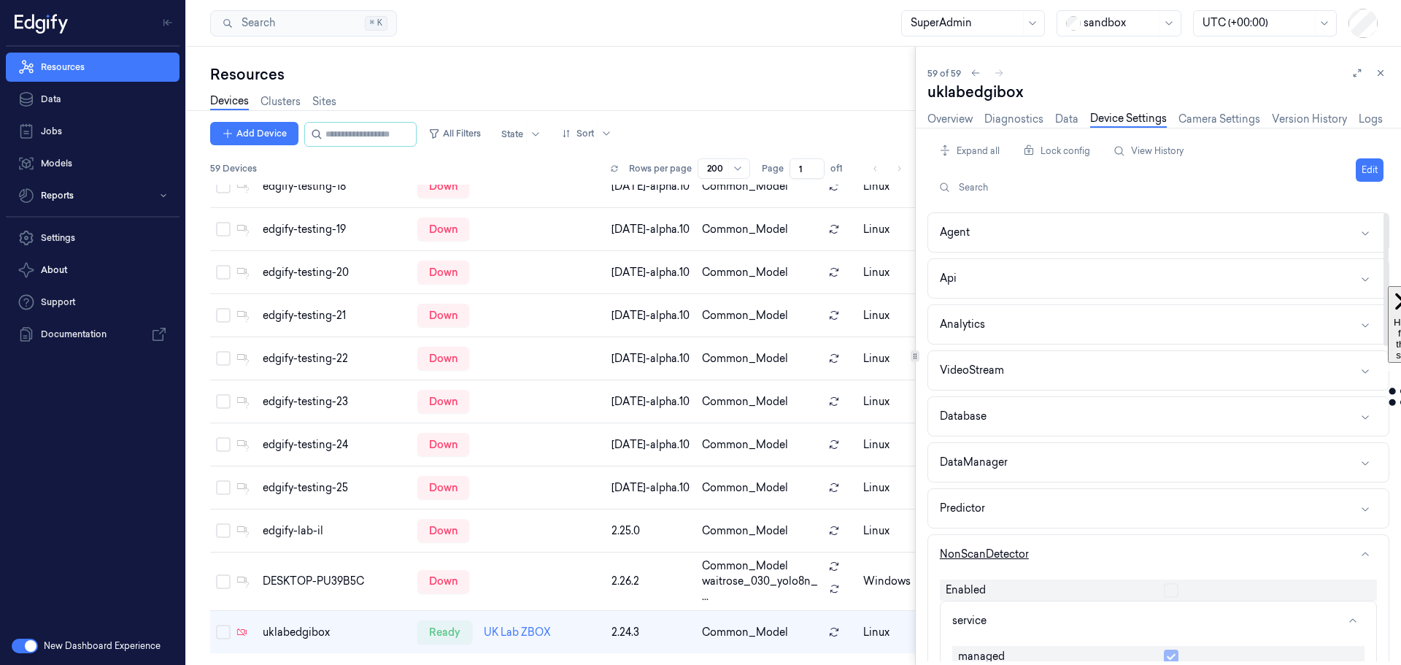
click at [1108, 555] on button "NonScanDetector" at bounding box center [1158, 554] width 460 height 39
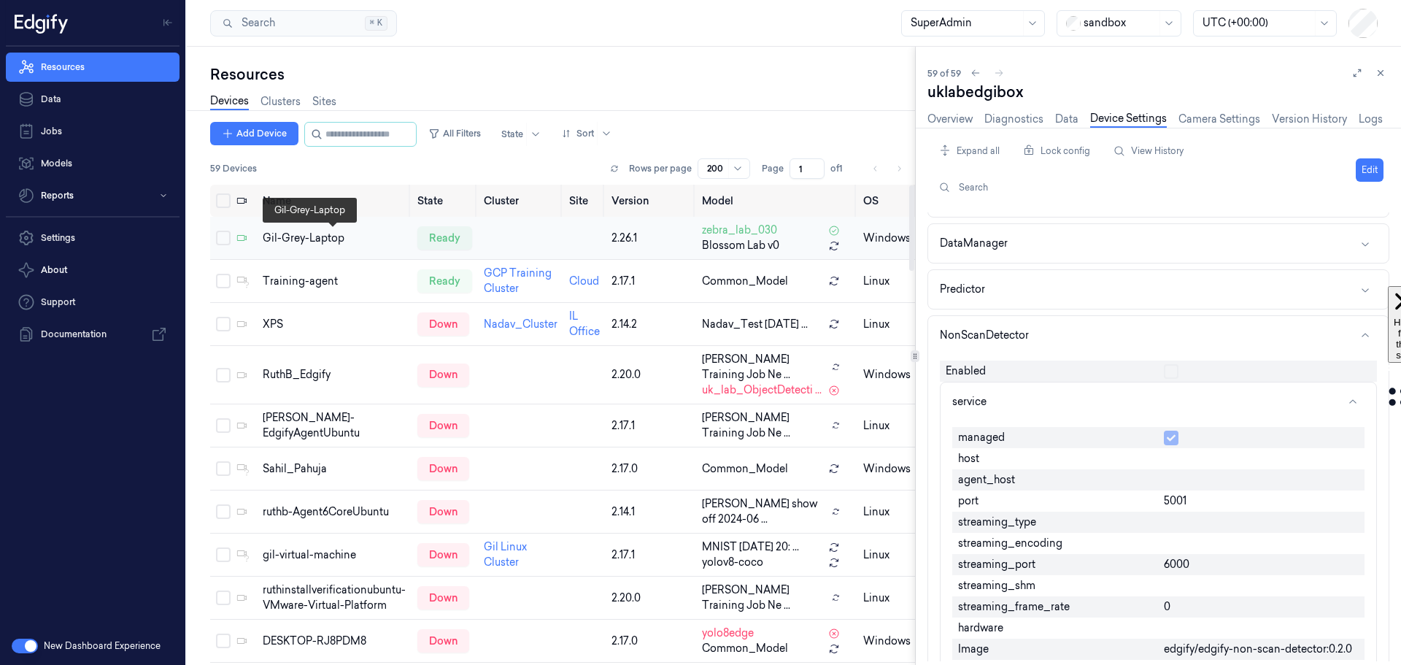
click at [288, 239] on div "Gil-Grey-Laptop" at bounding box center [334, 238] width 143 height 15
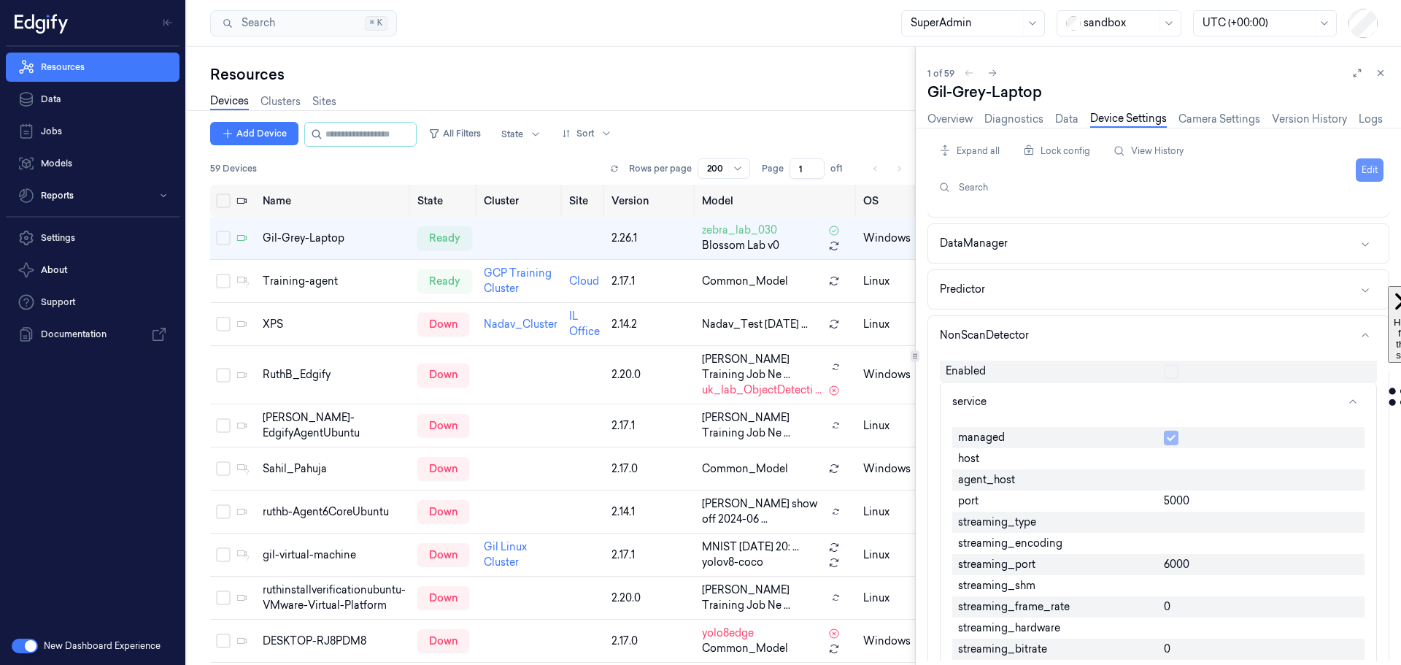
click at [1364, 169] on button "Edit" at bounding box center [1369, 169] width 28 height 23
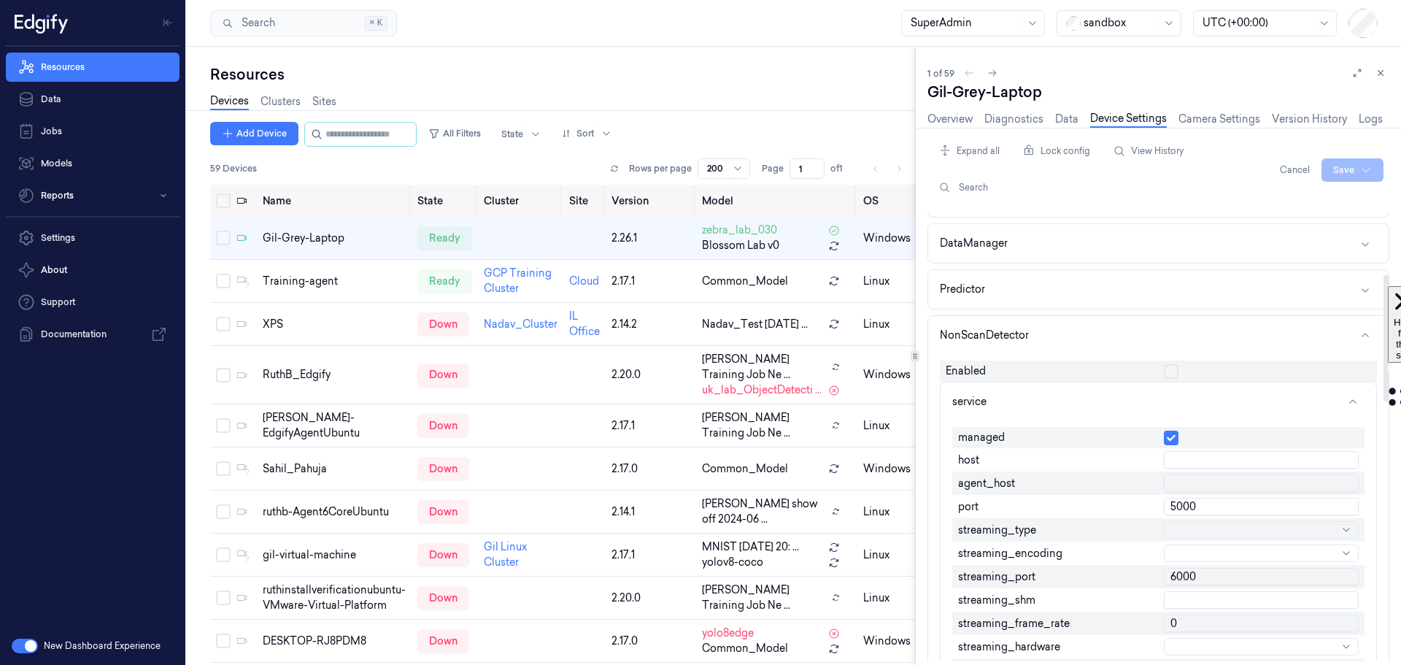
click at [1255, 510] on input "5000" at bounding box center [1260, 506] width 195 height 18
type input "5001"
click at [1348, 174] on html "Resources Data Jobs Models Reports Settings About Support Documentation New Das…" at bounding box center [700, 332] width 1401 height 665
click at [1318, 204] on div "Save to this device" at bounding box center [1313, 200] width 129 height 24
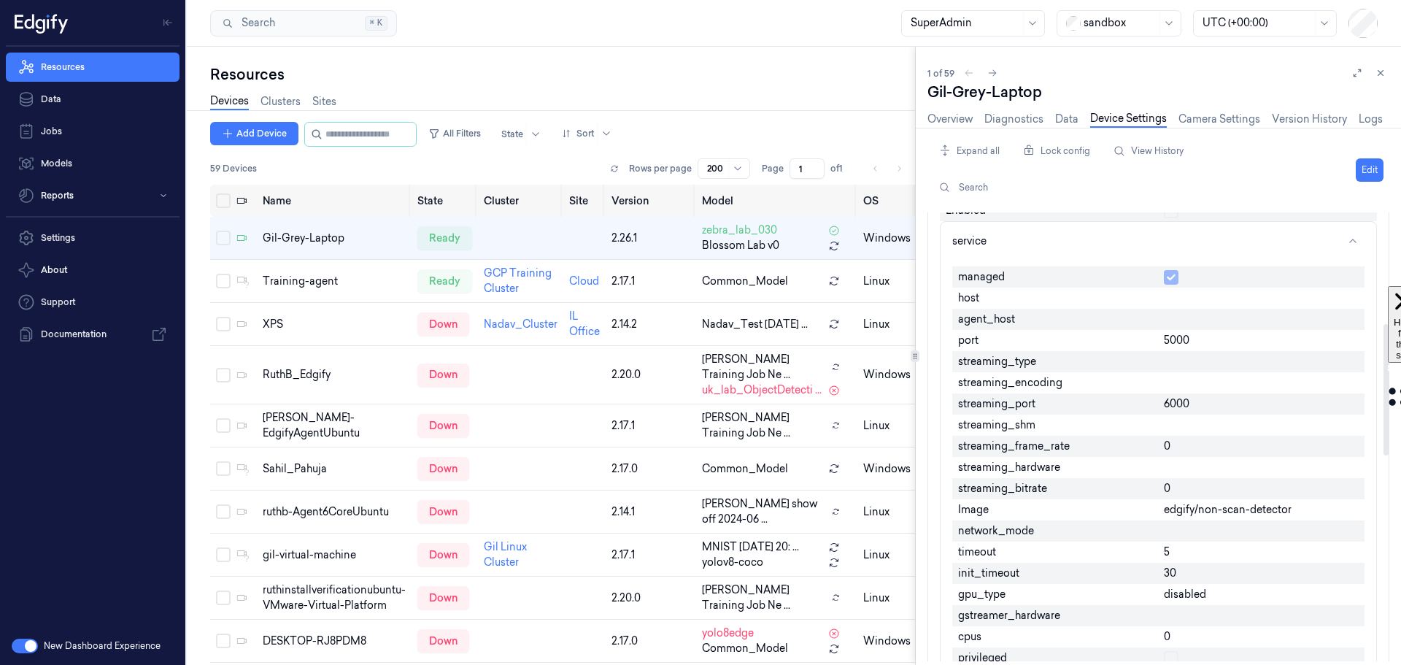
scroll to position [146, 0]
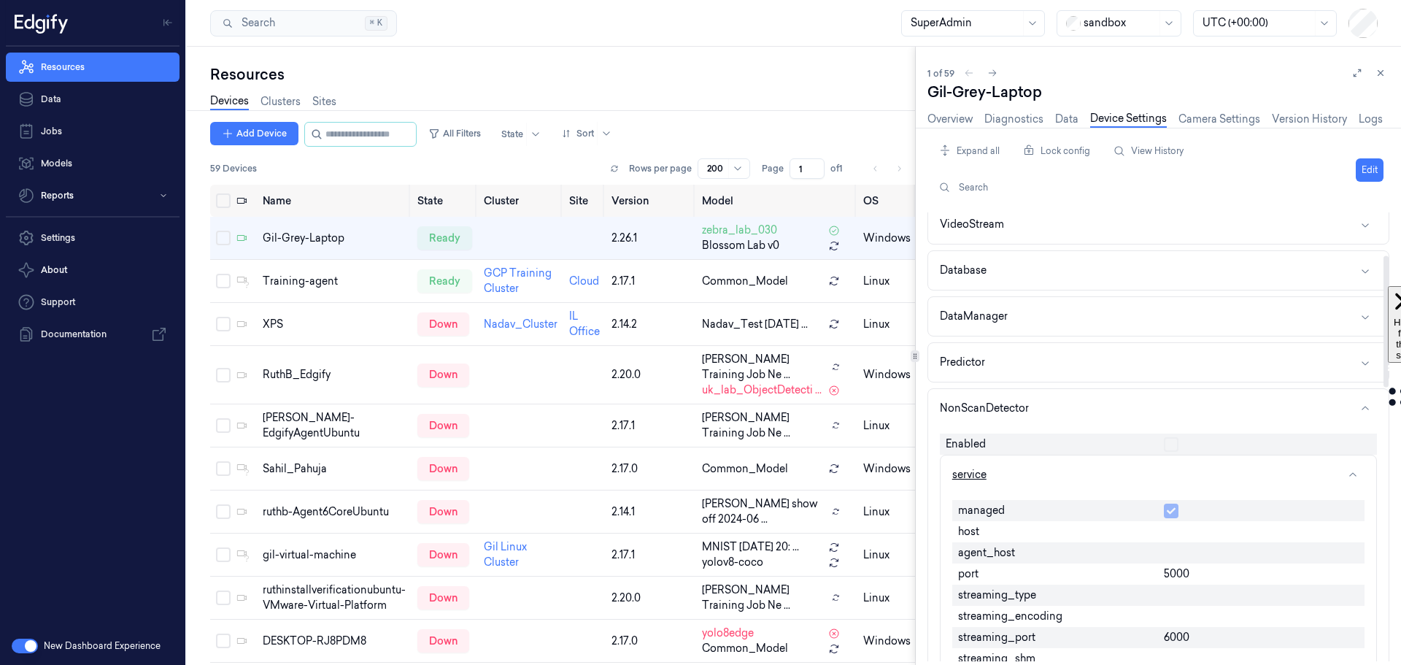
click at [1347, 473] on button "service" at bounding box center [1157, 474] width 435 height 39
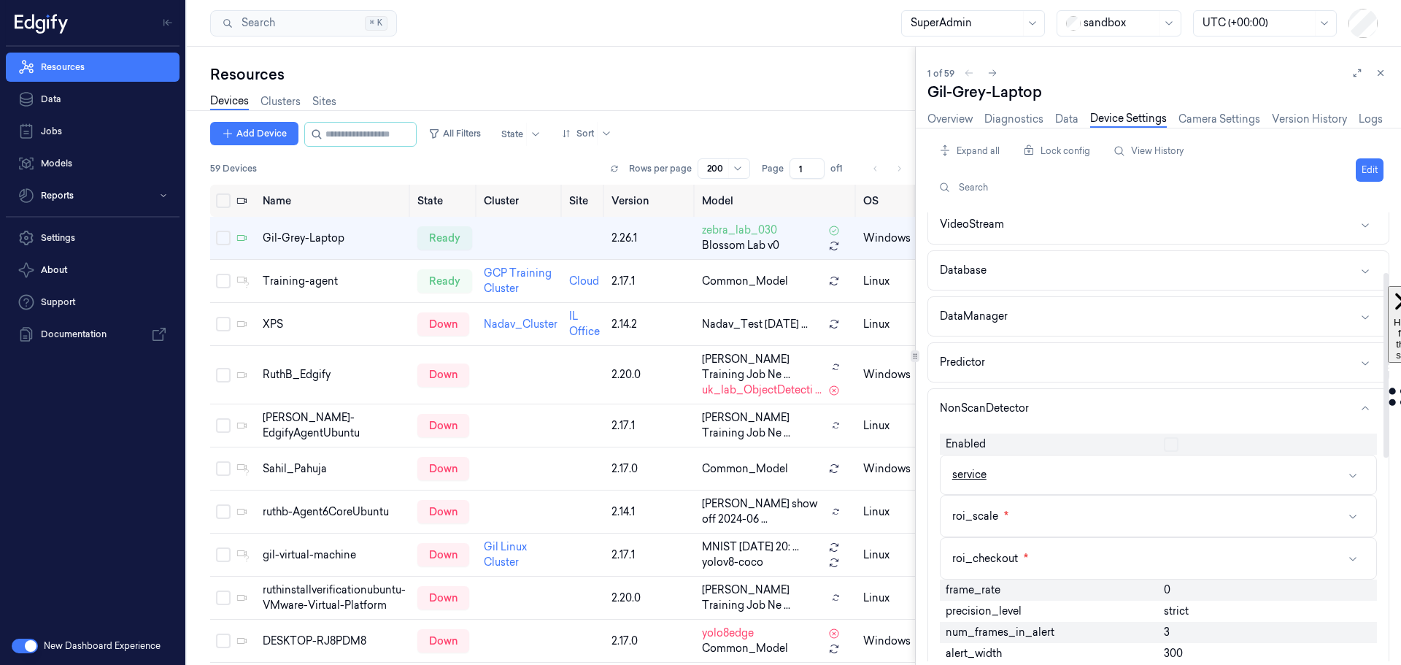
click at [1347, 473] on icon "button" at bounding box center [1353, 475] width 12 height 12
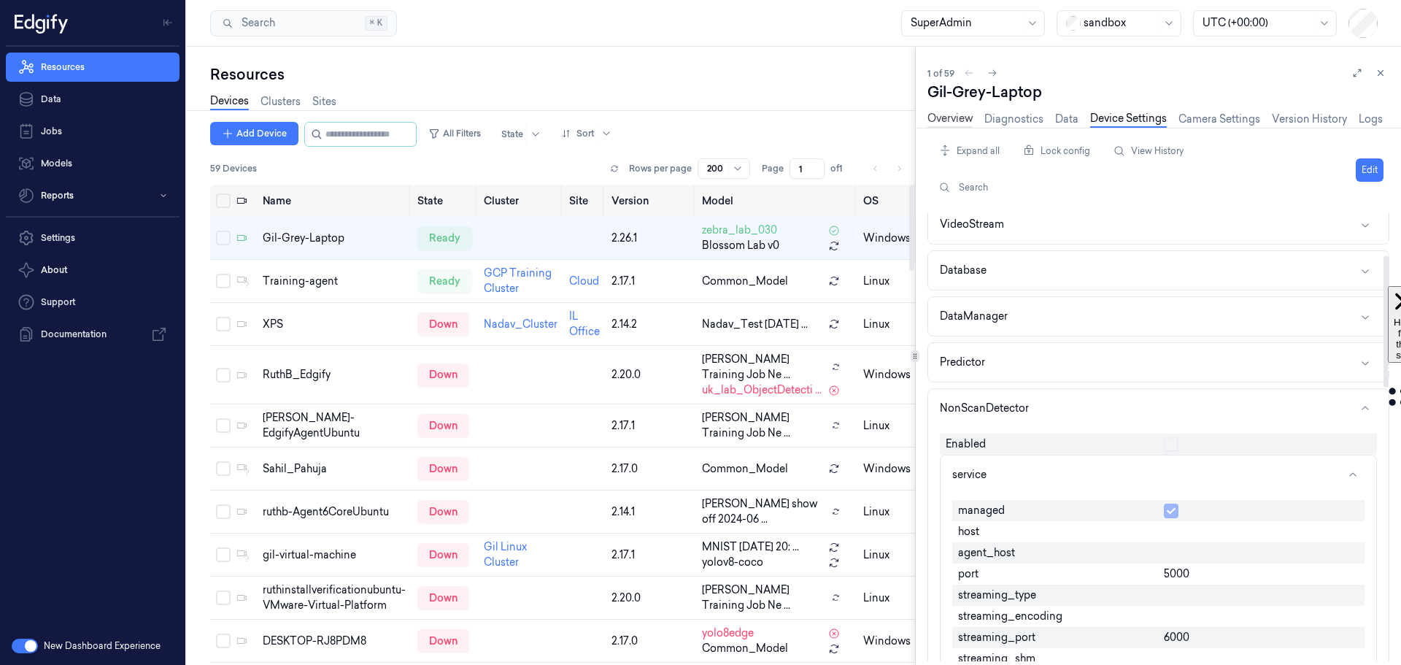
click at [948, 112] on link "Overview" at bounding box center [949, 119] width 45 height 17
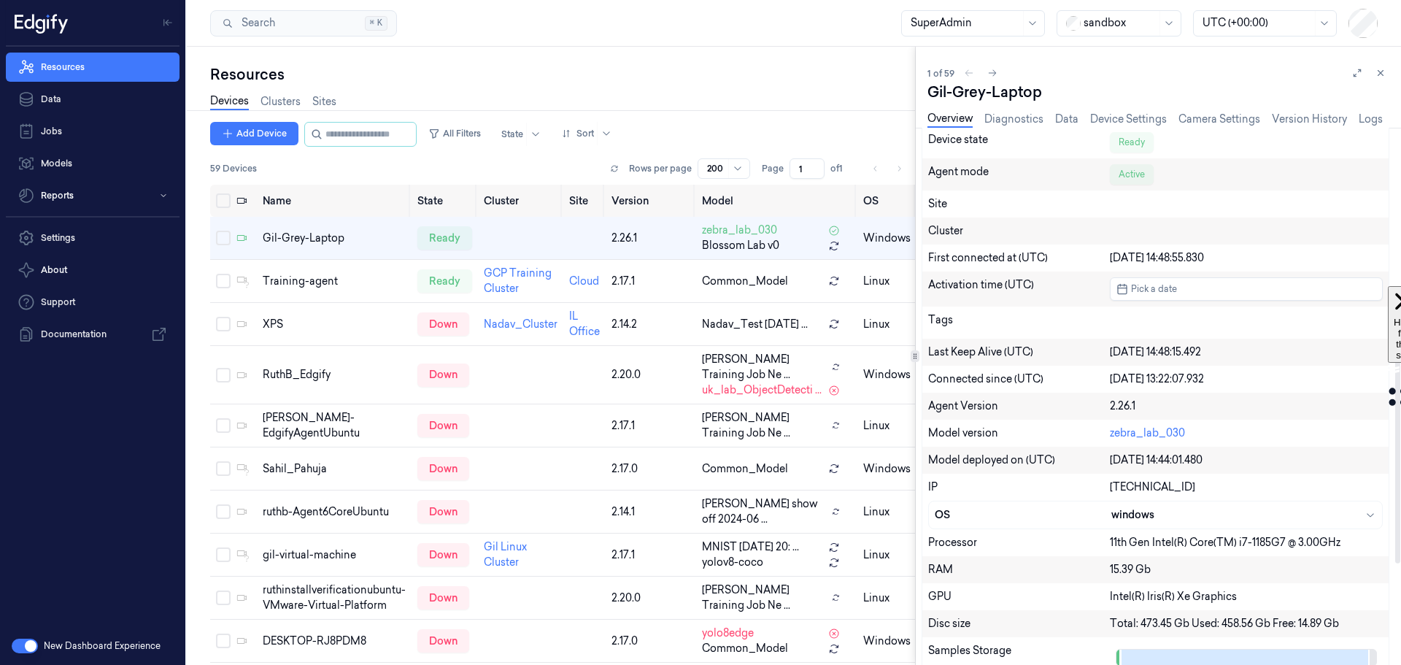
scroll to position [328, 0]
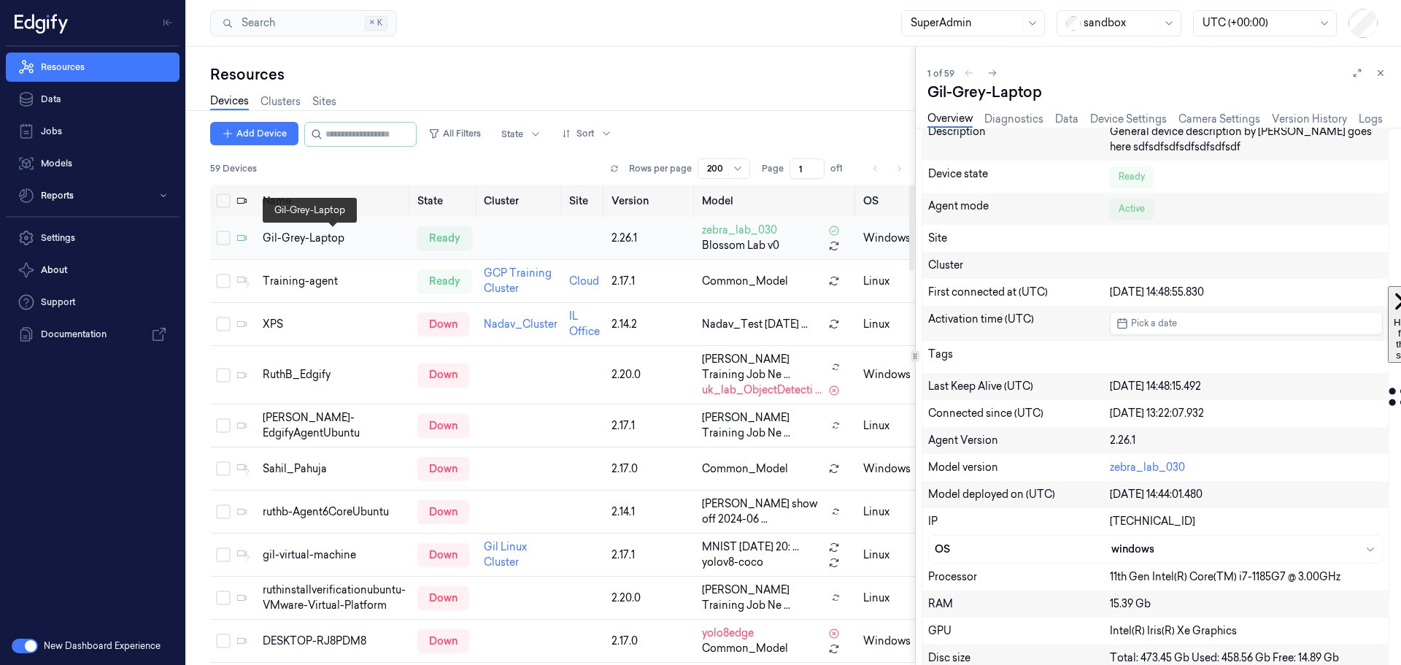
click at [302, 241] on div "Gil-Grey-Laptop" at bounding box center [334, 238] width 143 height 15
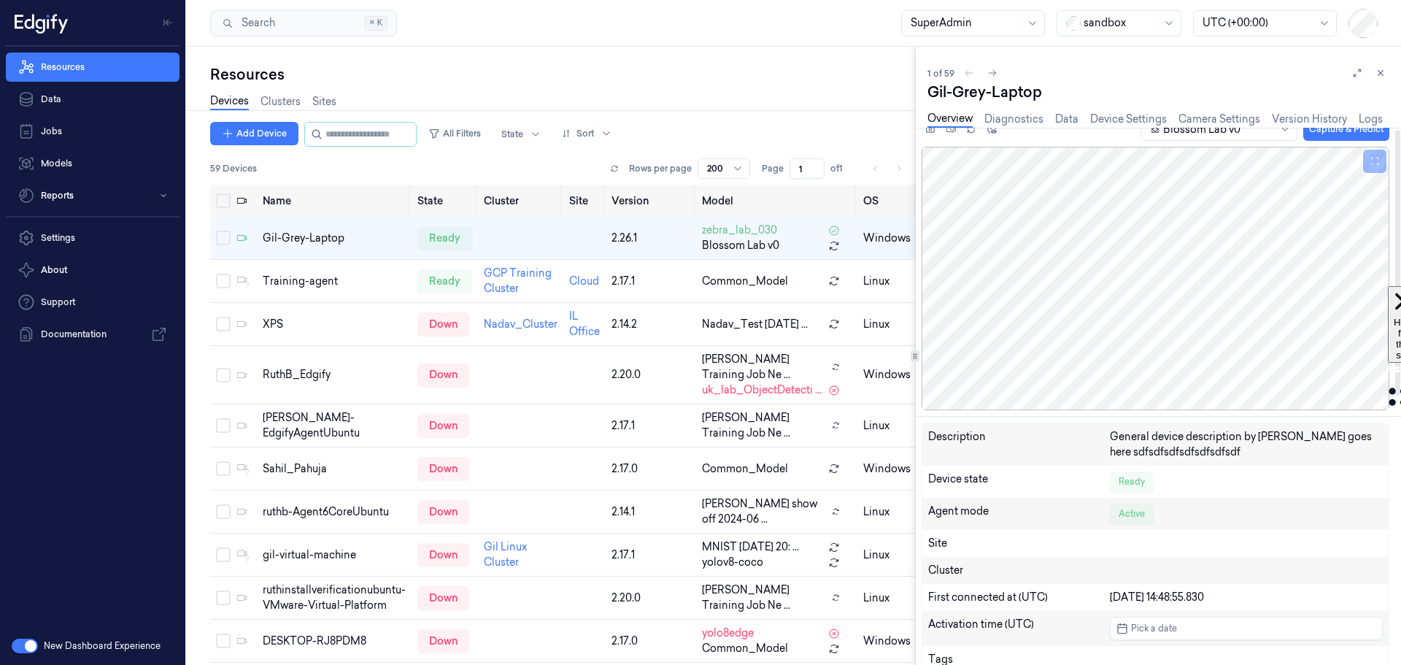
scroll to position [0, 0]
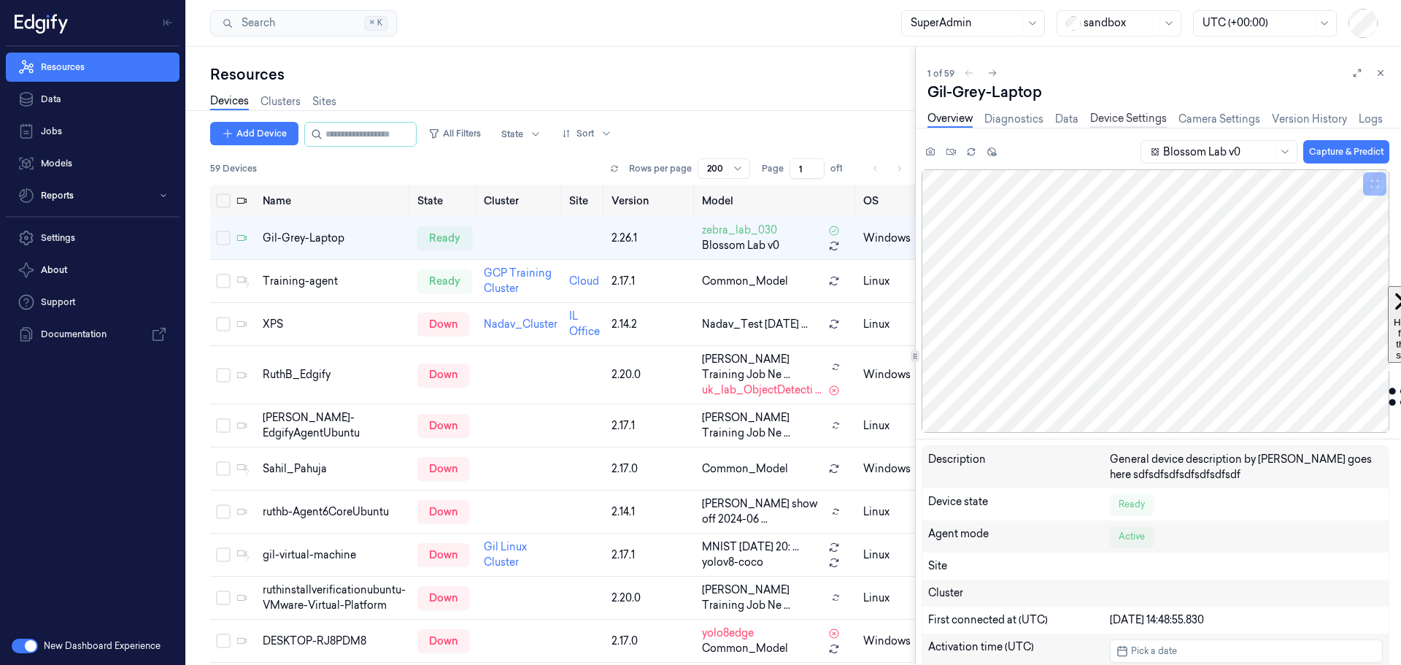
click at [1136, 112] on link "Device Settings" at bounding box center [1128, 119] width 77 height 17
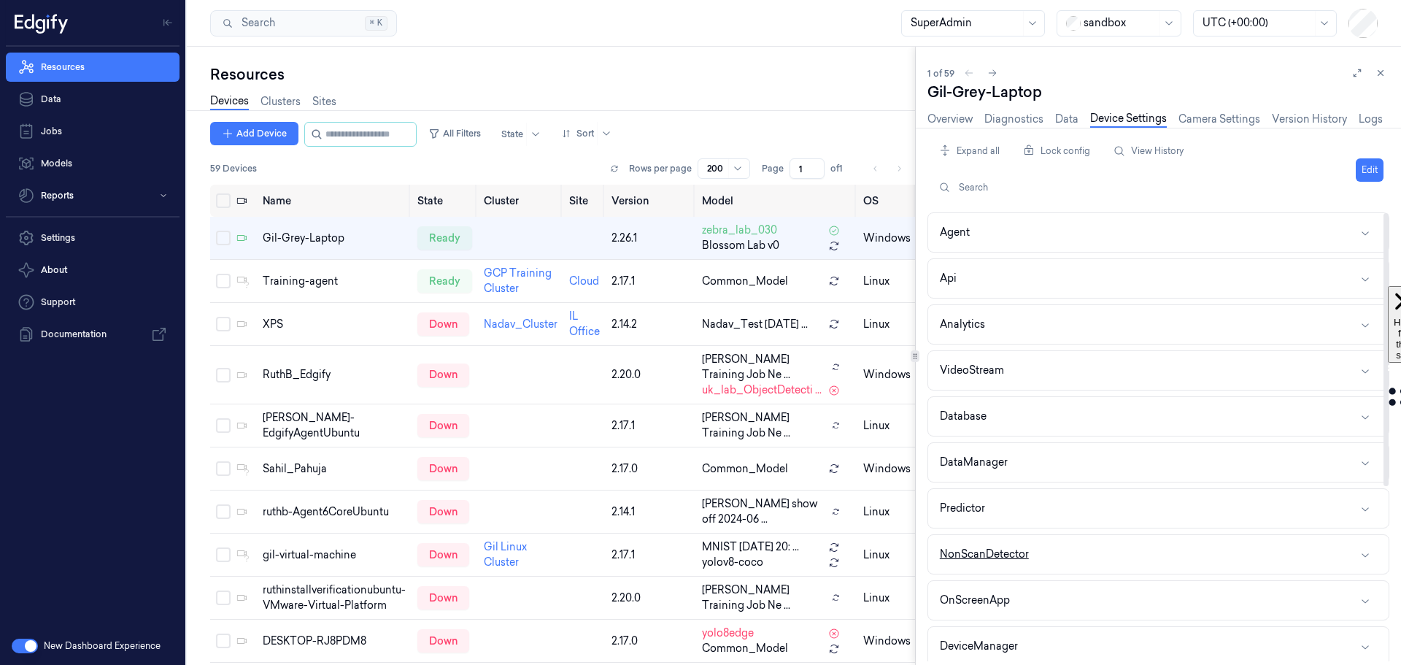
click at [1091, 549] on button "NonScanDetector" at bounding box center [1158, 554] width 460 height 39
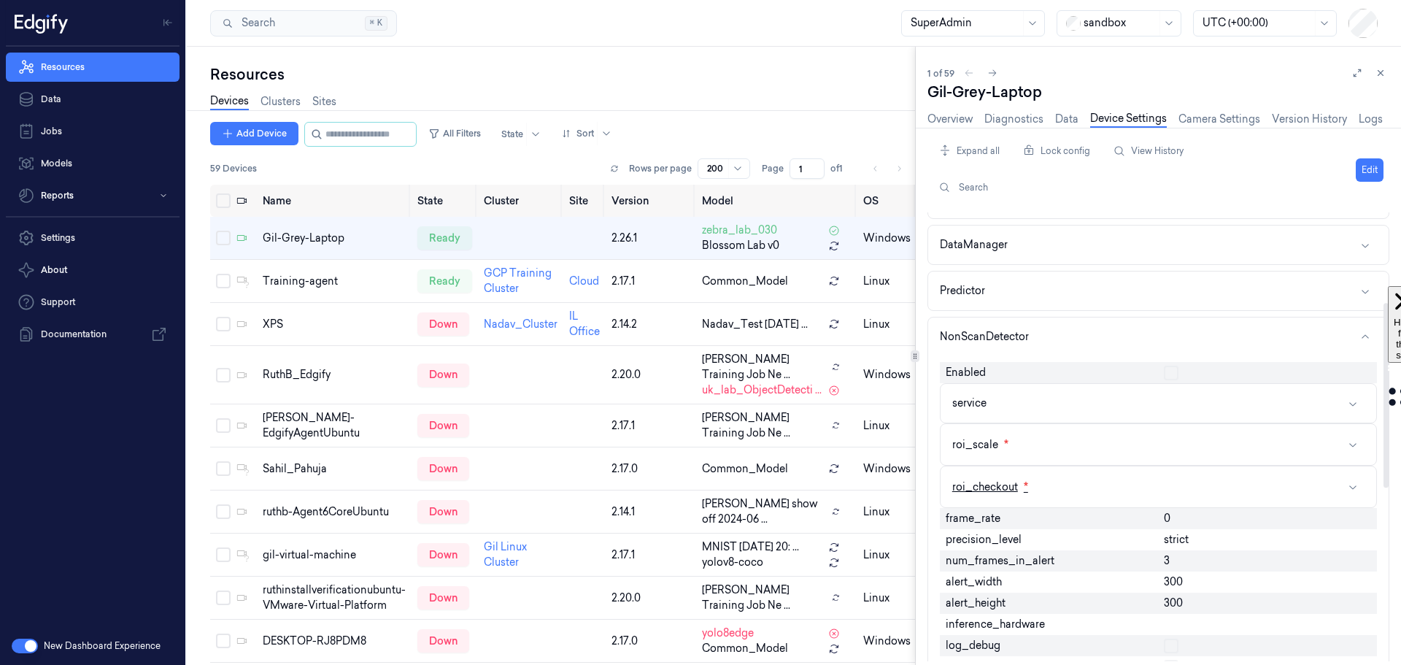
scroll to position [219, 0]
click at [1109, 406] on button "service" at bounding box center [1157, 401] width 435 height 39
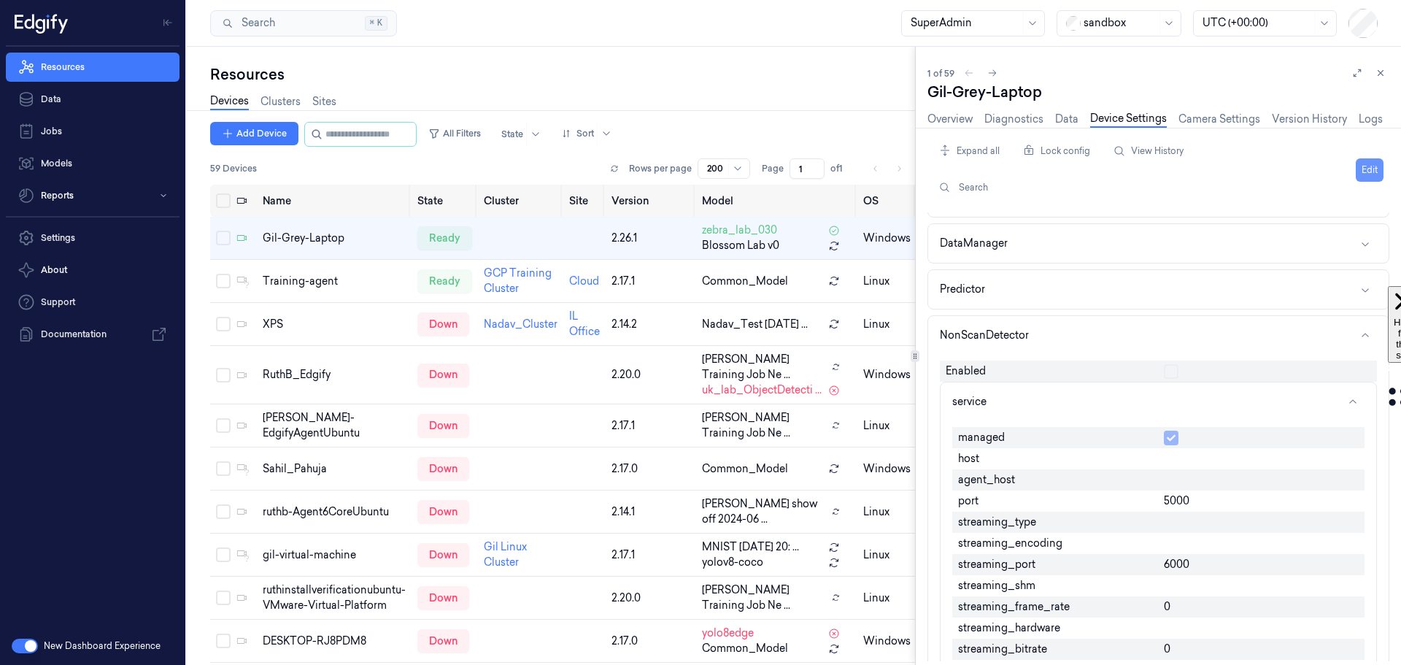
click at [1371, 173] on button "Edit" at bounding box center [1369, 169] width 28 height 23
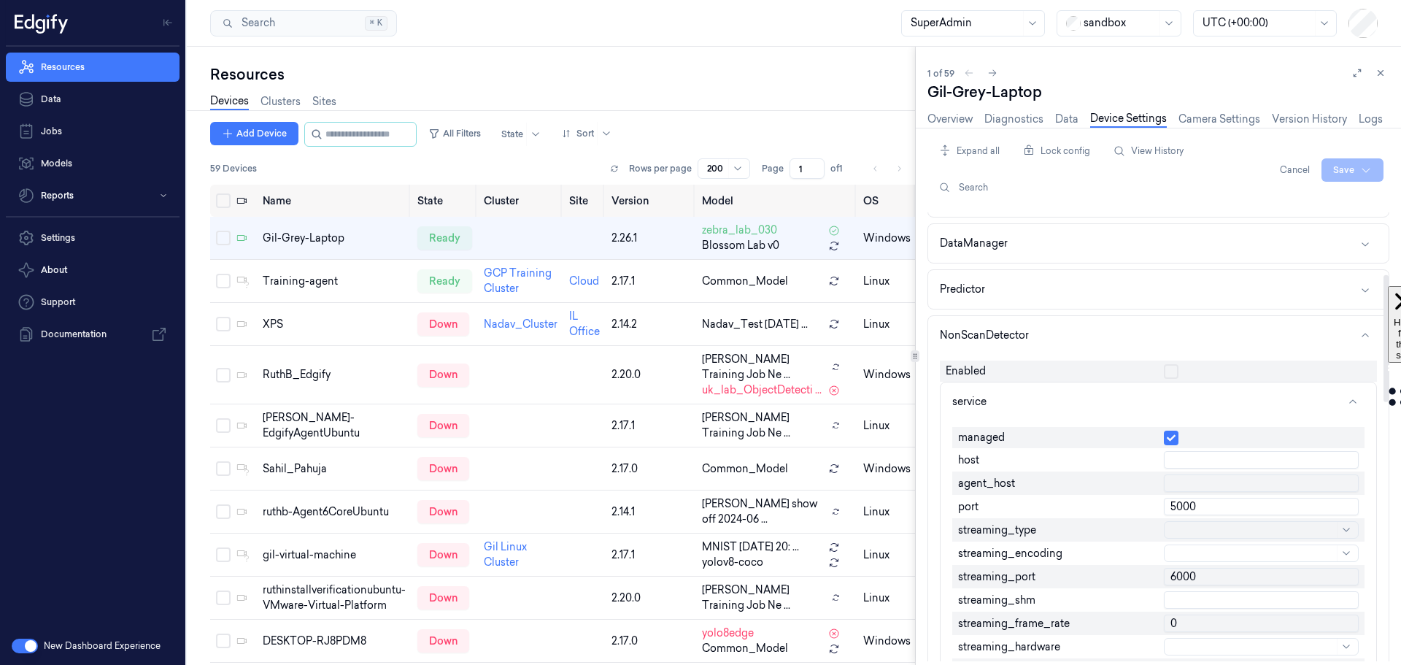
click at [1212, 505] on input "5000" at bounding box center [1260, 506] width 195 height 18
click at [1218, 527] on div at bounding box center [1253, 529] width 160 height 15
click at [1222, 504] on input "5001" at bounding box center [1260, 506] width 195 height 18
click at [1217, 530] on div at bounding box center [1253, 529] width 160 height 15
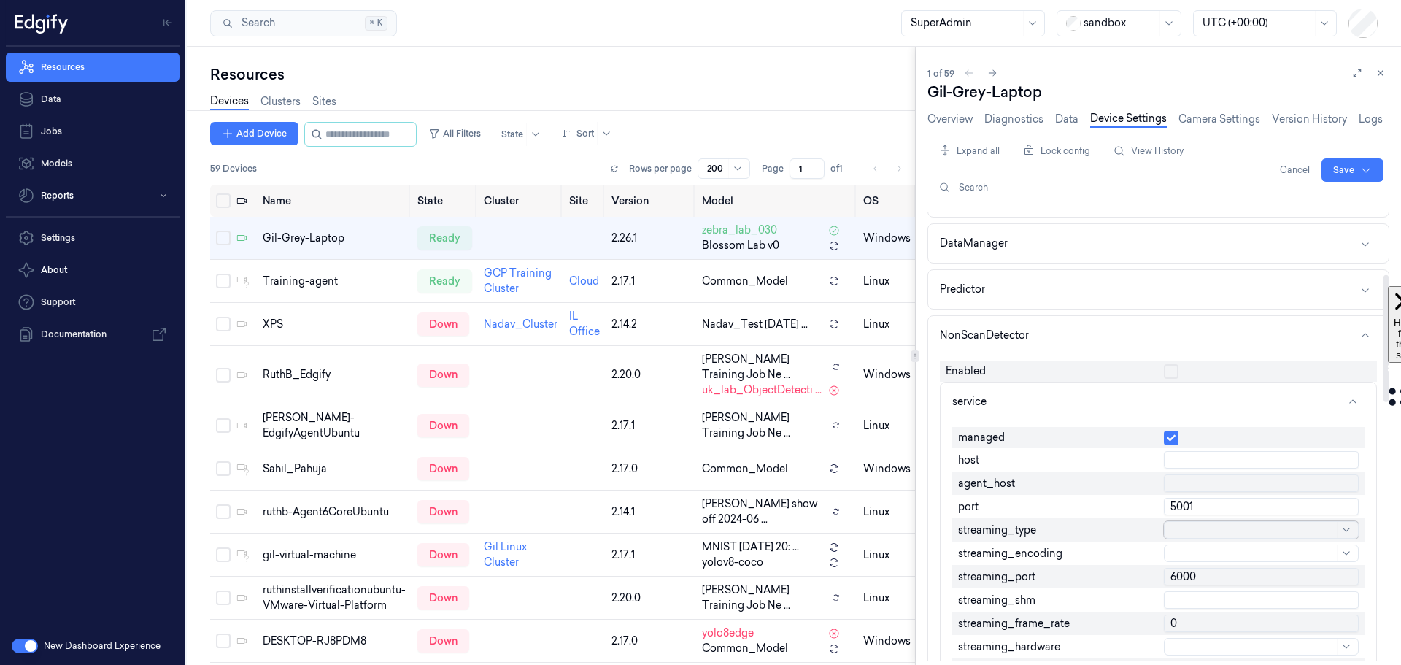
click at [1218, 504] on input "5001" at bounding box center [1260, 506] width 195 height 18
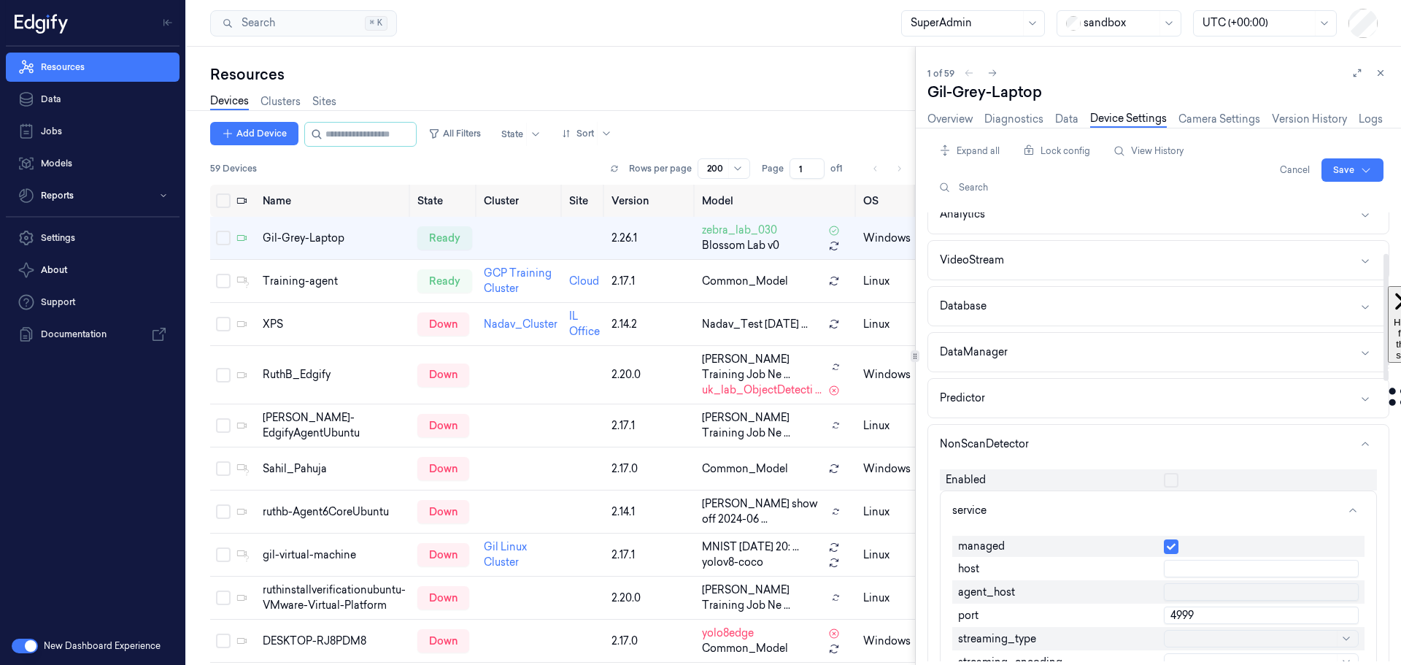
scroll to position [0, 0]
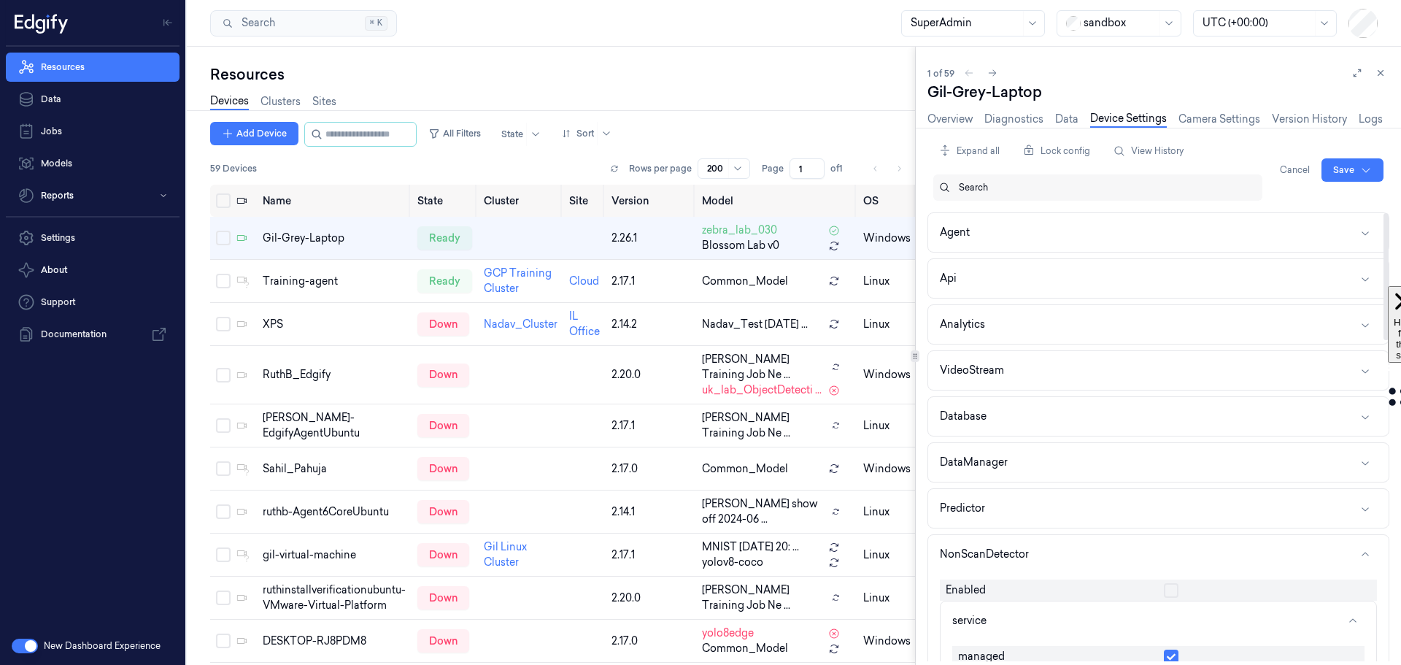
type input "4999"
click at [1112, 195] on div "Search" at bounding box center [1104, 187] width 292 height 26
click at [1337, 169] on html "Resources Data Jobs Models Reports Settings About Support Documentation New Das…" at bounding box center [700, 332] width 1401 height 665
click at [1302, 206] on div "Save to this device" at bounding box center [1313, 200] width 129 height 24
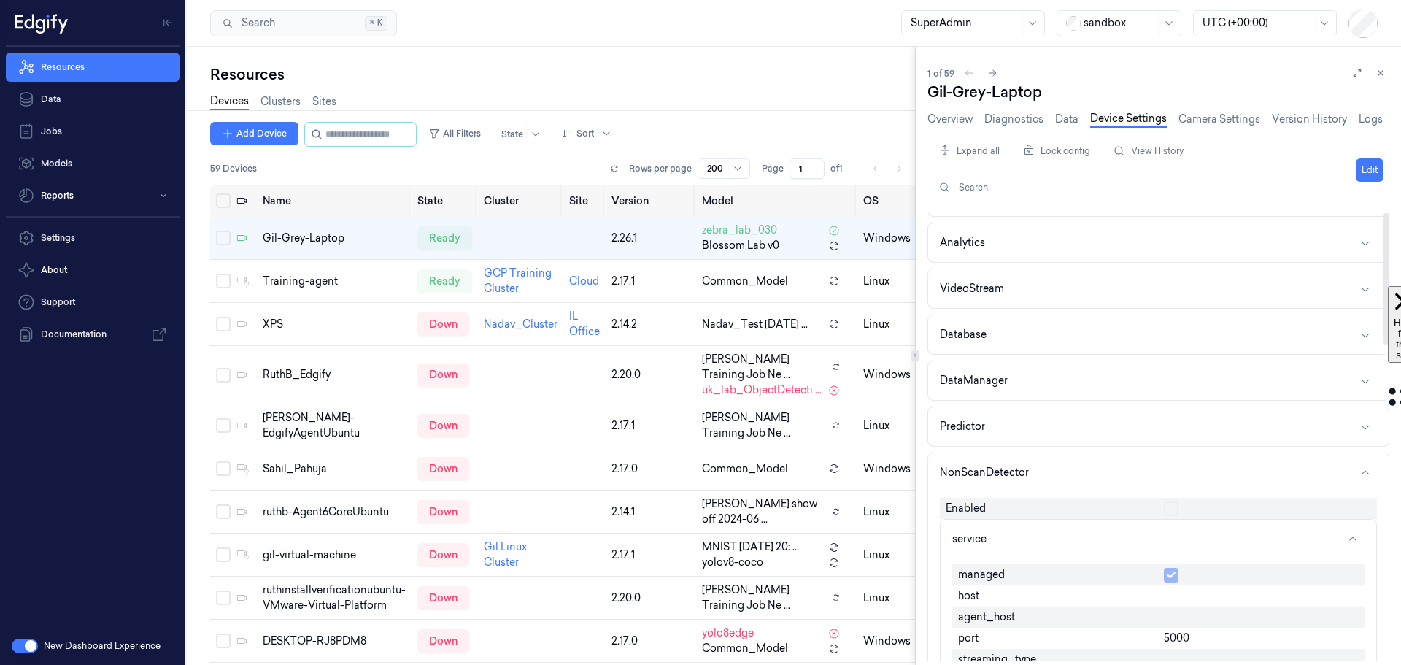
scroll to position [146, 0]
